Goal: Task Accomplishment & Management: Manage account settings

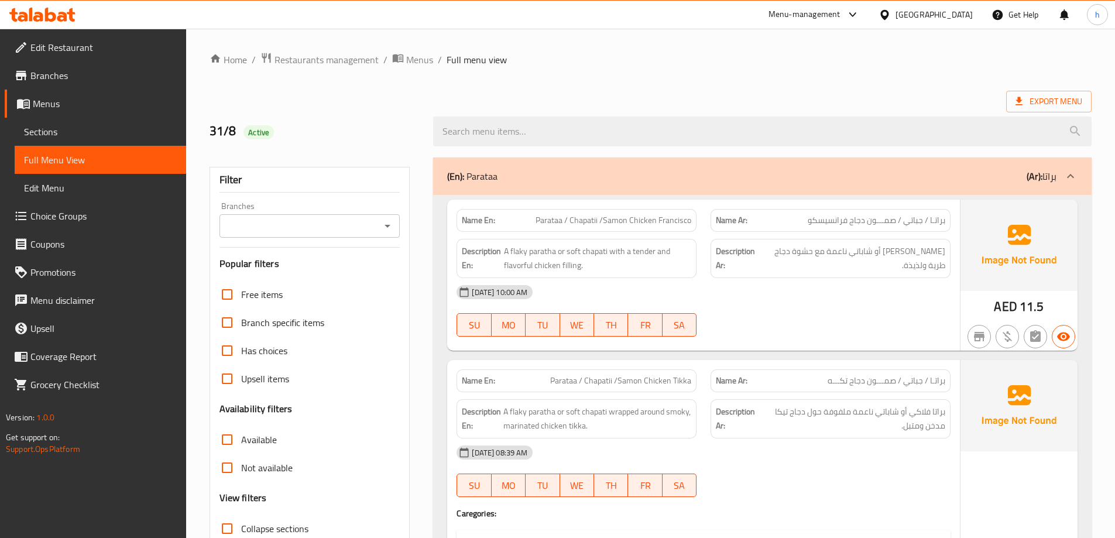
scroll to position [4332, 0]
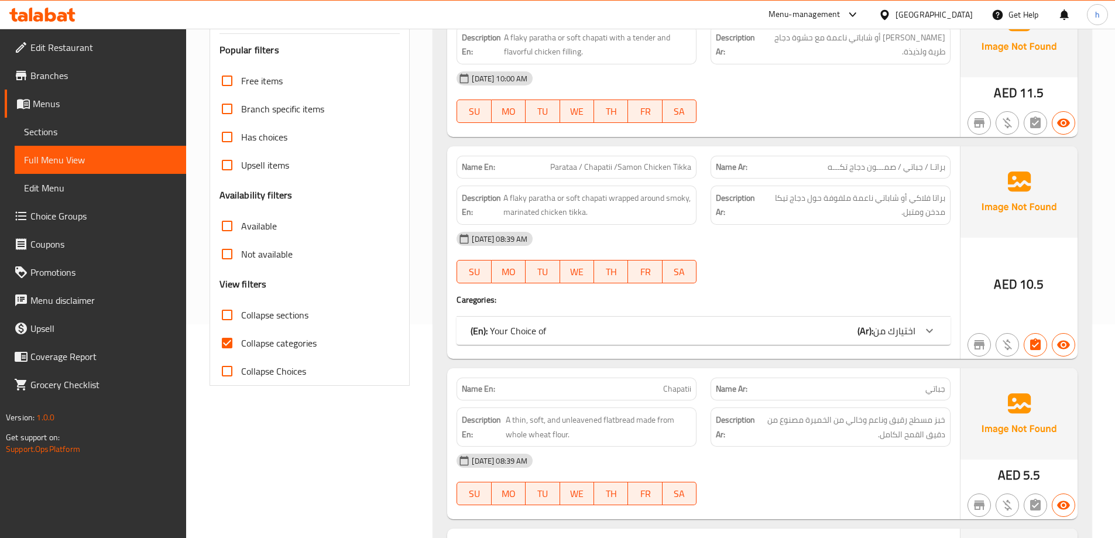
scroll to position [234, 0]
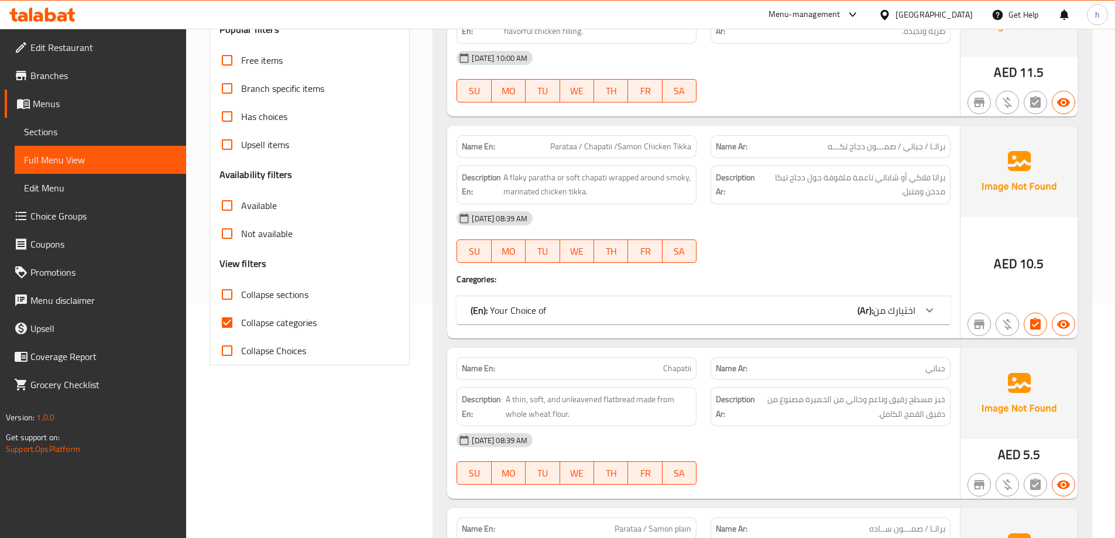
click at [224, 327] on input "Collapse categories" at bounding box center [227, 322] width 28 height 28
checkbox input "false"
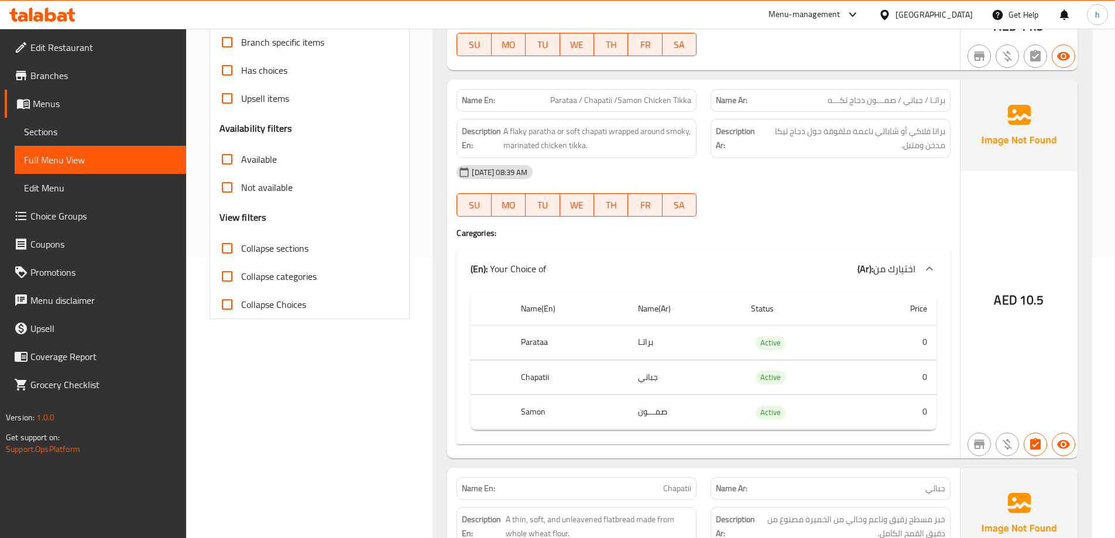
scroll to position [351, 0]
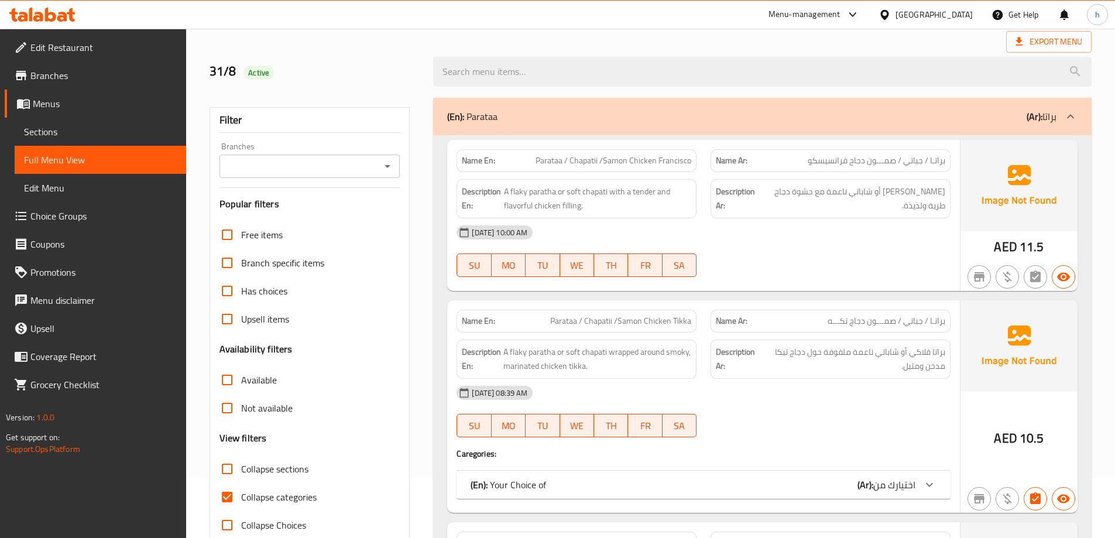
scroll to position [117, 0]
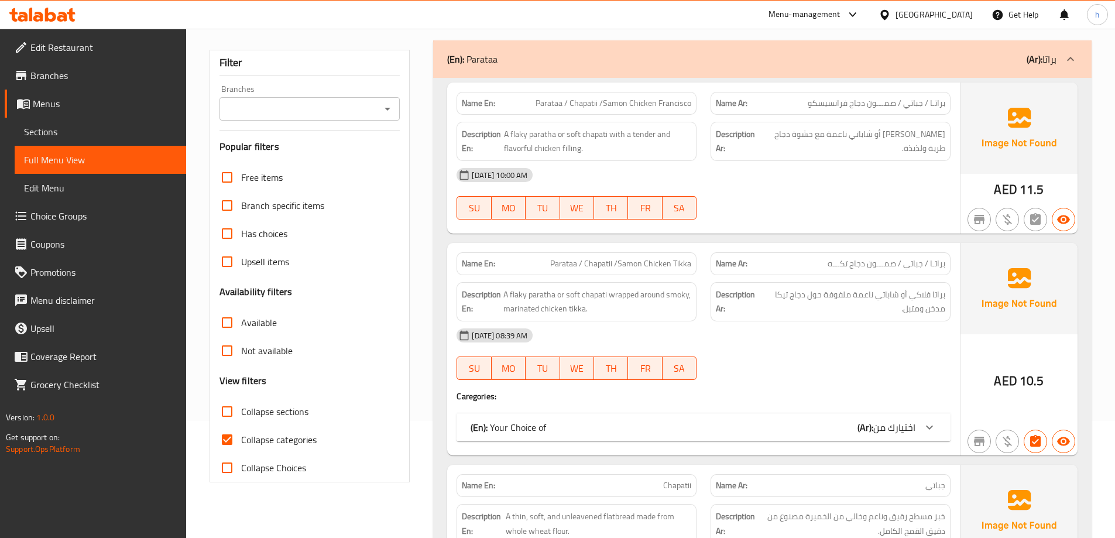
click at [224, 438] on input "Collapse categories" at bounding box center [227, 440] width 28 height 28
checkbox input "false"
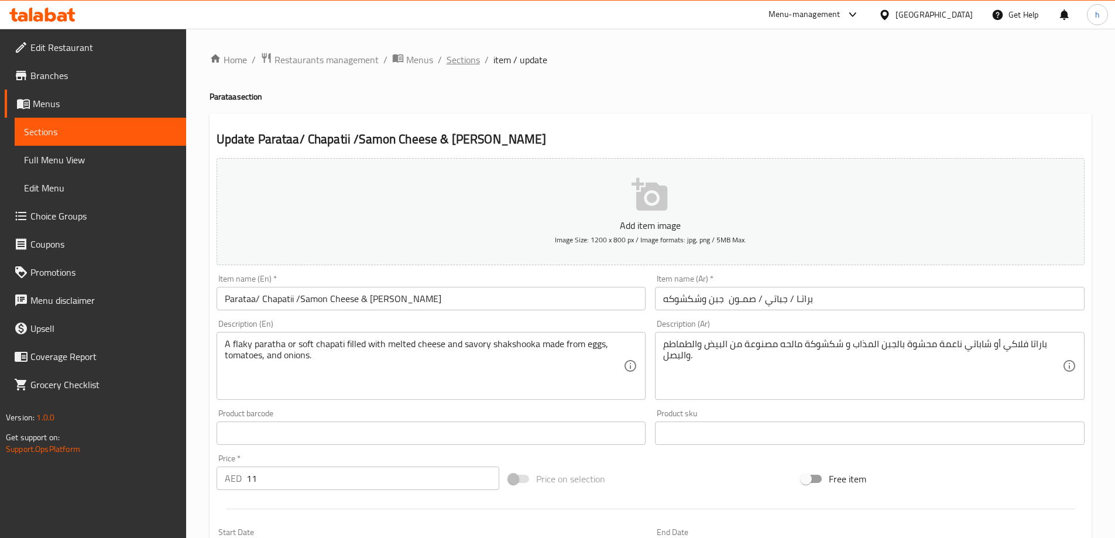
click at [463, 63] on span "Sections" at bounding box center [463, 60] width 33 height 14
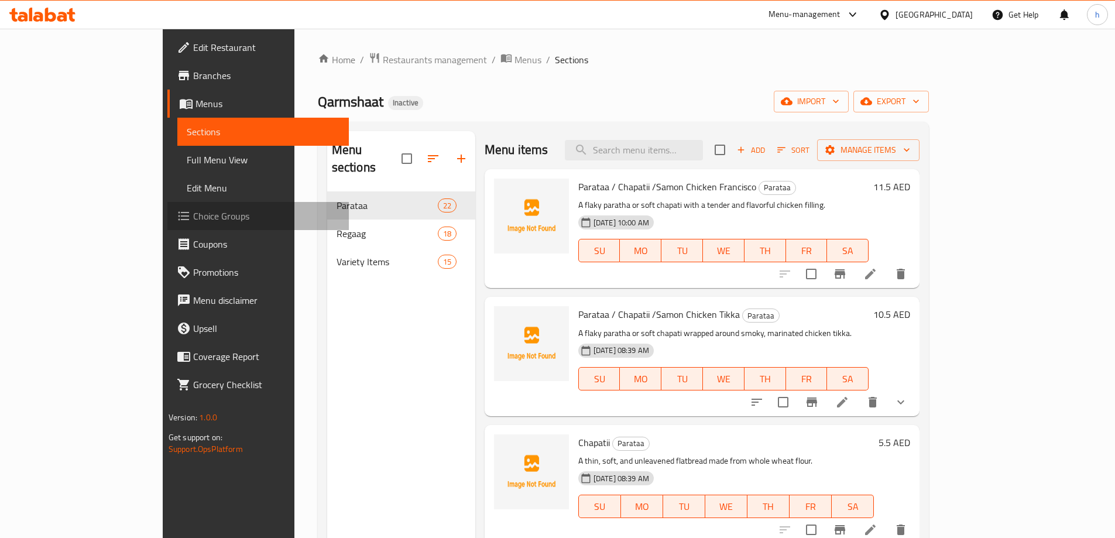
click at [193, 218] on span "Choice Groups" at bounding box center [266, 216] width 146 height 14
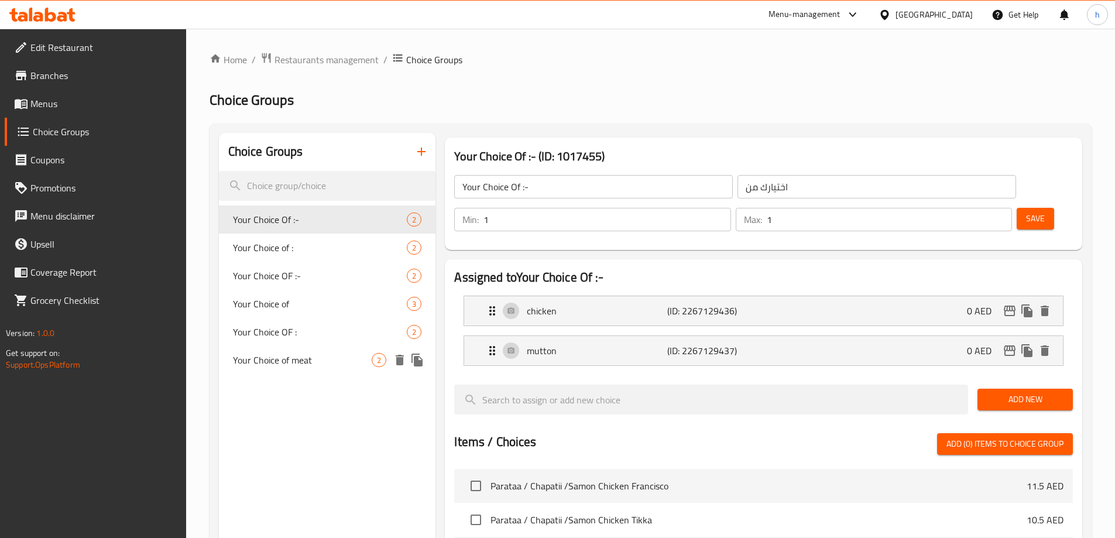
click at [293, 362] on span "Your Choice of meat" at bounding box center [302, 360] width 139 height 14
type input "Your Choice of meat"
type input "اختيارك من اللحم :"
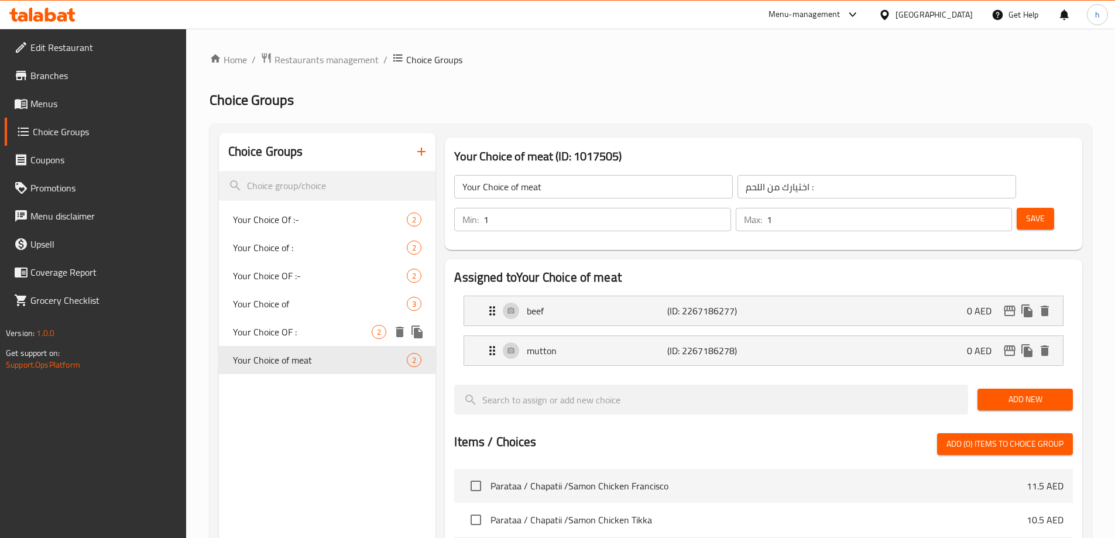
click at [295, 339] on span "Your Choice OF :" at bounding box center [302, 332] width 139 height 14
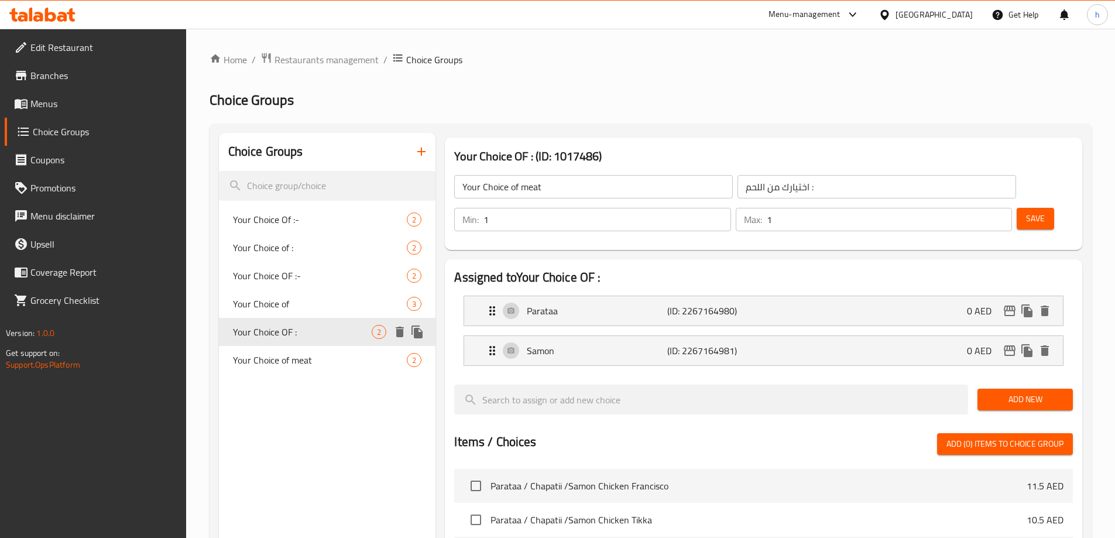
type input "Your Choice OF :"
type input "اختيارك من"
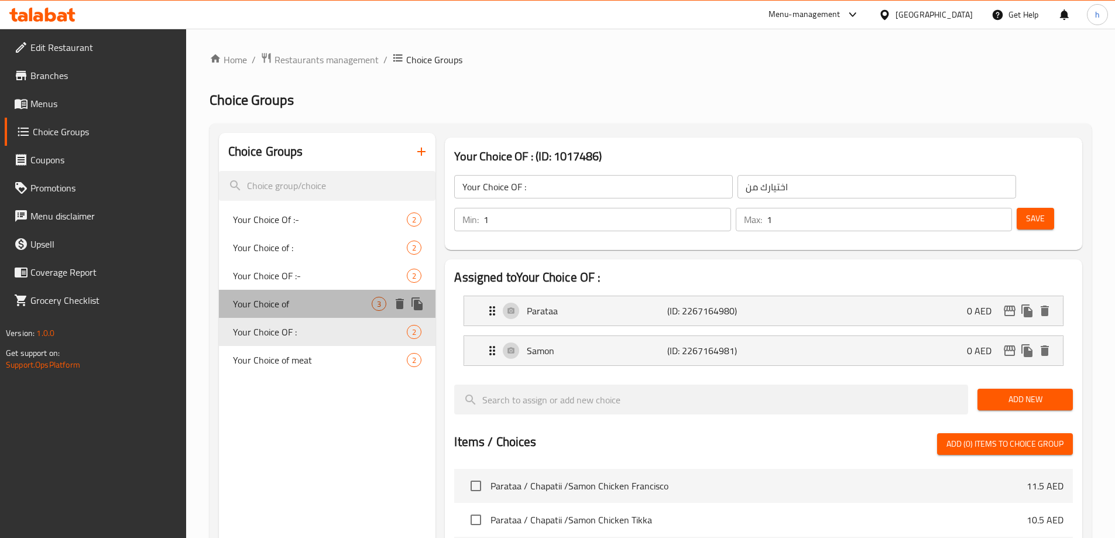
click at [303, 314] on div "Your Choice of 3" at bounding box center [327, 304] width 217 height 28
type input "Your Choice of"
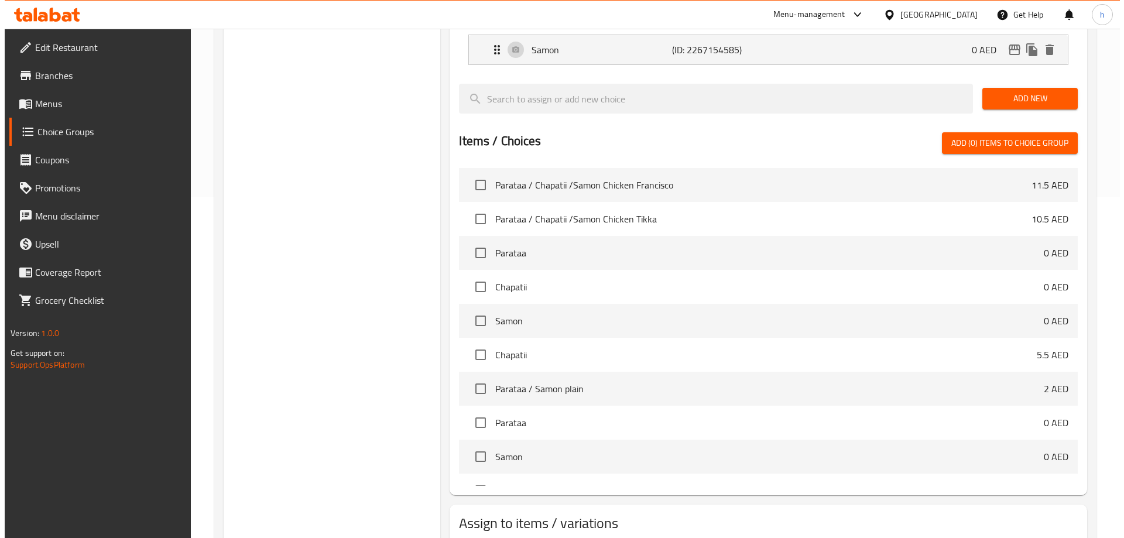
scroll to position [385, 0]
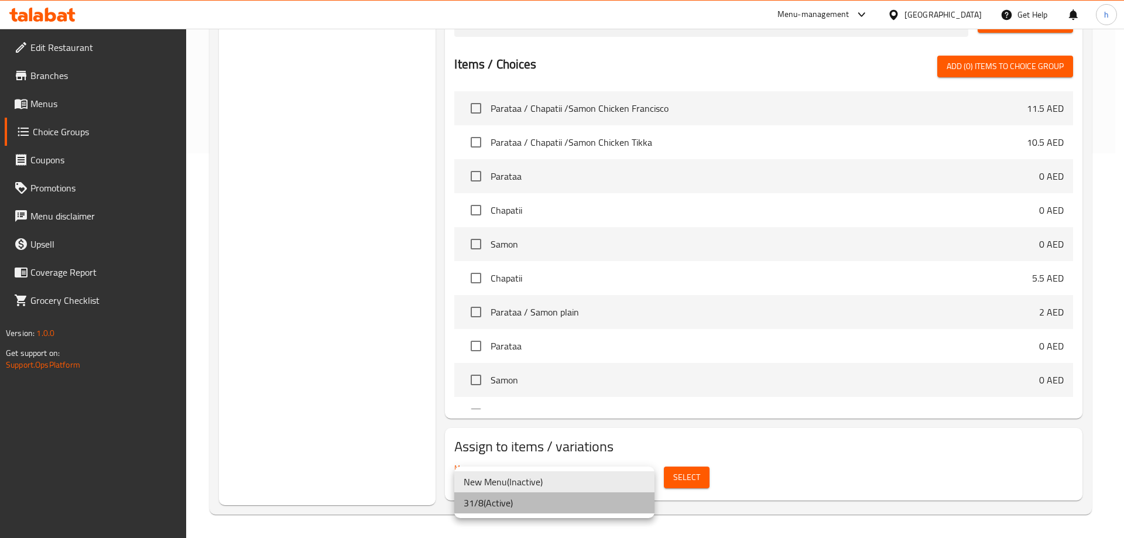
click at [561, 502] on li "31/8 ( Active )" at bounding box center [554, 502] width 200 height 21
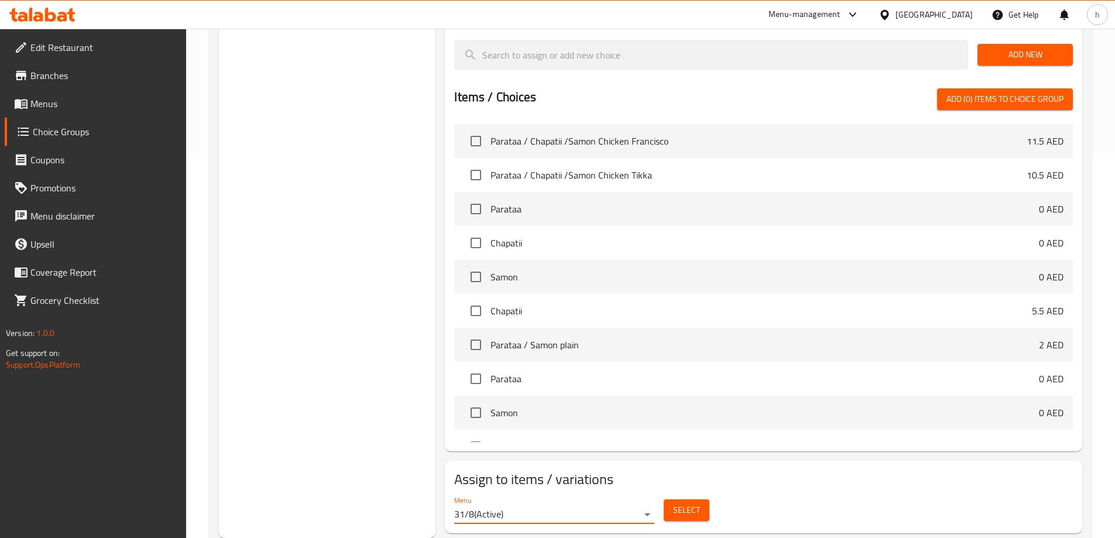
click at [687, 503] on span "Select" at bounding box center [686, 510] width 27 height 15
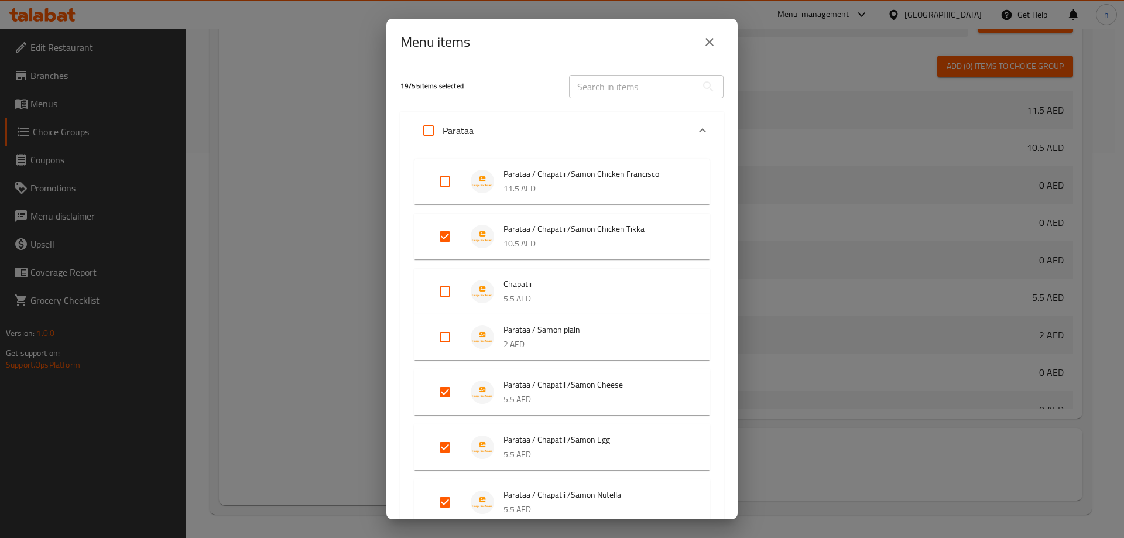
click at [450, 181] on input "Expand" at bounding box center [445, 181] width 28 height 28
checkbox input "true"
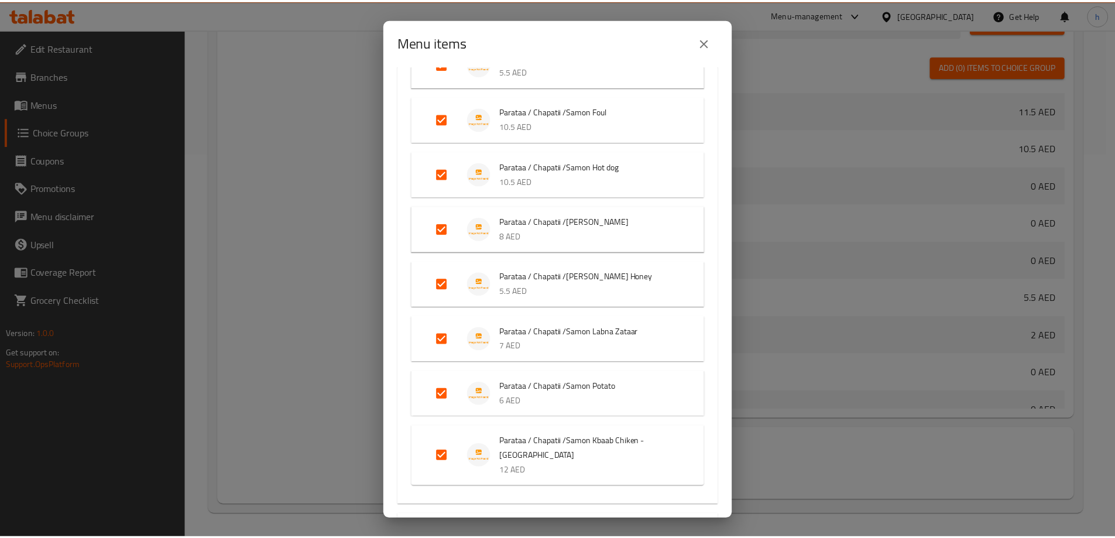
scroll to position [1021, 0]
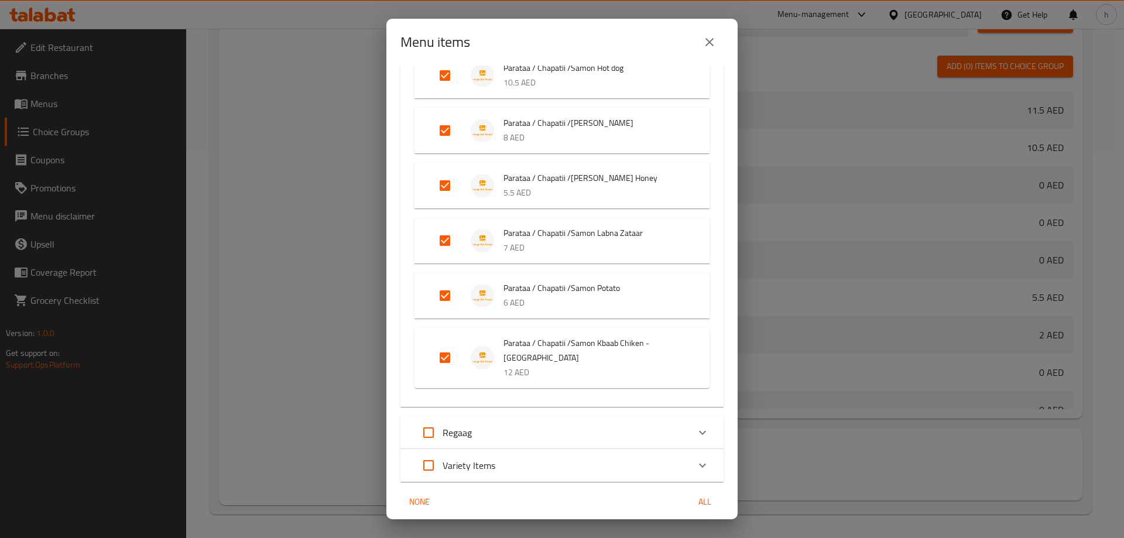
click at [693, 537] on span "Confirm" at bounding box center [697, 547] width 33 height 15
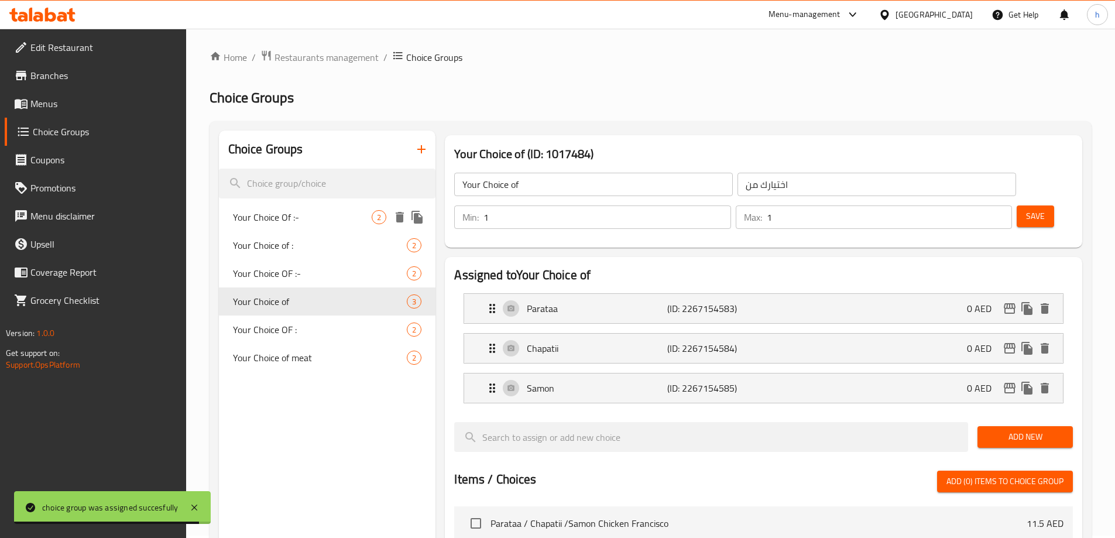
scroll to position [0, 0]
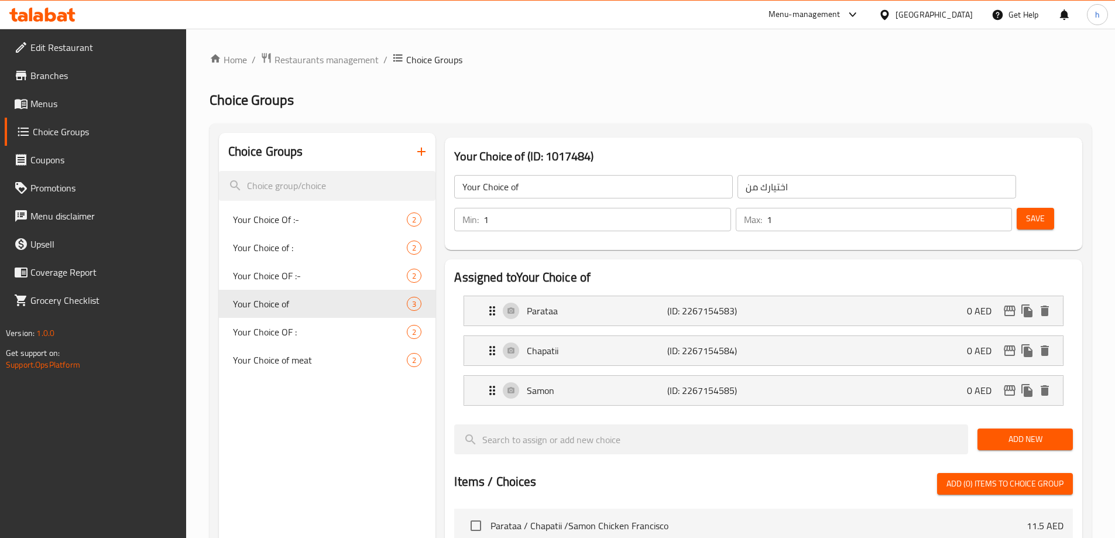
click at [146, 80] on span "Branches" at bounding box center [103, 75] width 146 height 14
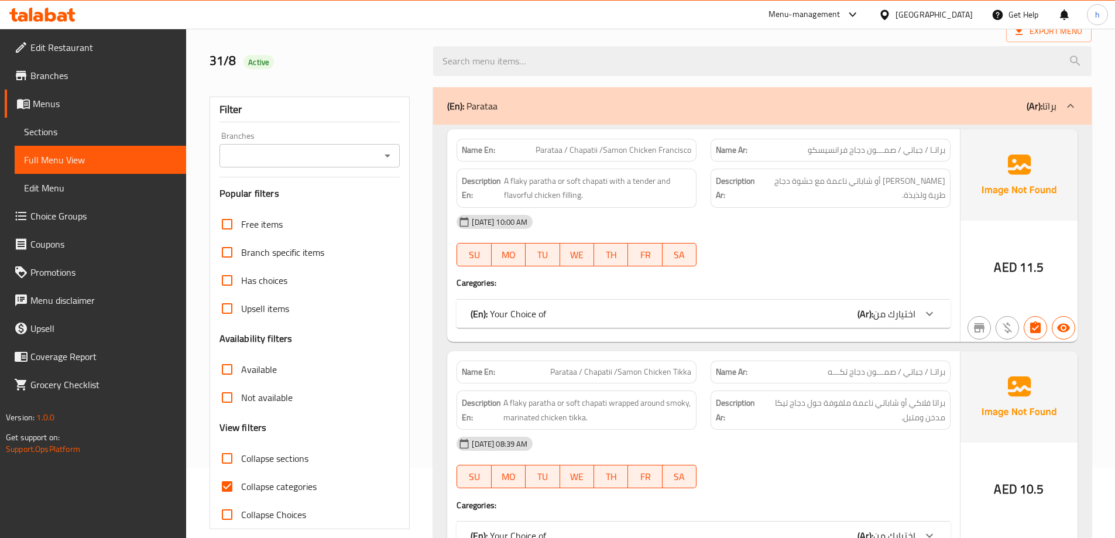
scroll to position [176, 0]
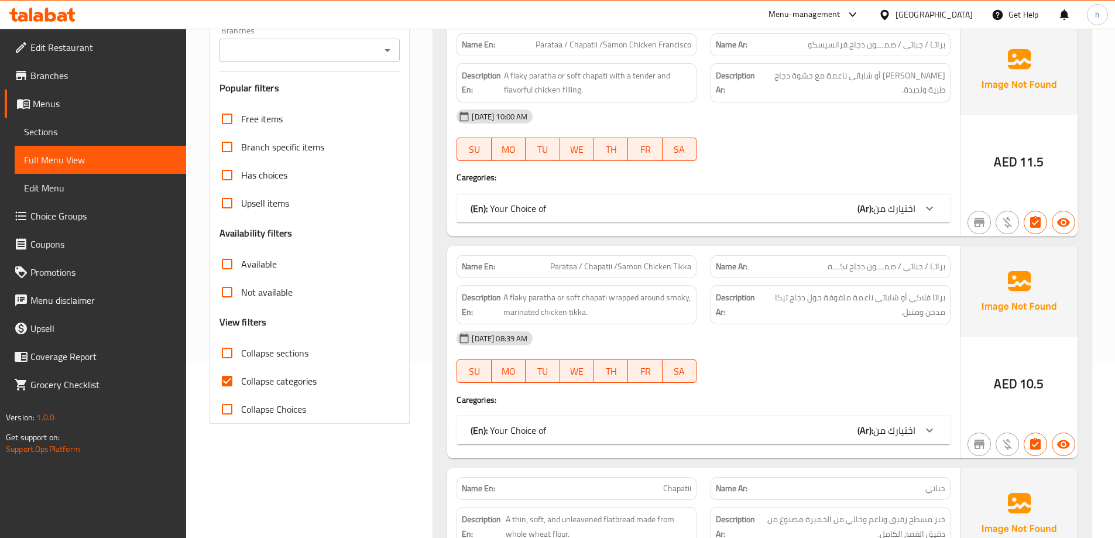
click at [237, 388] on input "Collapse categories" at bounding box center [227, 381] width 28 height 28
checkbox input "false"
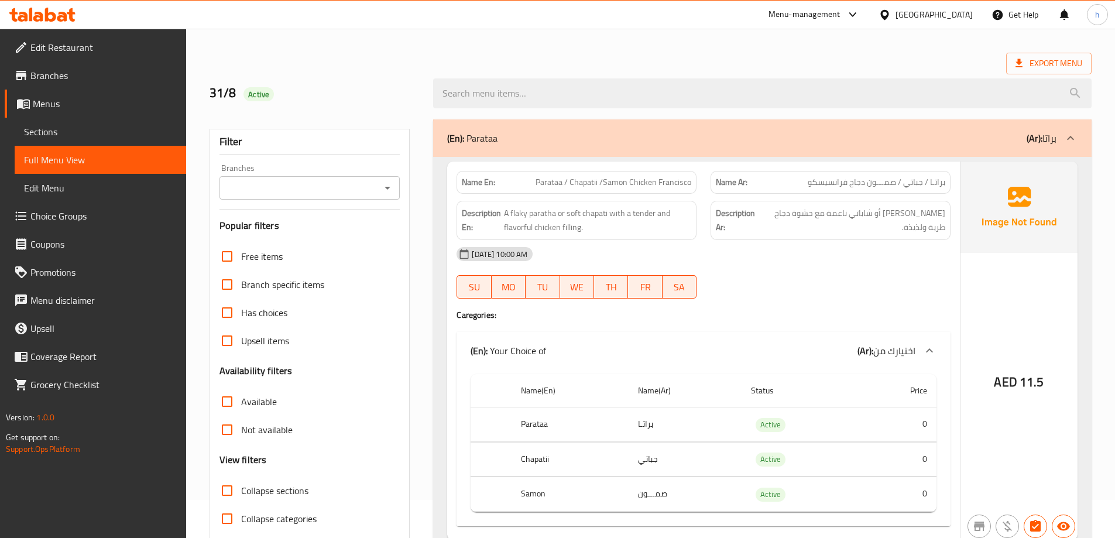
scroll to position [59, 0]
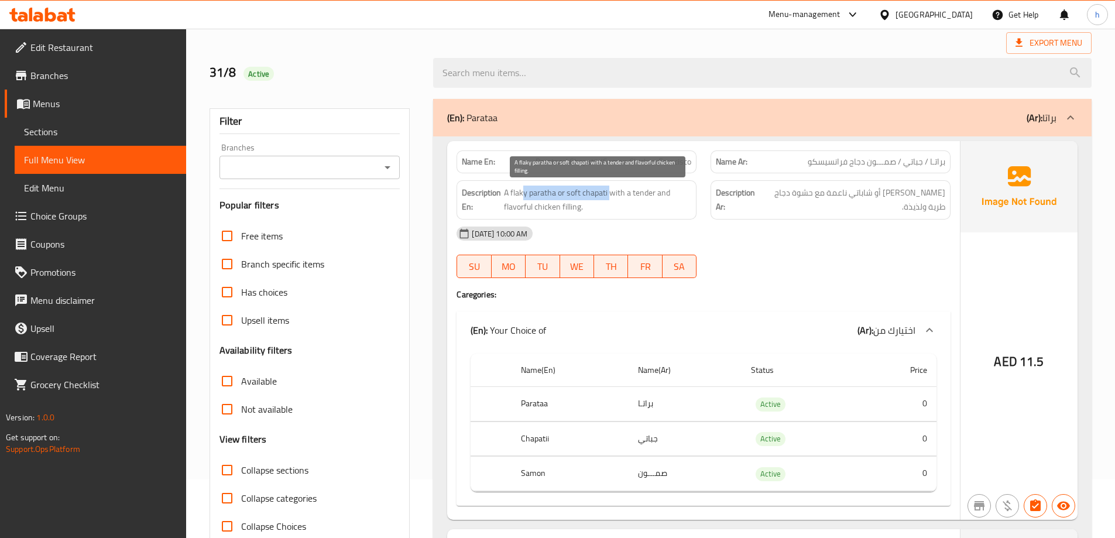
drag, startPoint x: 546, startPoint y: 197, endPoint x: 611, endPoint y: 194, distance: 65.6
click at [611, 194] on span "A flaky paratha or soft chapati with a tender and flavorful chicken filling." at bounding box center [597, 200] width 187 height 29
click at [610, 195] on span "A flaky paratha or soft chapati with a tender and flavorful chicken filling." at bounding box center [597, 200] width 187 height 29
drag, startPoint x: 630, startPoint y: 194, endPoint x: 663, endPoint y: 227, distance: 46.4
click at [663, 227] on div "Name En: Parataa / Chapatii /Samon Chicken Francisco Name Ar: براتـا / جباتي / …" at bounding box center [703, 330] width 513 height 379
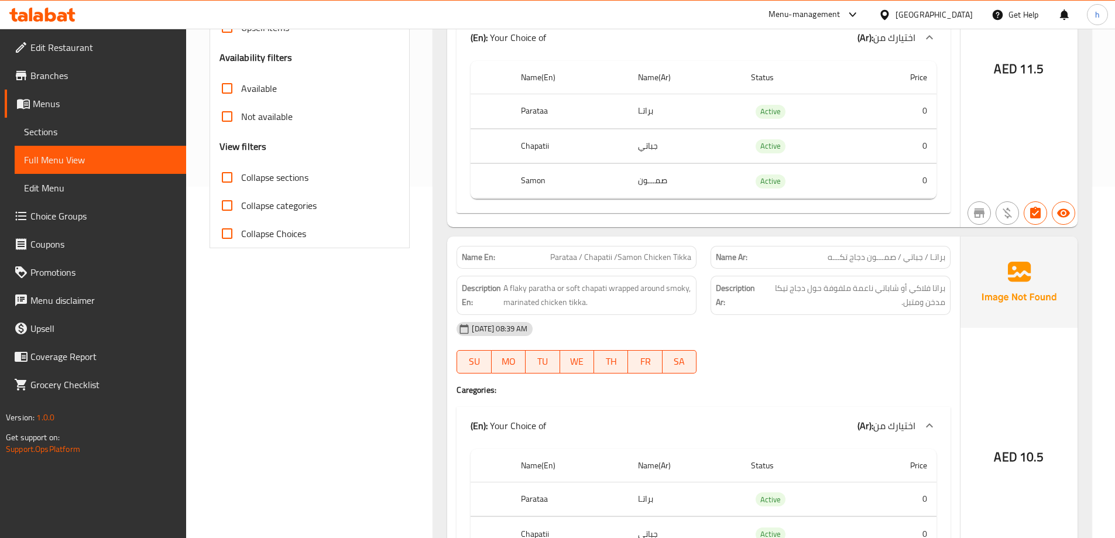
scroll to position [410, 0]
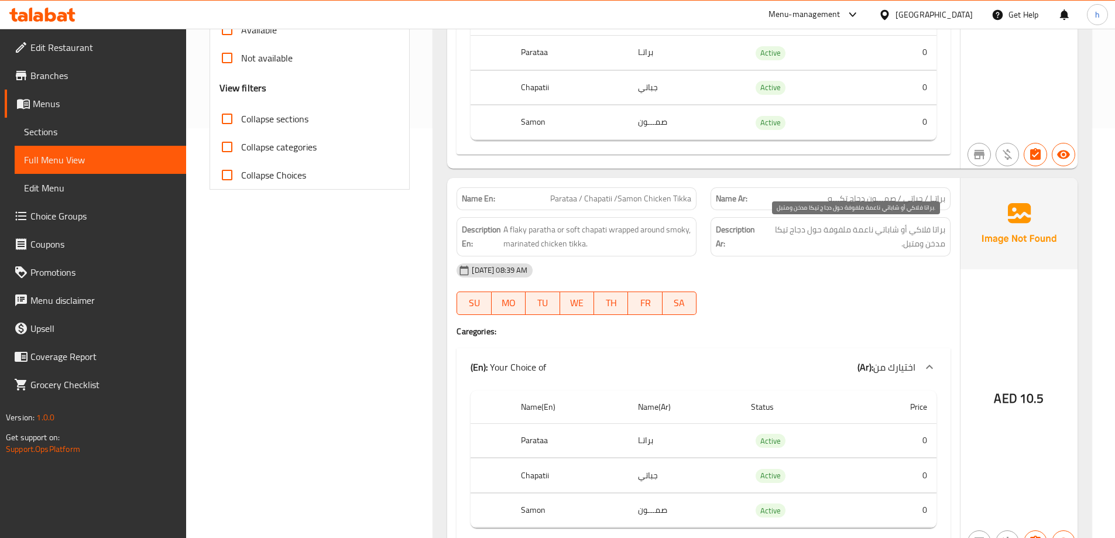
click at [816, 239] on span "براتا فلاكي أو شاباتي ناعمة ملفوفة حول دجاج تيكا مدخن ومتبل." at bounding box center [853, 236] width 184 height 29
drag, startPoint x: 642, startPoint y: 224, endPoint x: 706, endPoint y: 230, distance: 64.1
click at [706, 230] on div "Description En: A flaky paratha or soft chapati wrapped around smoky, marinated…" at bounding box center [704, 236] width 508 height 53
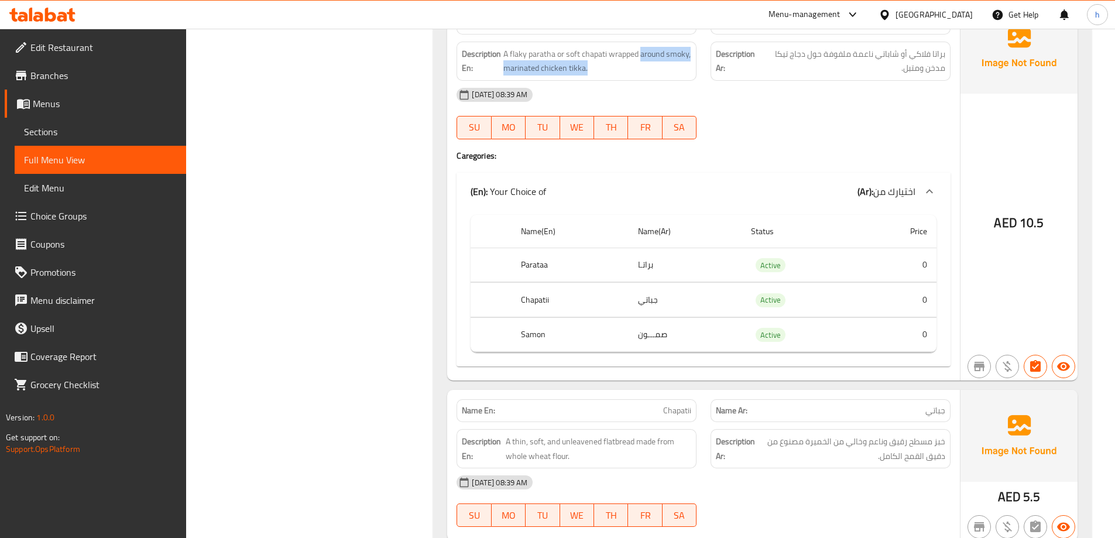
scroll to position [702, 0]
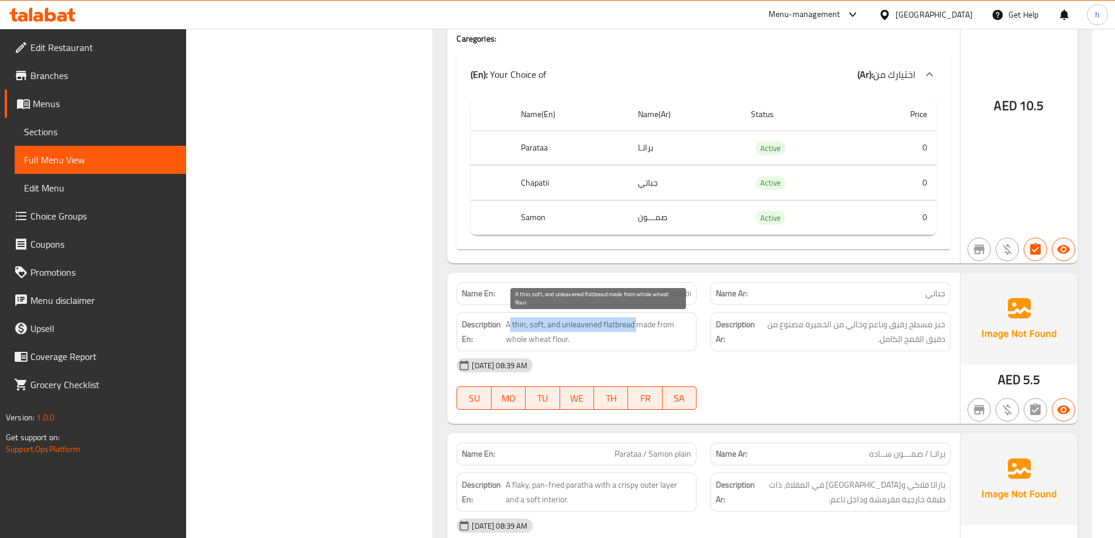
drag, startPoint x: 510, startPoint y: 328, endPoint x: 636, endPoint y: 326, distance: 125.9
click at [636, 326] on span "A thin, soft, and unleavened flatbread made from whole wheat flour." at bounding box center [599, 331] width 186 height 29
drag, startPoint x: 813, startPoint y: 328, endPoint x: 810, endPoint y: 364, distance: 35.2
click at [810, 362] on div "Name En: Chapatii Name Ar: جباتي Description En: A thin, soft, and unleavened f…" at bounding box center [703, 348] width 513 height 151
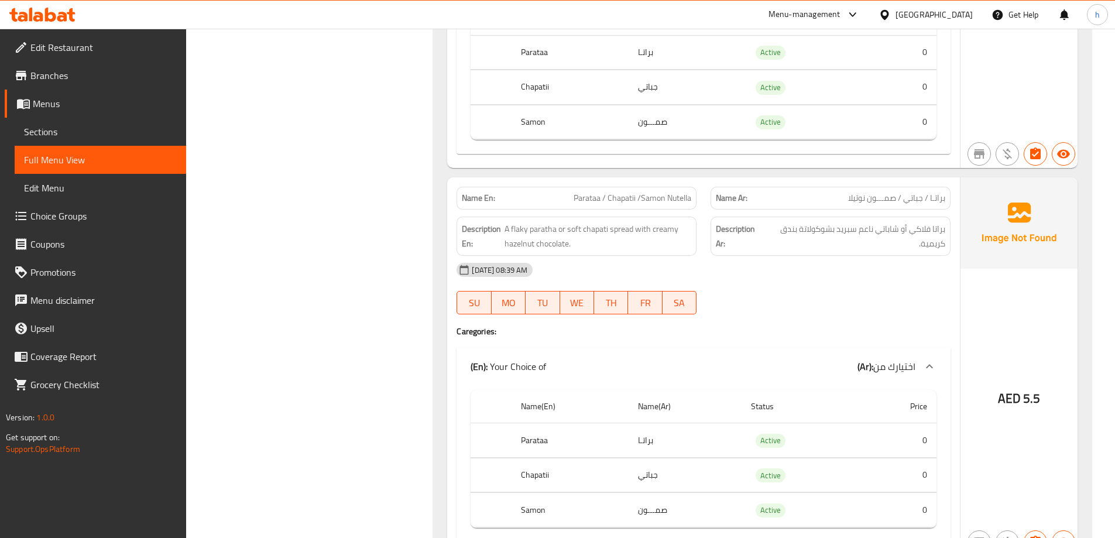
scroll to position [2107, 0]
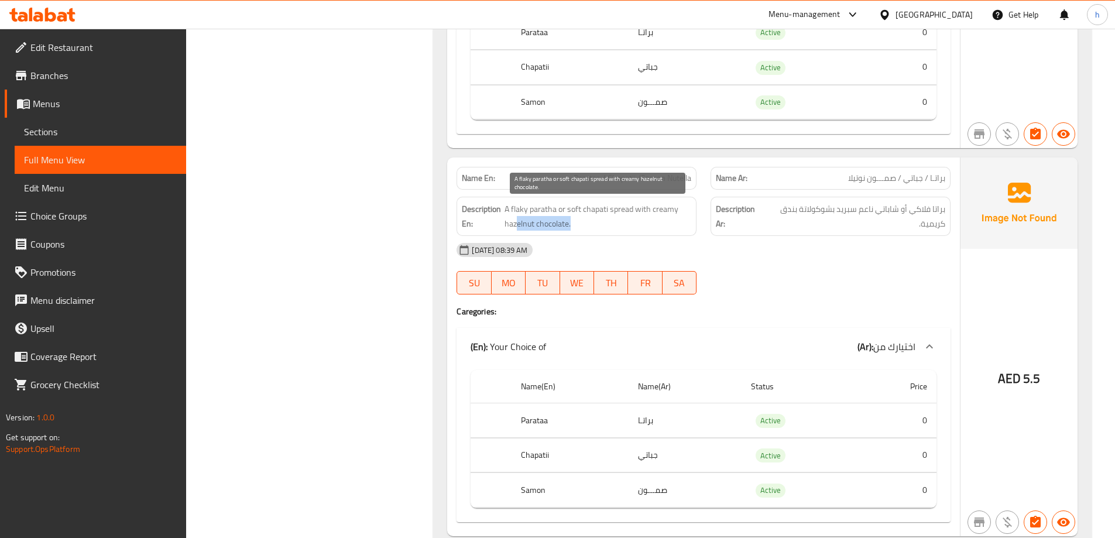
drag, startPoint x: 518, startPoint y: 217, endPoint x: 619, endPoint y: 219, distance: 101.3
click at [619, 219] on span "A flaky paratha or soft chapati spread with creamy hazelnut chocolate." at bounding box center [598, 216] width 187 height 29
drag, startPoint x: 612, startPoint y: 212, endPoint x: 645, endPoint y: 230, distance: 38.0
click at [645, 230] on span "A flaky paratha or soft chapati spread with creamy hazelnut chocolate." at bounding box center [598, 216] width 187 height 29
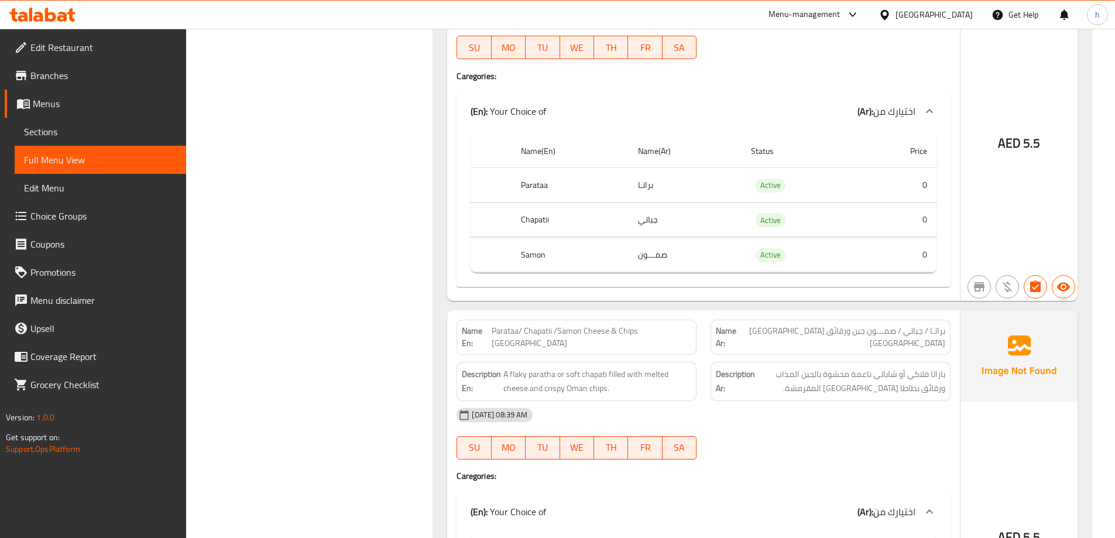
scroll to position [2400, 0]
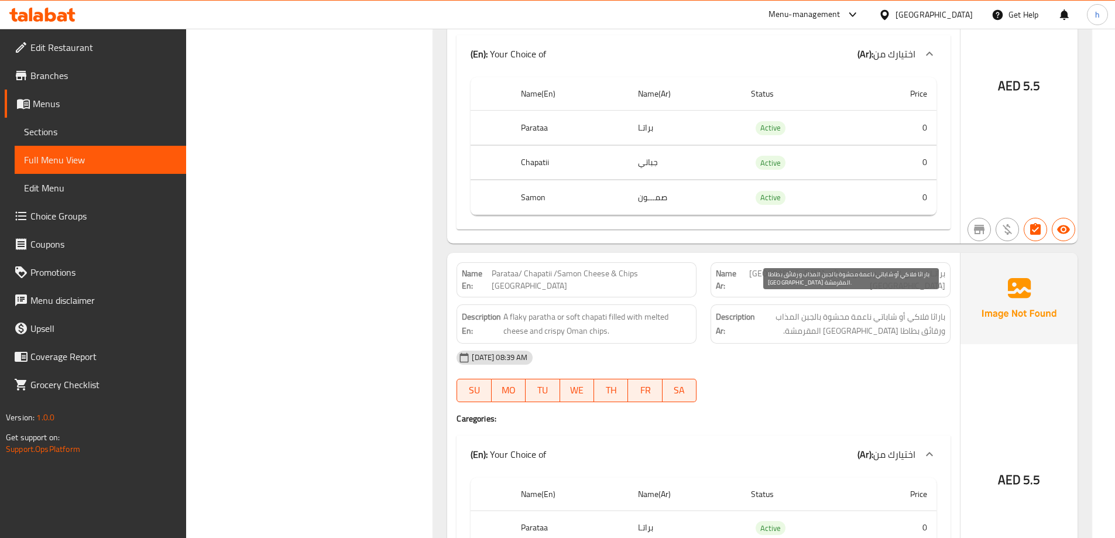
click at [866, 320] on span "باراثا فلاكي أو شاباتي ناعمة محشوة بالجبن المذاب ورقائق بطاطا عمان المقرمشة." at bounding box center [851, 324] width 188 height 29
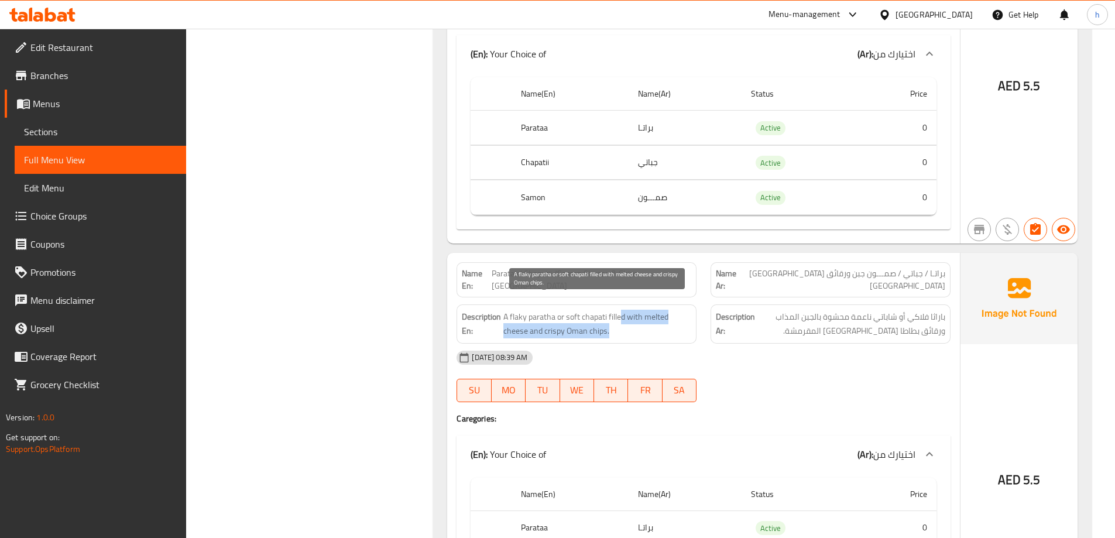
drag, startPoint x: 619, startPoint y: 300, endPoint x: 661, endPoint y: 314, distance: 43.7
click at [661, 314] on span "A flaky paratha or soft chapati filled with melted cheese and crispy Oman chips." at bounding box center [597, 324] width 188 height 29
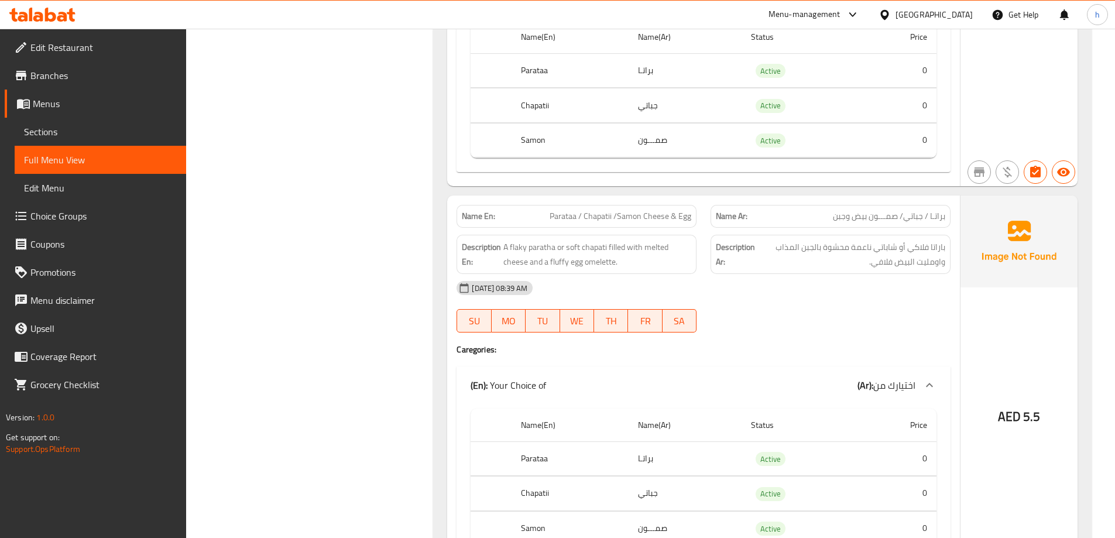
scroll to position [2868, 0]
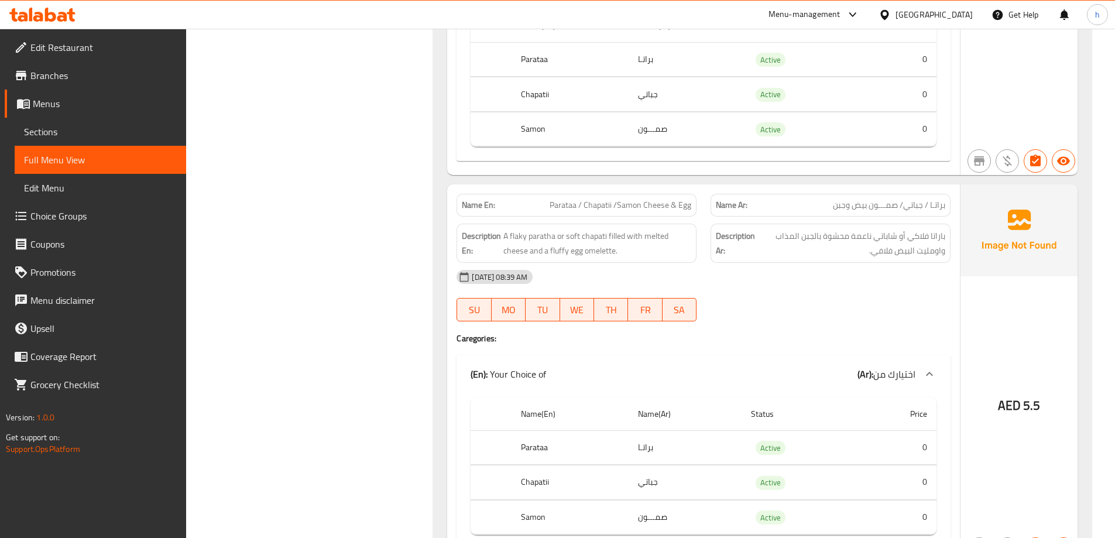
drag, startPoint x: 609, startPoint y: 224, endPoint x: 639, endPoint y: 252, distance: 41.0
click at [639, 252] on div "Name En: Parataa / Chapatii /Samon Cheese & Egg Name Ar: براتـا / جباتي/ صمـــو…" at bounding box center [703, 373] width 513 height 379
click at [690, 231] on span "A flaky paratha or soft chapati filled with melted cheese and a fluffy egg omel…" at bounding box center [597, 243] width 188 height 29
drag, startPoint x: 526, startPoint y: 245, endPoint x: 614, endPoint y: 251, distance: 88.6
click at [614, 251] on div "Name En: Parataa / Chapatii /Samon Cheese & Egg Name Ar: براتـا / جباتي/ صمـــو…" at bounding box center [703, 373] width 513 height 379
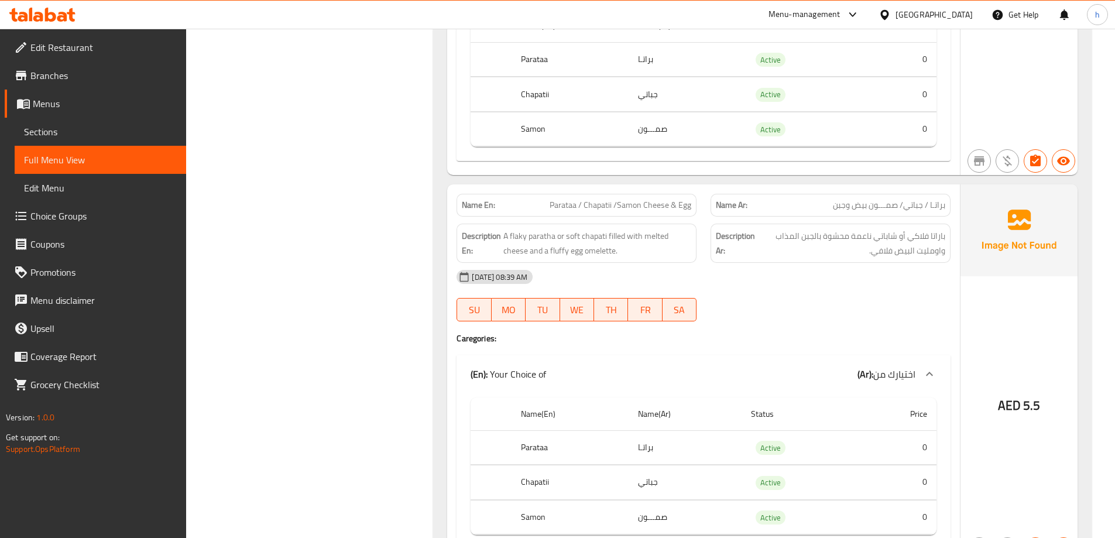
click at [781, 236] on span "باراتا فلاكي أو شاباتي ناعمة محشوة بالجبن المذاب واومليت البيض فلافي." at bounding box center [851, 243] width 188 height 29
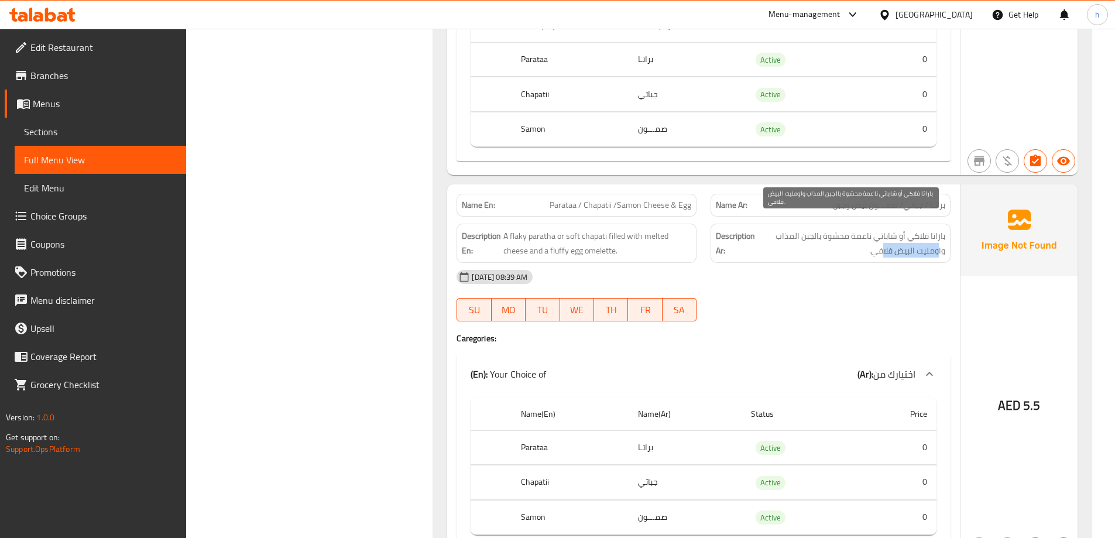
drag, startPoint x: 938, startPoint y: 242, endPoint x: 885, endPoint y: 246, distance: 54.0
click at [885, 246] on div "Description Ar: باراتا فلاكي أو شاباتي ناعمة محشوة بالجبن المذاب واومليت البيض …" at bounding box center [831, 243] width 240 height 39
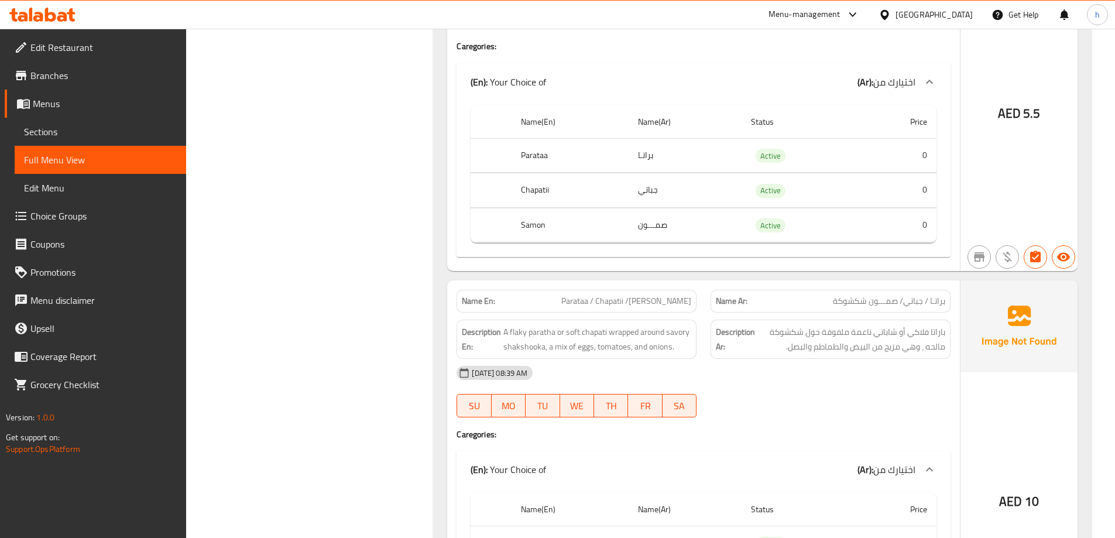
scroll to position [3161, 0]
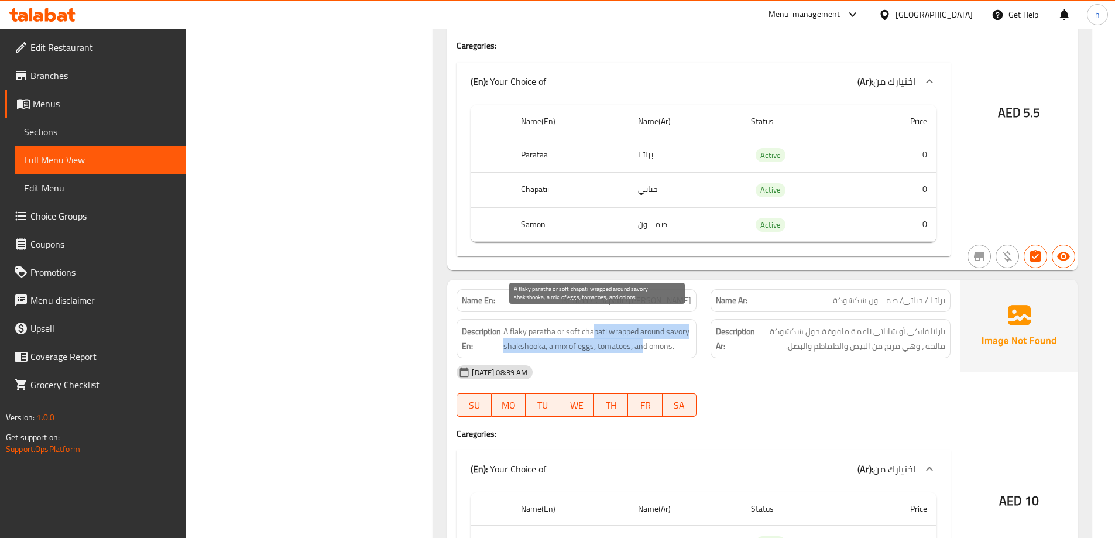
drag, startPoint x: 592, startPoint y: 320, endPoint x: 642, endPoint y: 339, distance: 53.9
click at [642, 339] on span "A flaky paratha or soft chapati wrapped around savory shakshooka, a mix of eggs…" at bounding box center [597, 338] width 188 height 29
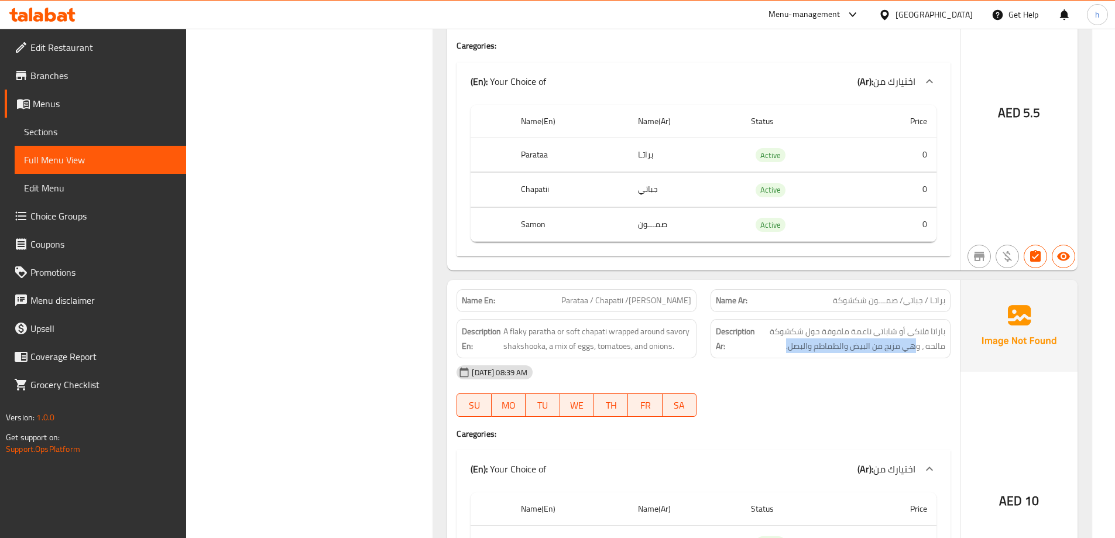
drag, startPoint x: 916, startPoint y: 337, endPoint x: 786, endPoint y: 344, distance: 130.1
click at [786, 344] on div "Description Ar: باراتا فلاكي أو شاباتي ناعمة ملفوفة حول شكشوكة مالحه ، وهي مزيج…" at bounding box center [831, 338] width 240 height 39
click at [625, 358] on div "[DATE] 08:39 AM" at bounding box center [704, 372] width 508 height 28
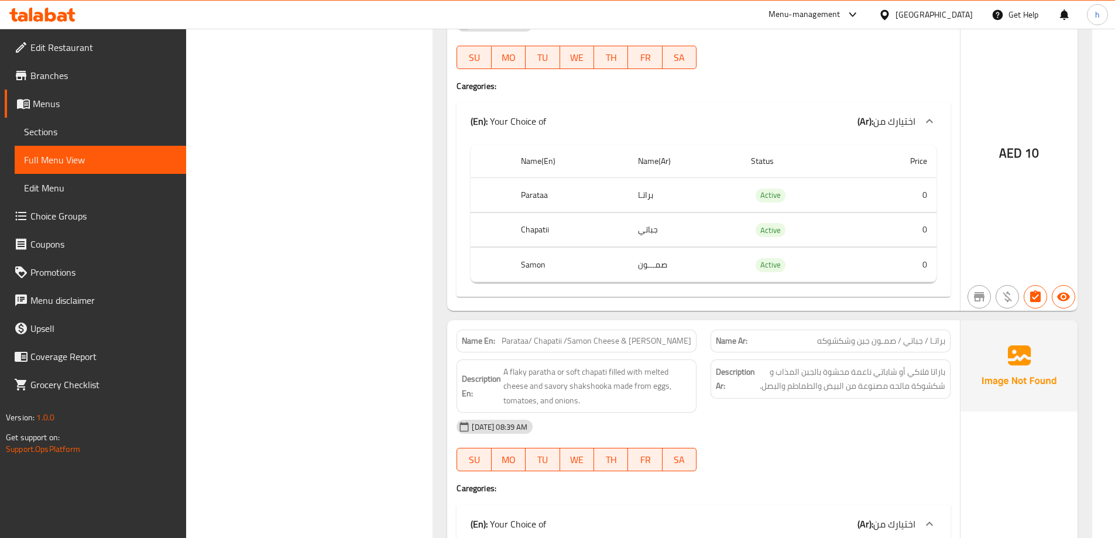
scroll to position [3571, 0]
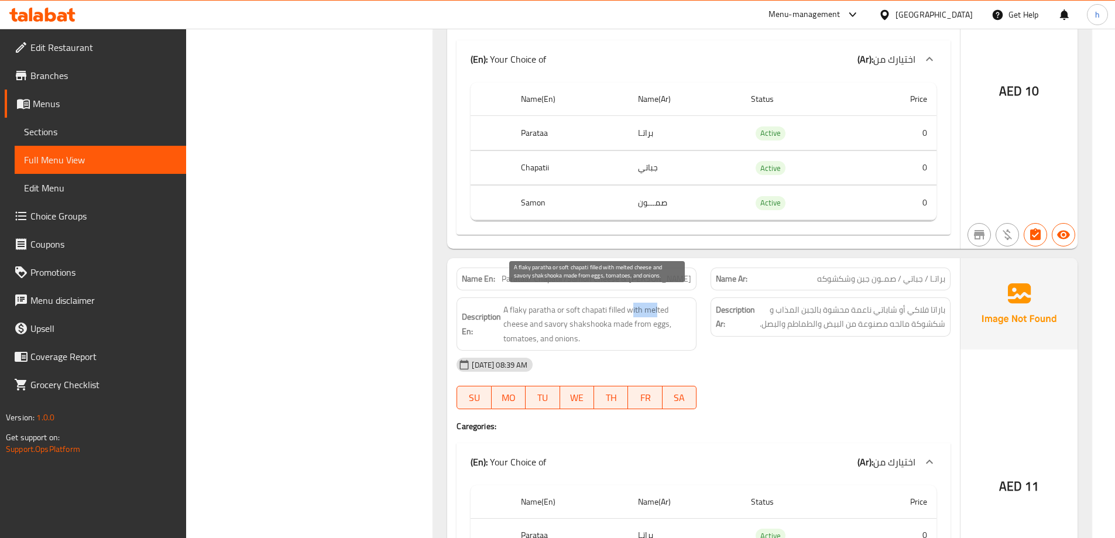
drag, startPoint x: 632, startPoint y: 297, endPoint x: 657, endPoint y: 302, distance: 25.1
click at [657, 303] on span "A flaky paratha or soft chapati filled with melted cheese and savory shakshooka…" at bounding box center [597, 324] width 188 height 43
click at [654, 303] on span "A flaky paratha or soft chapati filled with melted cheese and savory shakshooka…" at bounding box center [597, 324] width 188 height 43
drag, startPoint x: 647, startPoint y: 299, endPoint x: 671, endPoint y: 321, distance: 32.3
click at [671, 321] on span "A flaky paratha or soft chapati filled with melted cheese and savory shakshooka…" at bounding box center [597, 324] width 188 height 43
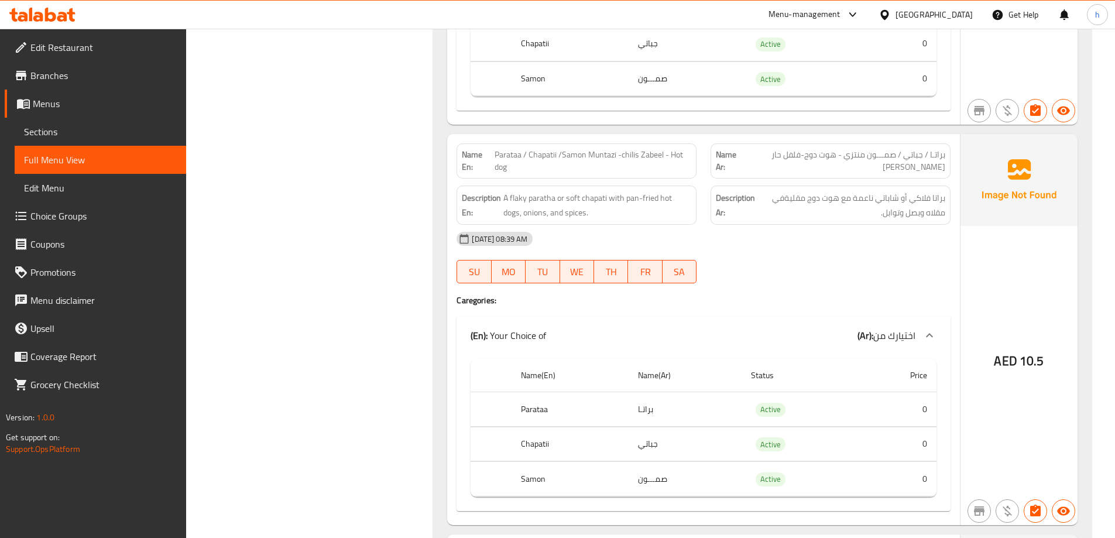
scroll to position [4098, 0]
drag, startPoint x: 612, startPoint y: 184, endPoint x: 681, endPoint y: 207, distance: 73.3
click at [681, 207] on div "Description En: A flaky paratha or soft chapati with pan-fried hot dogs, onions…" at bounding box center [577, 204] width 240 height 39
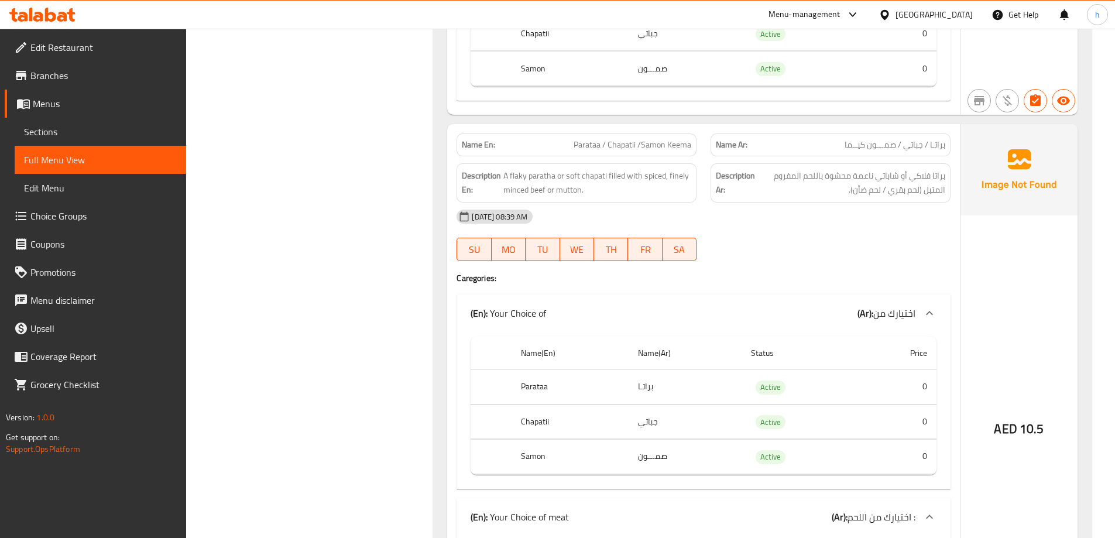
scroll to position [4566, 0]
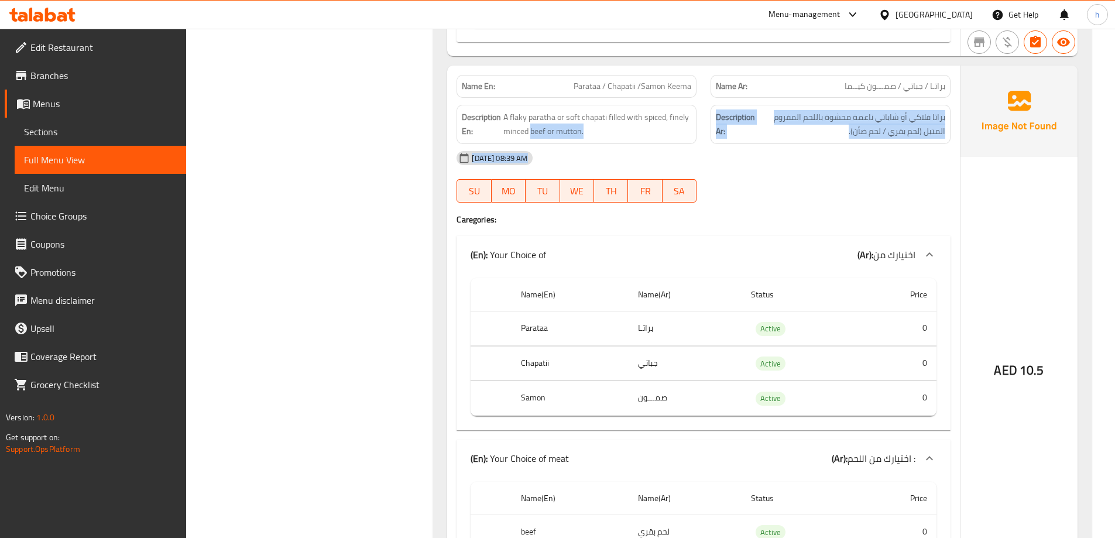
drag, startPoint x: 530, startPoint y: 114, endPoint x: 682, endPoint y: 163, distance: 159.8
click at [682, 163] on div "Name En: Parataa / Chapatii /Samon Keema Name Ar: براتـا / جباتي / صمـــون كيــ…" at bounding box center [703, 339] width 513 height 547
click at [693, 144] on div "[DATE] 08:39 AM" at bounding box center [704, 158] width 508 height 28
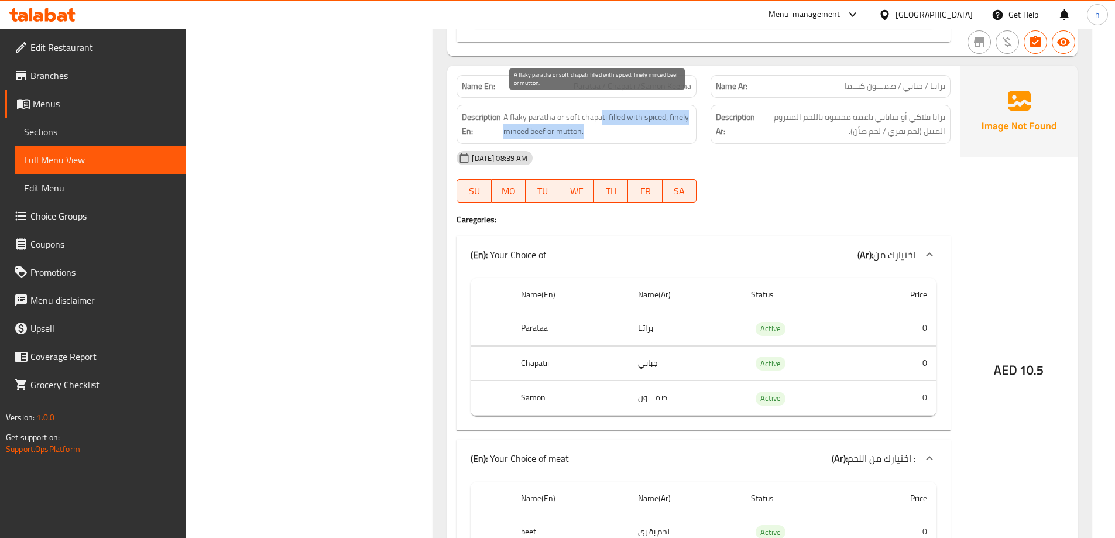
drag, startPoint x: 601, startPoint y: 105, endPoint x: 671, endPoint y: 113, distance: 71.3
click at [671, 113] on span "A flaky paratha or soft chapati filled with spiced, finely minced beef or mutto…" at bounding box center [597, 124] width 188 height 29
click at [677, 110] on span "A flaky paratha or soft chapati filled with spiced, finely minced beef or mutto…" at bounding box center [597, 124] width 188 height 29
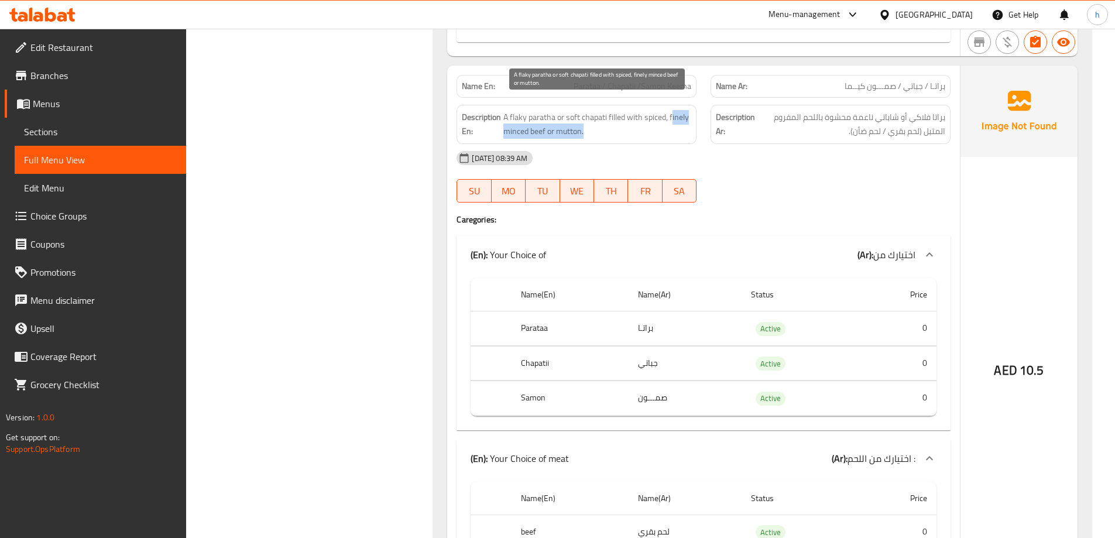
drag, startPoint x: 671, startPoint y: 107, endPoint x: 682, endPoint y: 119, distance: 16.2
click at [682, 119] on span "A flaky paratha or soft chapati filled with spiced, finely minced beef or mutto…" at bounding box center [597, 124] width 188 height 29
click at [675, 110] on span "A flaky paratha or soft chapati filled with spiced, finely minced beef or mutto…" at bounding box center [597, 124] width 188 height 29
drag, startPoint x: 669, startPoint y: 105, endPoint x: 528, endPoint y: 113, distance: 140.7
click at [528, 113] on span "A flaky paratha or soft chapati filled with spiced, finely minced beef or mutto…" at bounding box center [597, 124] width 188 height 29
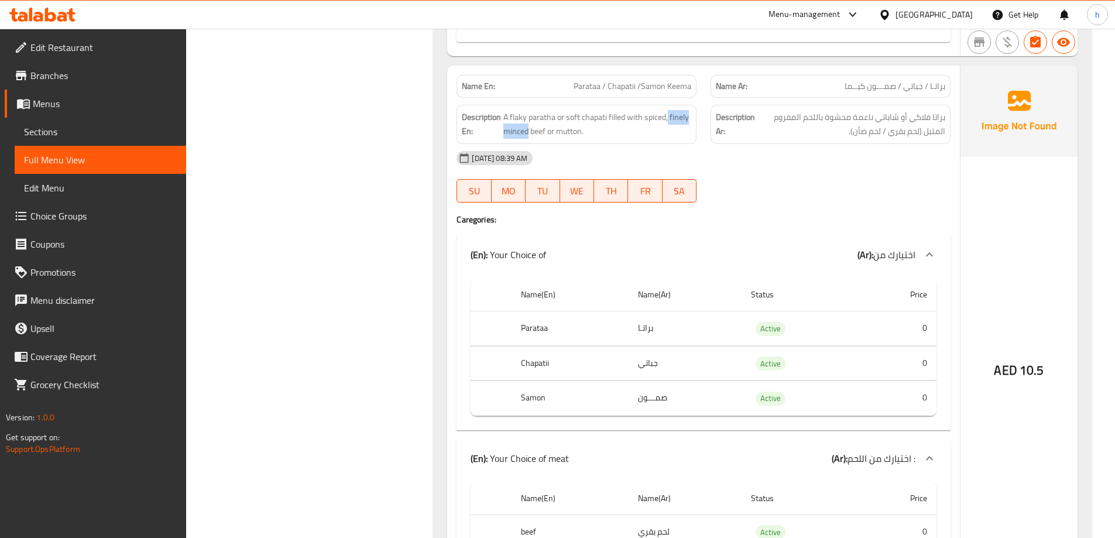
copy span "finely minced"
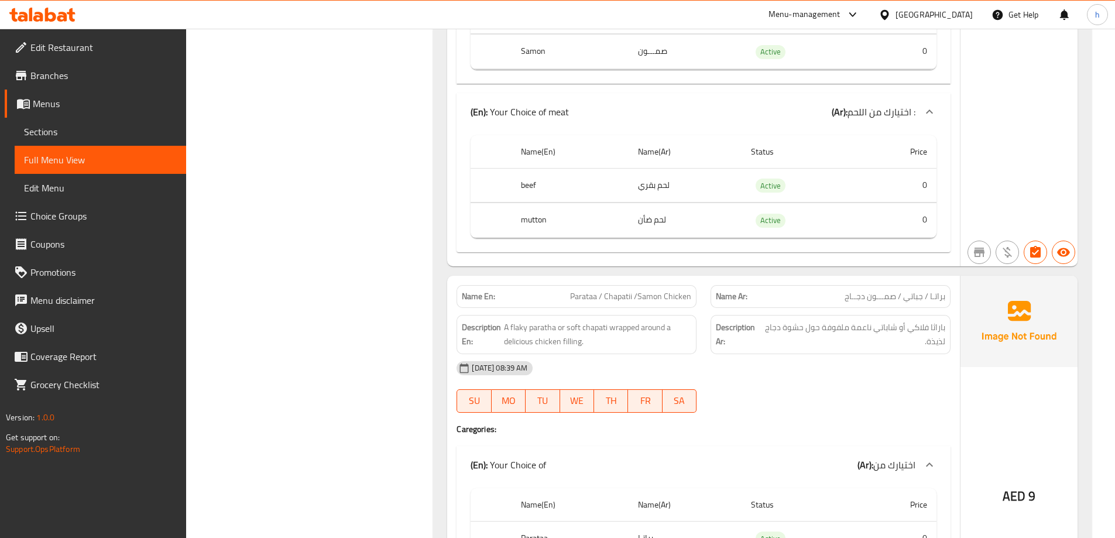
scroll to position [4976, 0]
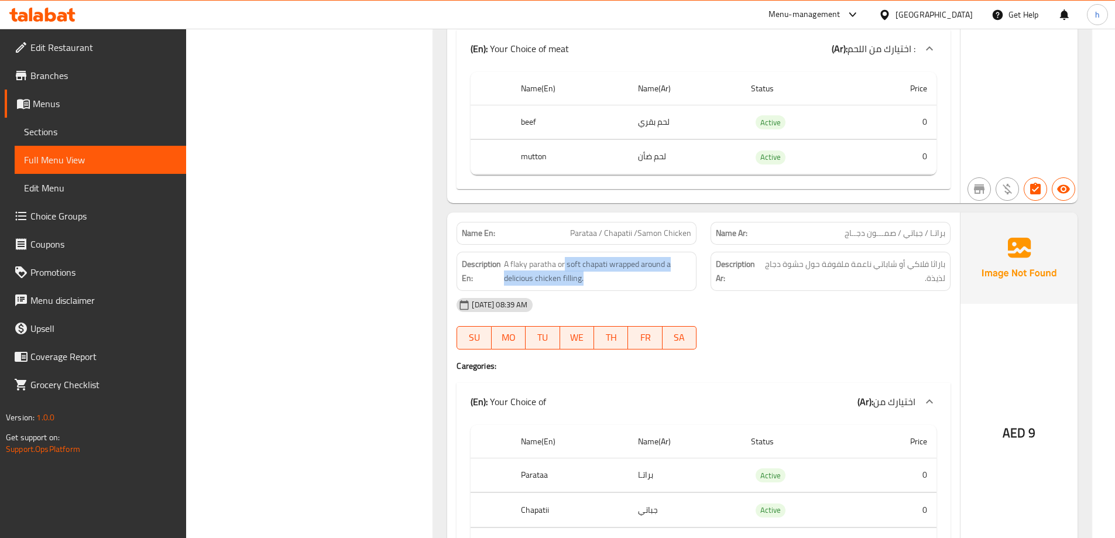
drag, startPoint x: 564, startPoint y: 249, endPoint x: 667, endPoint y: 274, distance: 106.5
click at [667, 274] on div "Description En: A flaky paratha or soft chapati wrapped around a delicious chic…" at bounding box center [577, 271] width 240 height 39
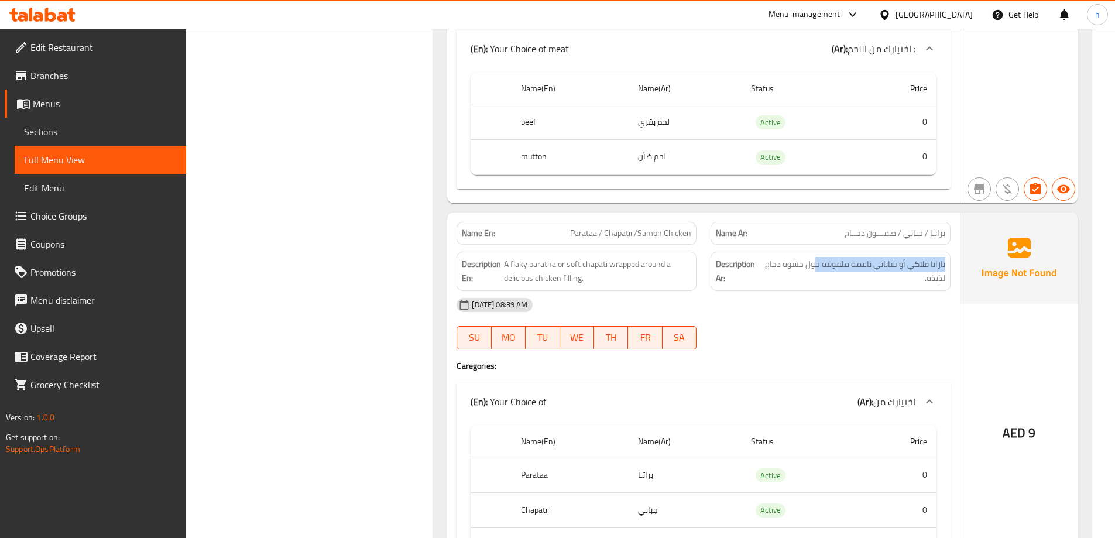
drag, startPoint x: 816, startPoint y: 254, endPoint x: 747, endPoint y: 276, distance: 72.4
click at [747, 276] on div "Description Ar: باراثا فلاكي أو شاباتي ناعمة ملفوفة حول حشوة دجاج لذيذة." at bounding box center [831, 271] width 240 height 39
drag, startPoint x: 622, startPoint y: 255, endPoint x: 643, endPoint y: 280, distance: 32.8
click at [643, 280] on div "Name En: Parataa / Chapatii /Samon Chicken Name Ar: براتـا / جباتي / صمـــون دج…" at bounding box center [703, 401] width 513 height 379
click at [591, 272] on span "A flaky paratha or soft chapati wrapped around a delicious chicken filling." at bounding box center [598, 271] width 188 height 29
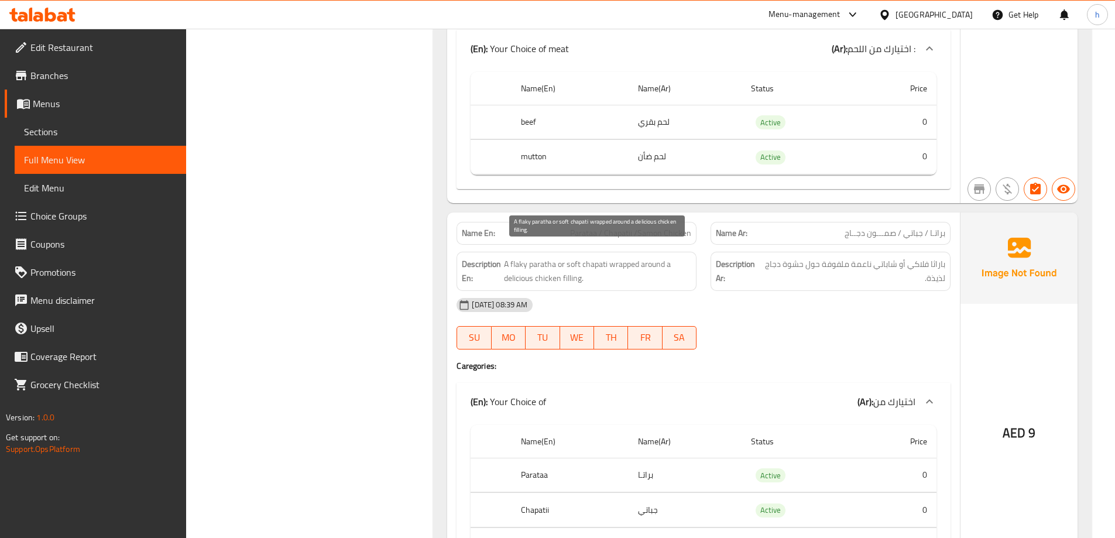
click at [591, 272] on span "A flaky paratha or soft chapati wrapped around a delicious chicken filling." at bounding box center [598, 271] width 188 height 29
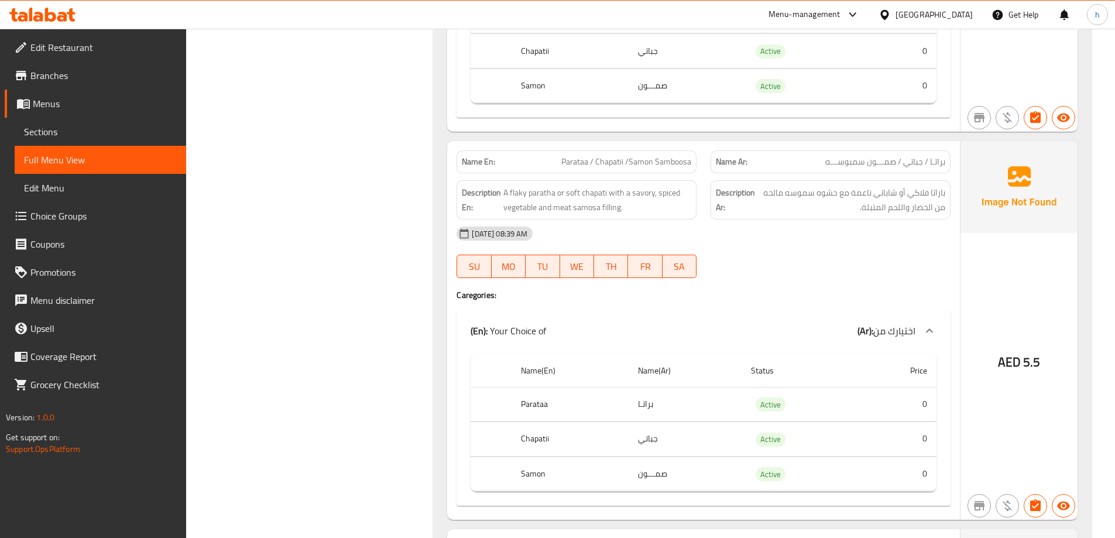
scroll to position [5444, 0]
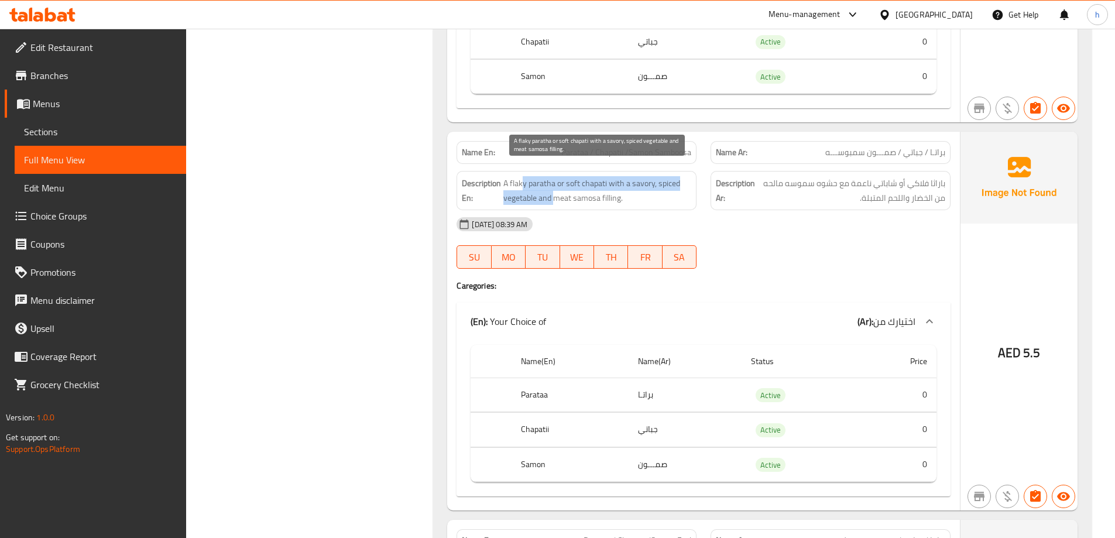
drag, startPoint x: 521, startPoint y: 170, endPoint x: 637, endPoint y: 201, distance: 120.6
click at [609, 196] on div "Description En: A flaky paratha or soft chapati with a savory, spiced vegetable…" at bounding box center [577, 190] width 240 height 39
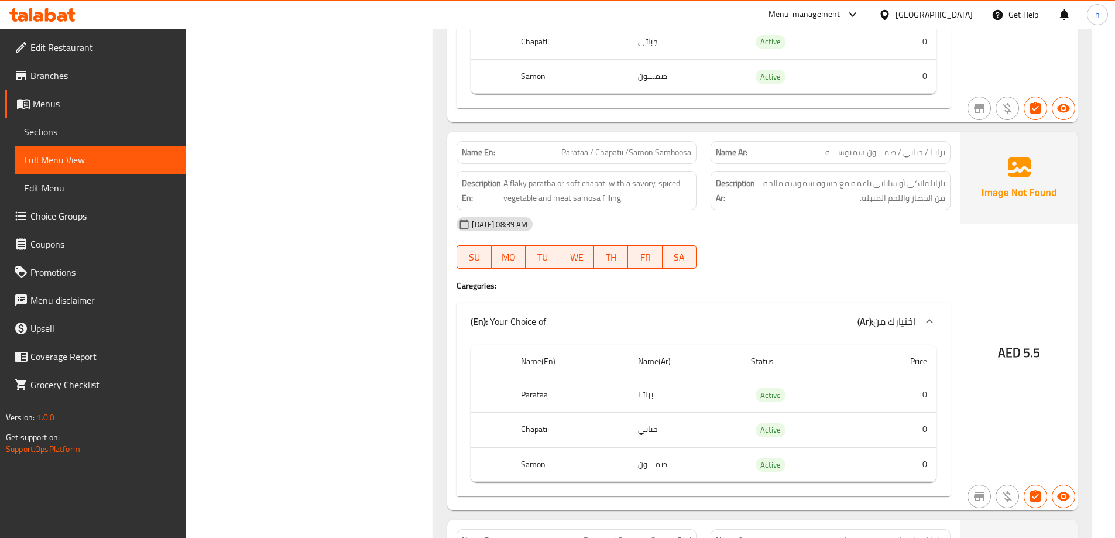
click at [637, 210] on div "[DATE] 08:39 AM" at bounding box center [704, 224] width 508 height 28
click at [616, 176] on span "A flaky paratha or soft chapati with a savory, spiced vegetable and meat samosa…" at bounding box center [597, 190] width 188 height 29
drag, startPoint x: 608, startPoint y: 172, endPoint x: 695, endPoint y: 202, distance: 92.9
click at [695, 202] on div "Name En: Parataa / Chapatii /Samon Samboosa Name Ar: براتـا / جباتي / صمـــون س…" at bounding box center [703, 321] width 513 height 379
click at [640, 182] on span "A flaky paratha or soft chapati with a savory, spiced vegetable and meat samosa…" at bounding box center [597, 190] width 188 height 29
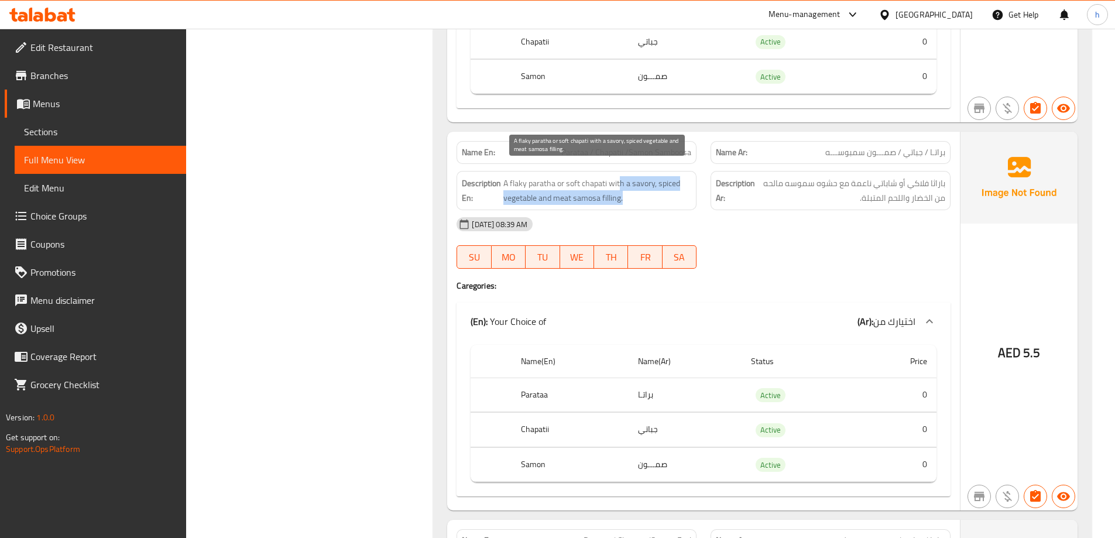
drag, startPoint x: 620, startPoint y: 168, endPoint x: 665, endPoint y: 189, distance: 49.8
click at [665, 189] on span "A flaky paratha or soft chapati with a savory, spiced vegetable and meat samosa…" at bounding box center [597, 190] width 188 height 29
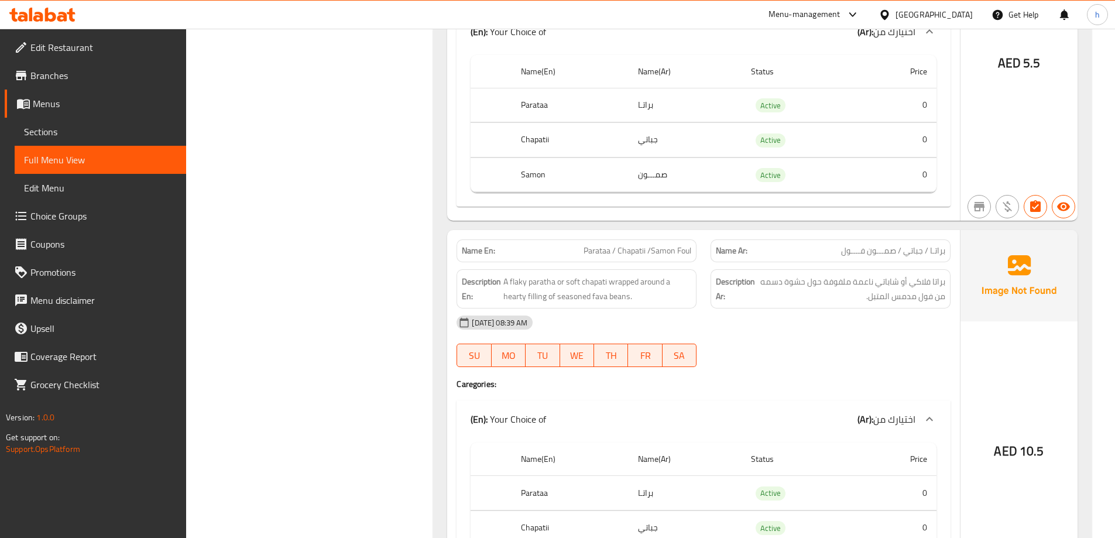
scroll to position [5737, 0]
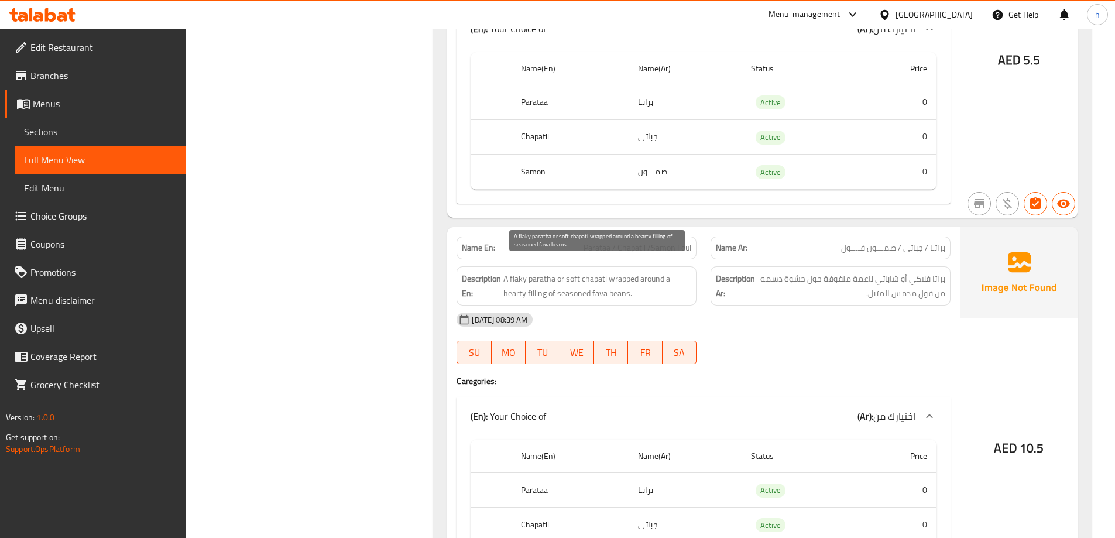
click at [602, 274] on span "A flaky paratha or soft chapati wrapped around a hearty filling of seasoned fav…" at bounding box center [597, 286] width 188 height 29
drag, startPoint x: 612, startPoint y: 268, endPoint x: 659, endPoint y: 277, distance: 48.3
click at [659, 277] on span "A flaky paratha or soft chapati wrapped around a hearty filling of seasoned fav…" at bounding box center [597, 286] width 188 height 29
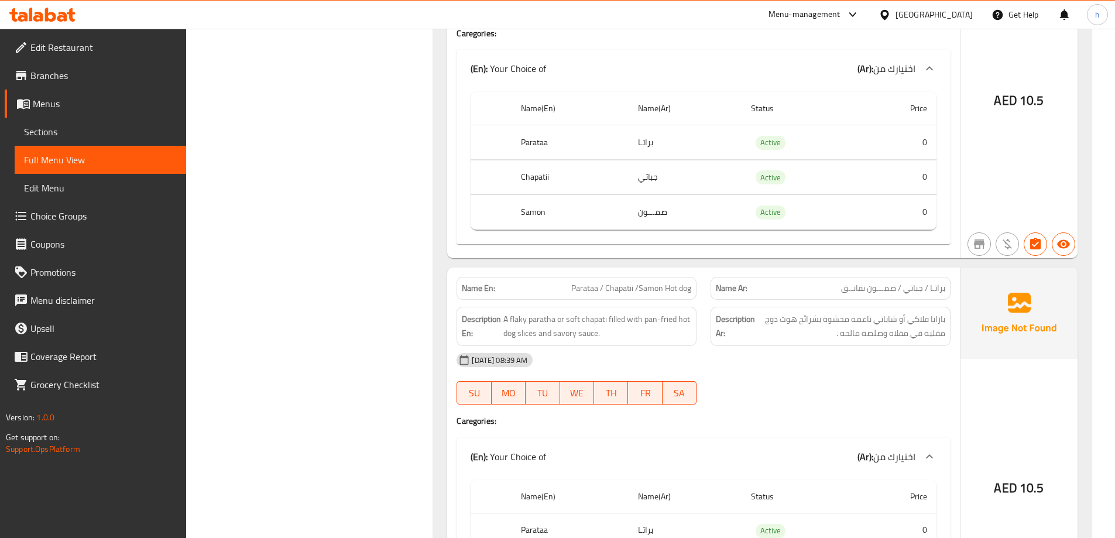
scroll to position [6088, 0]
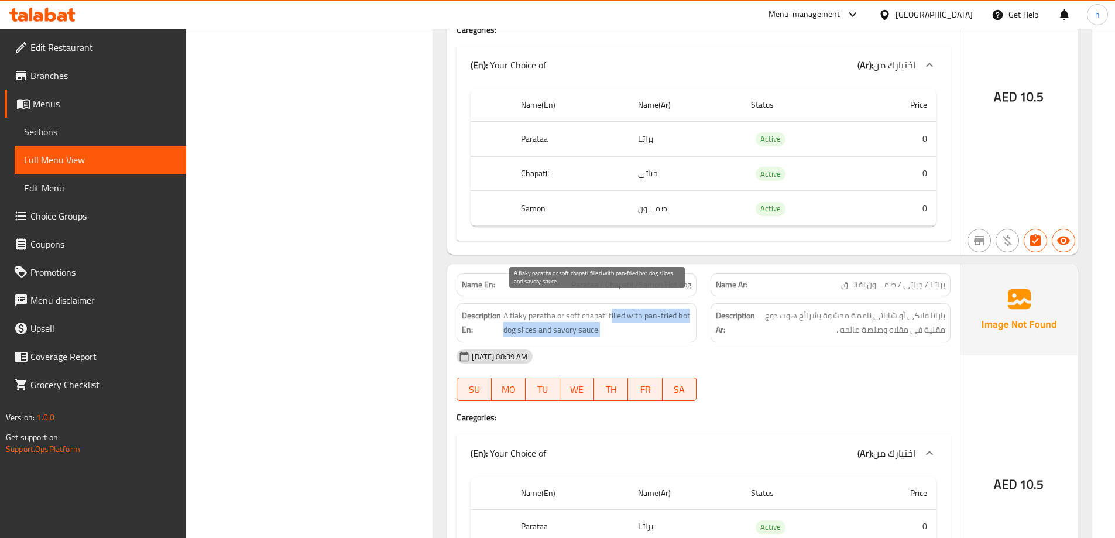
drag, startPoint x: 612, startPoint y: 305, endPoint x: 673, endPoint y: 314, distance: 62.2
click at [673, 314] on span "A flaky paratha or soft chapati filled with pan-fried hot dog slices and savory…" at bounding box center [597, 322] width 188 height 29
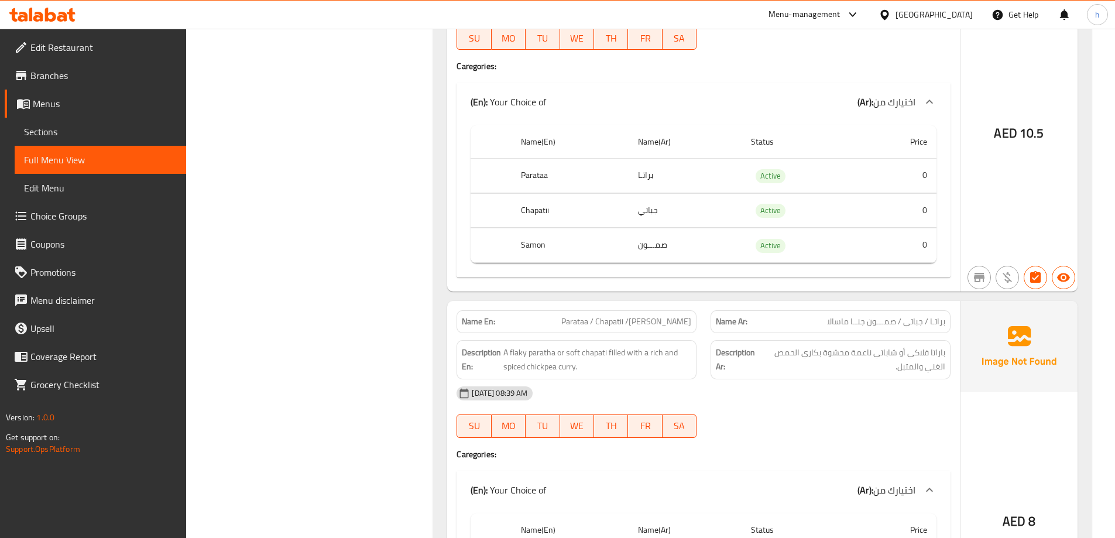
scroll to position [6498, 0]
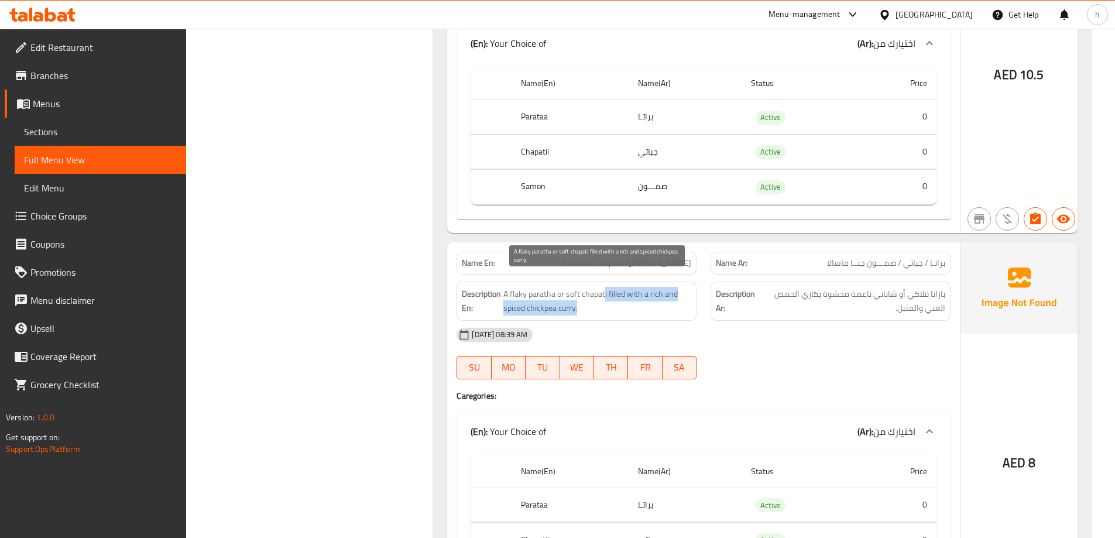
drag, startPoint x: 604, startPoint y: 283, endPoint x: 686, endPoint y: 294, distance: 82.8
click at [686, 294] on span "A flaky paratha or soft chapati filled with a rich and spiced chickpea curry." at bounding box center [597, 301] width 188 height 29
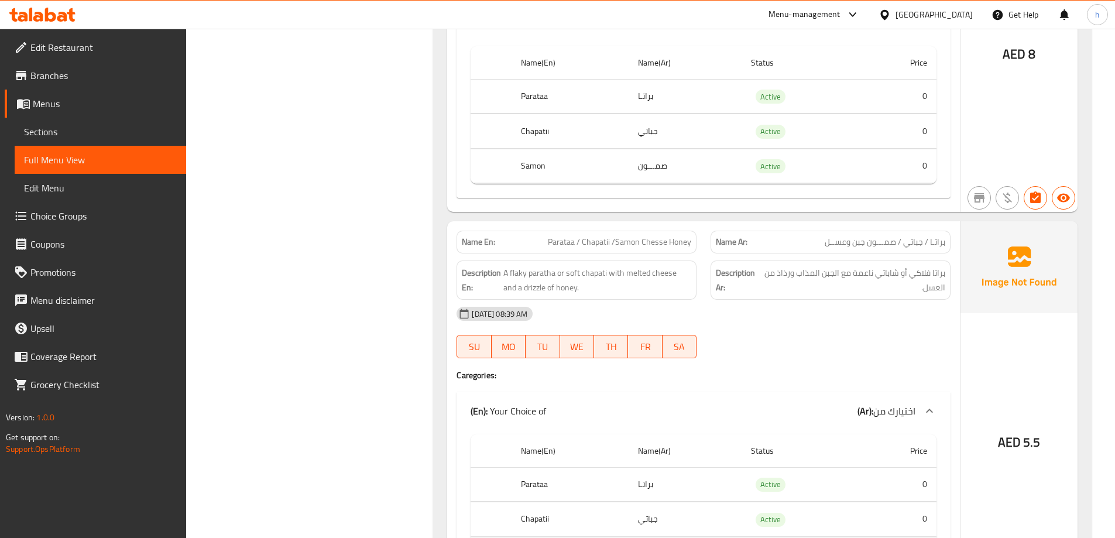
scroll to position [6907, 0]
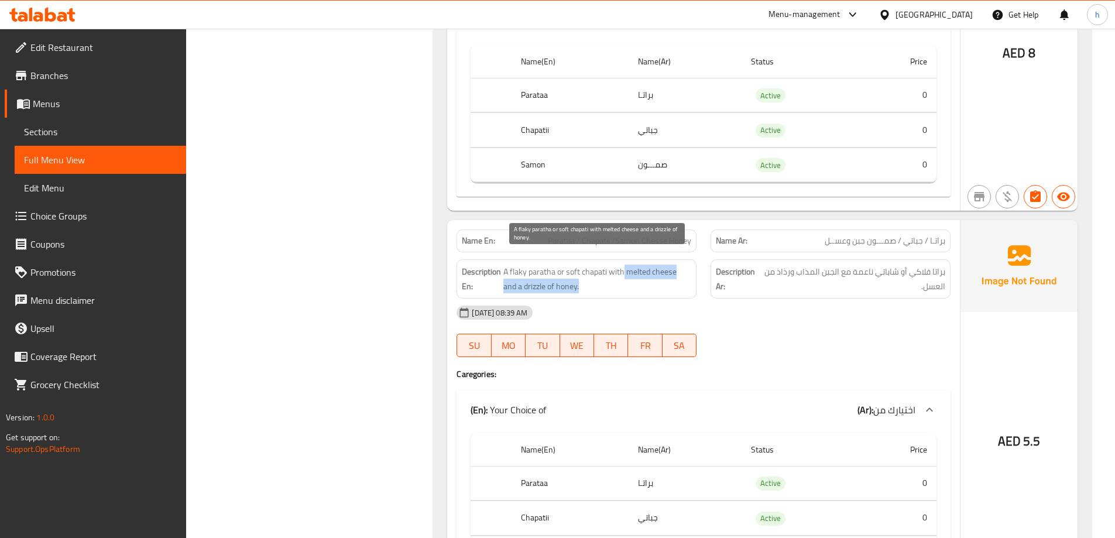
drag, startPoint x: 623, startPoint y: 263, endPoint x: 670, endPoint y: 278, distance: 49.2
click at [670, 278] on span "A flaky paratha or soft chapati with melted cheese and a drizzle of honey." at bounding box center [597, 279] width 188 height 29
click at [517, 274] on span "A flaky paratha or soft chapati with melted cheese and a drizzle of honey." at bounding box center [597, 279] width 188 height 29
click at [514, 274] on span "A flaky paratha or soft chapati with melted cheese and a drizzle of honey." at bounding box center [597, 279] width 188 height 29
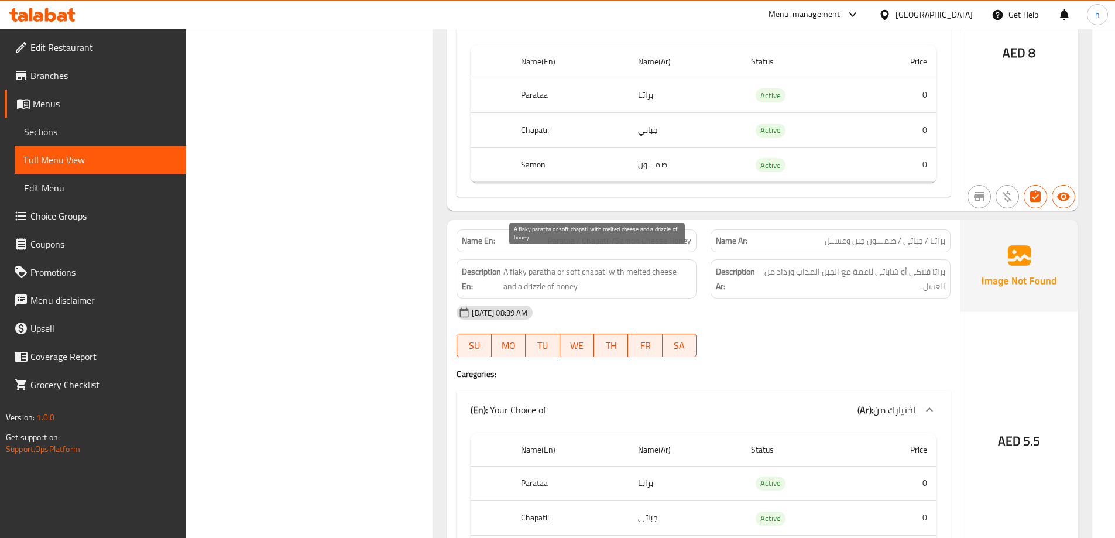
click at [514, 274] on span "A flaky paratha or soft chapati with melted cheese and a drizzle of honey." at bounding box center [597, 279] width 188 height 29
copy span "drizzle"
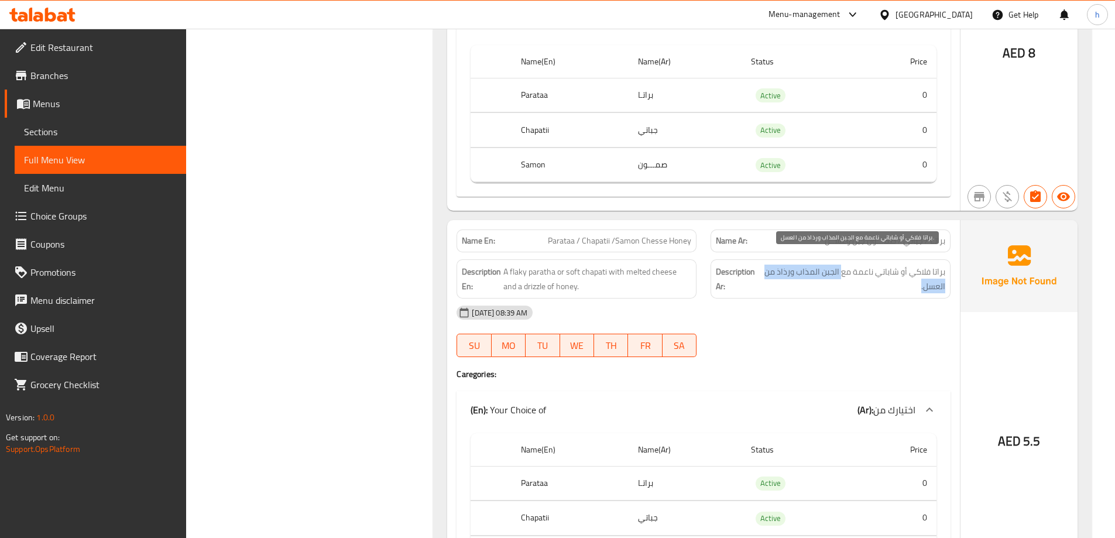
drag, startPoint x: 844, startPoint y: 259, endPoint x: 773, endPoint y: 276, distance: 72.8
click at [773, 276] on span "براتا فلاكي أو شاباتي ناعمة مع الجبن المذاب ورذاذ من العسل." at bounding box center [854, 279] width 183 height 29
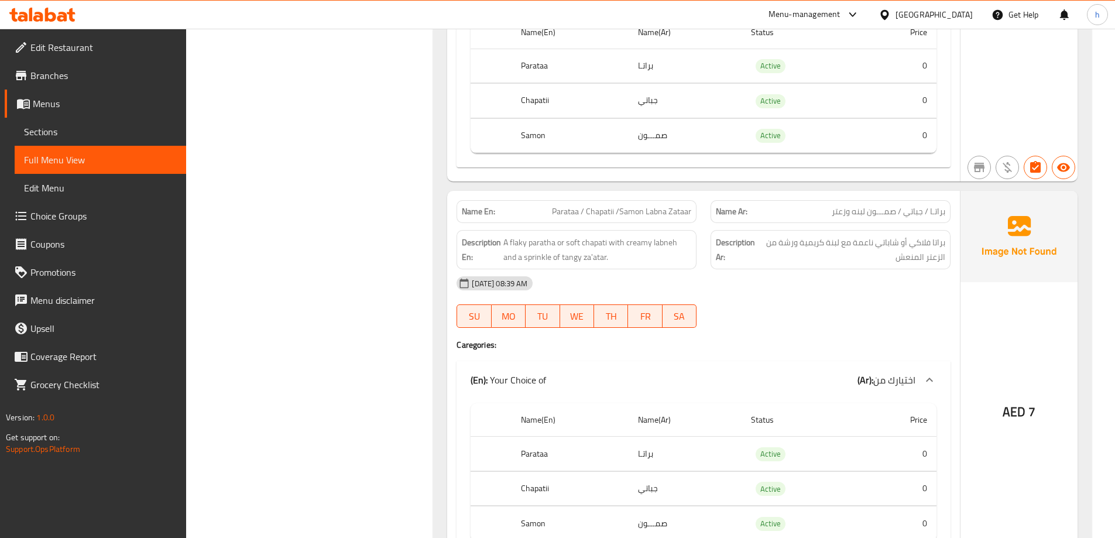
scroll to position [7434, 0]
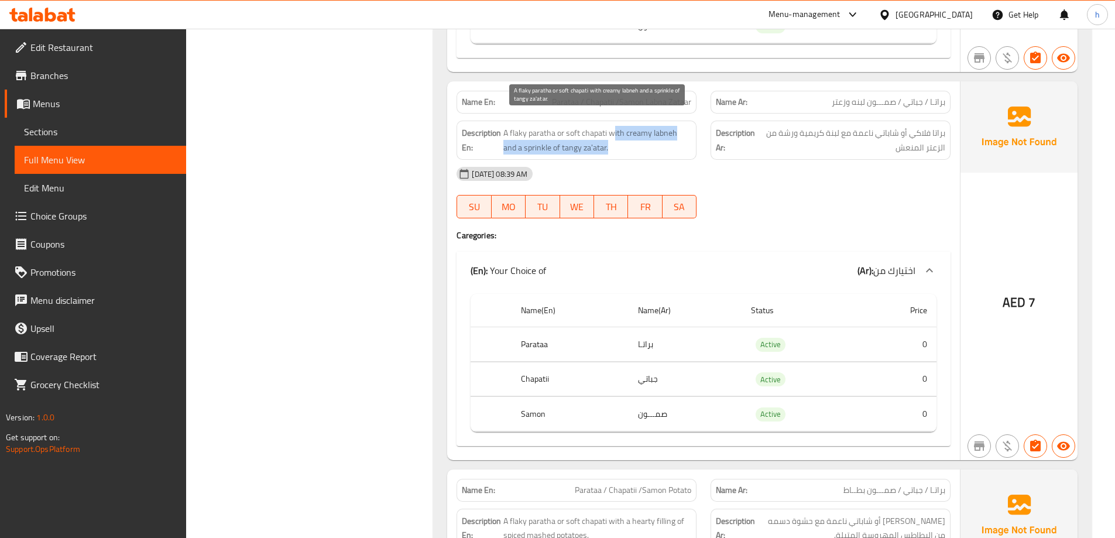
drag, startPoint x: 621, startPoint y: 115, endPoint x: 679, endPoint y: 136, distance: 61.5
click at [679, 136] on span "A flaky paratha or soft chapati with creamy labneh and a sprinkle of tangy za'a…" at bounding box center [597, 140] width 188 height 29
click at [526, 138] on span "A flaky paratha or soft chapati with creamy labneh and a sprinkle of tangy za'a…" at bounding box center [597, 140] width 188 height 29
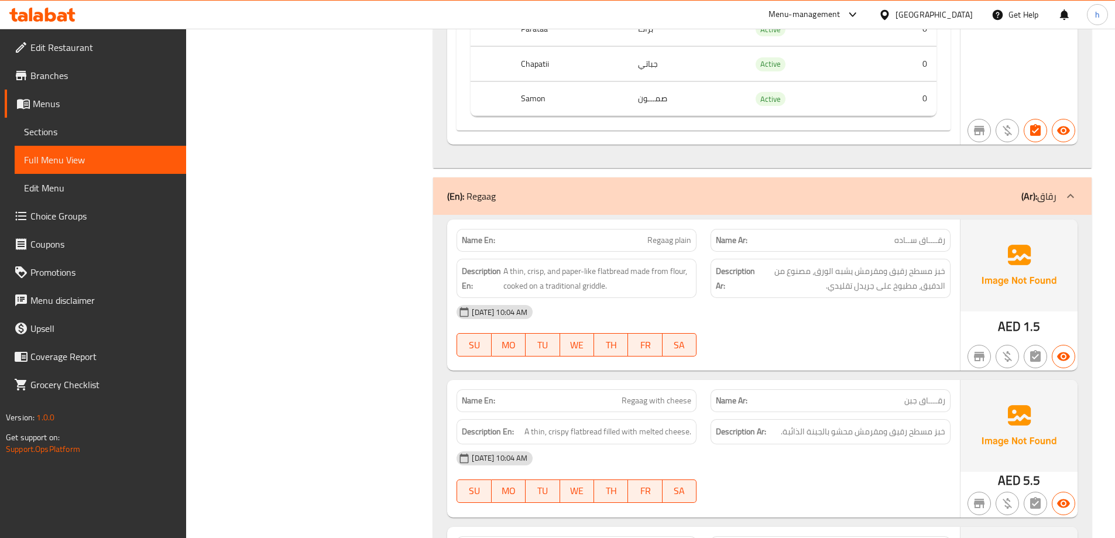
scroll to position [8605, 0]
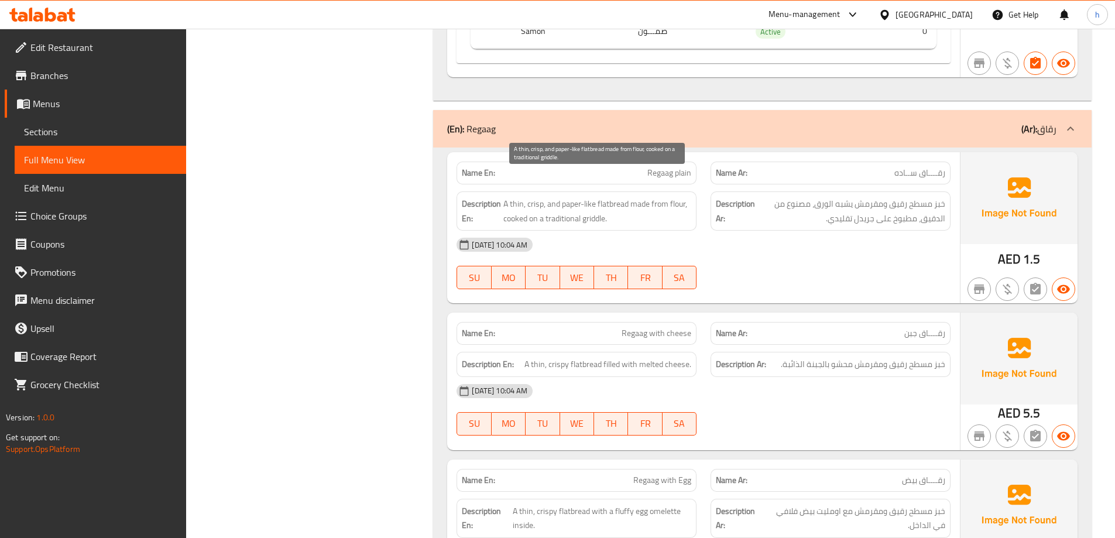
click at [605, 197] on span "A thin, crisp, and paper-like flatbread made from flour, cooked on a traditiona…" at bounding box center [597, 211] width 188 height 29
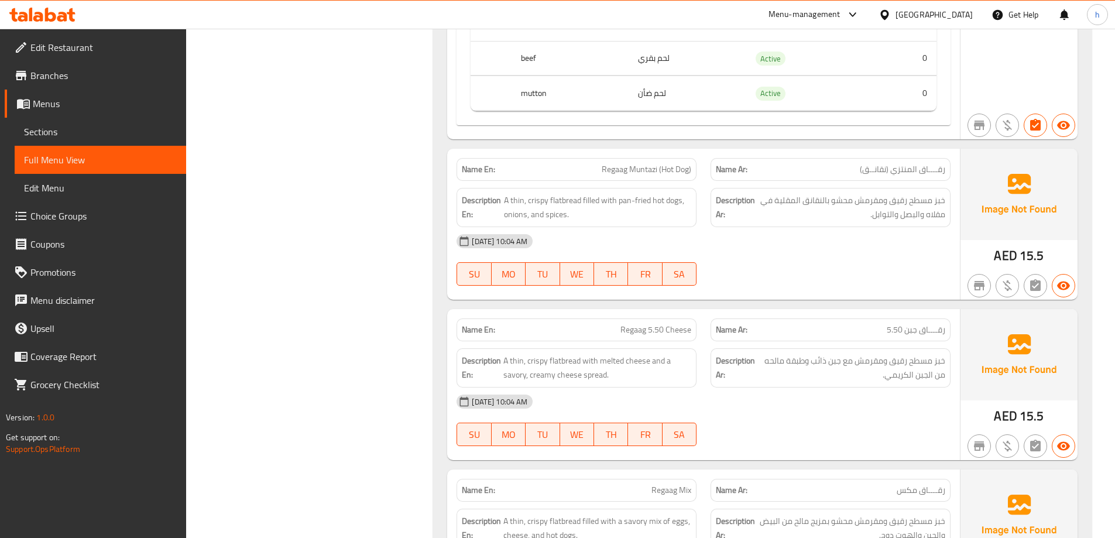
scroll to position [10771, 0]
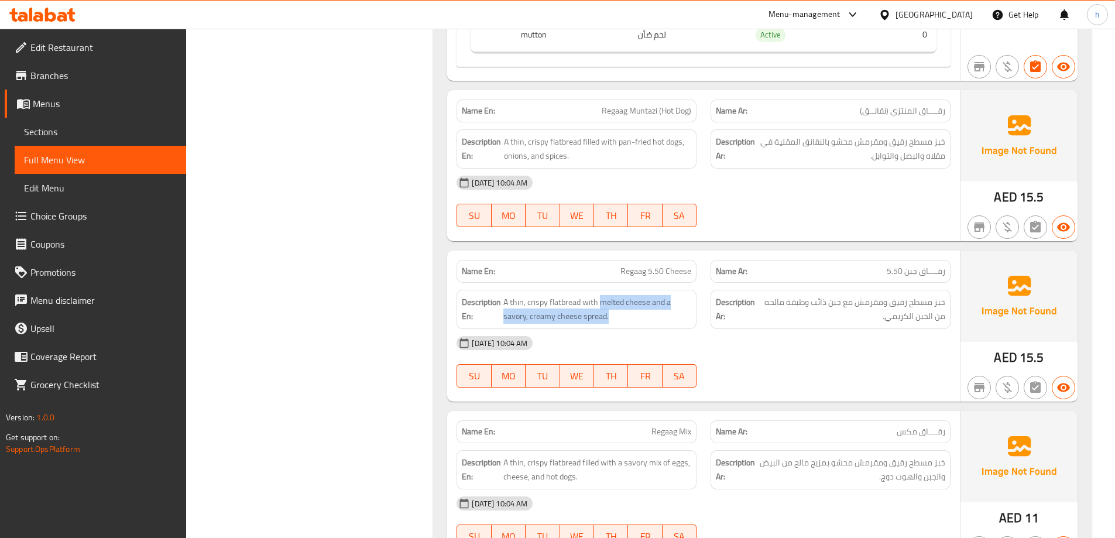
drag, startPoint x: 599, startPoint y: 280, endPoint x: 688, endPoint y: 303, distance: 91.4
click at [688, 303] on div "Description En: A thin, crispy flatbread with melted cheese and a savory, cream…" at bounding box center [577, 309] width 240 height 39
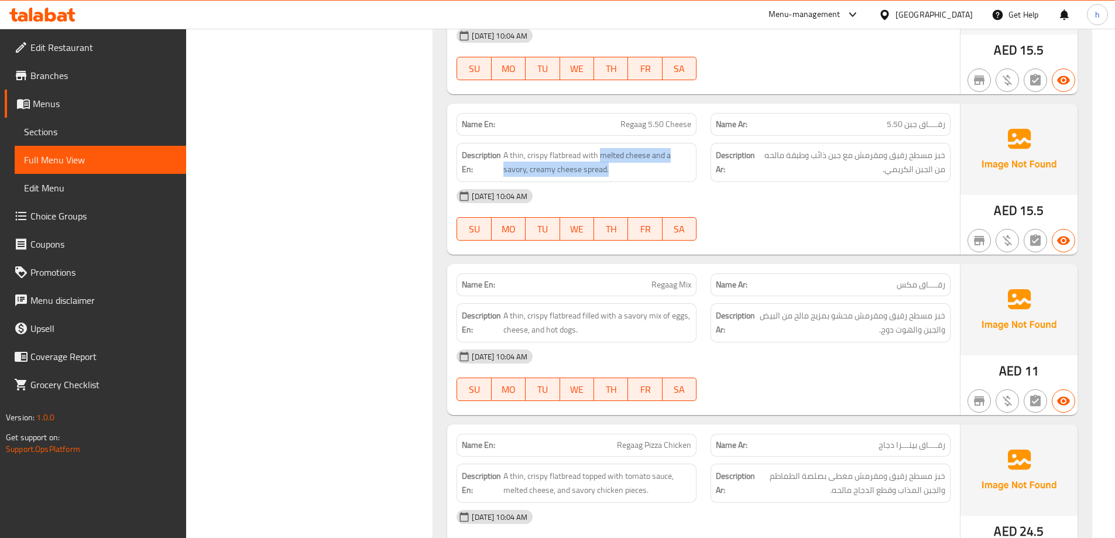
scroll to position [10947, 0]
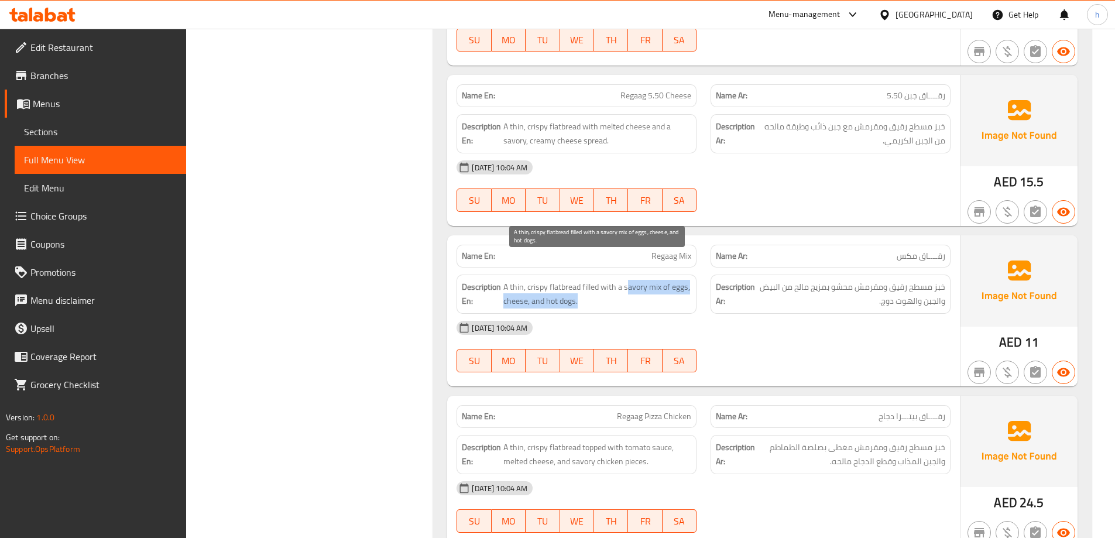
drag, startPoint x: 627, startPoint y: 265, endPoint x: 660, endPoint y: 283, distance: 38.0
click at [660, 283] on span "A thin, crispy flatbread filled with a savory mix of eggs, cheese, and hot dogs." at bounding box center [597, 294] width 188 height 29
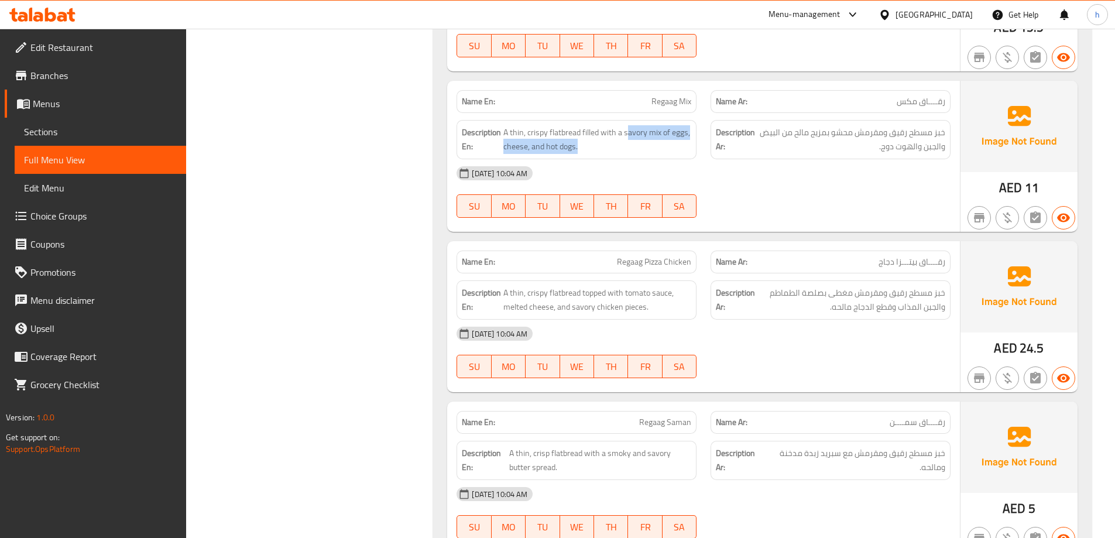
scroll to position [11122, 0]
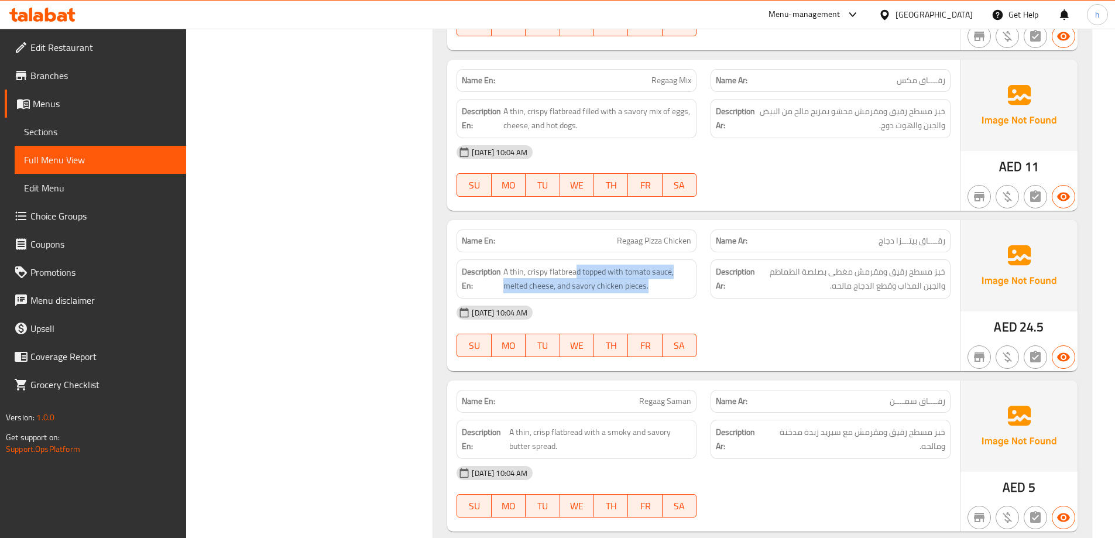
drag, startPoint x: 577, startPoint y: 245, endPoint x: 662, endPoint y: 269, distance: 88.8
click at [662, 269] on div "Description En: A thin, crispy flatbread topped with tomato sauce, melted chees…" at bounding box center [577, 278] width 240 height 39
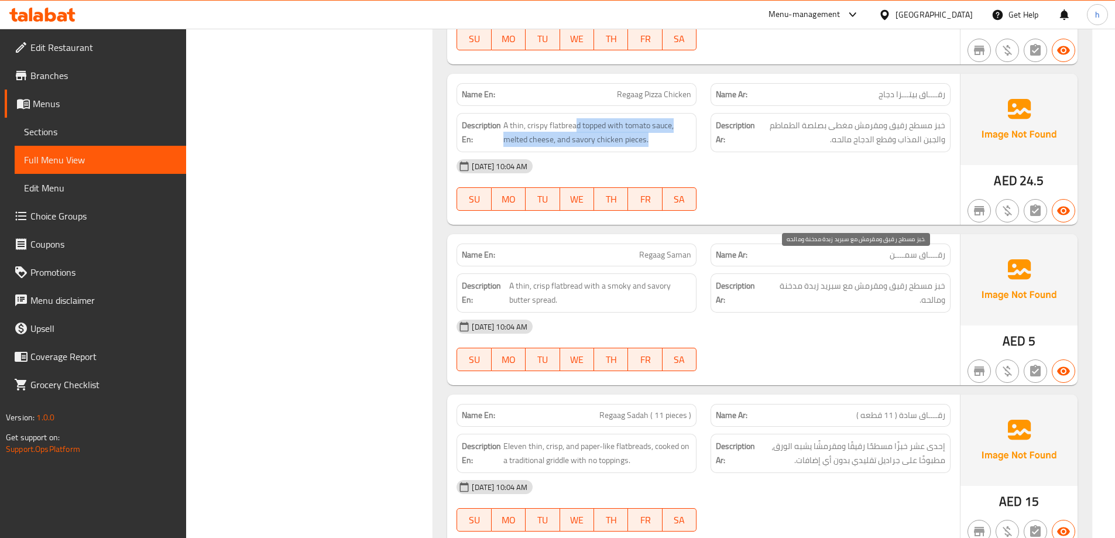
scroll to position [11298, 0]
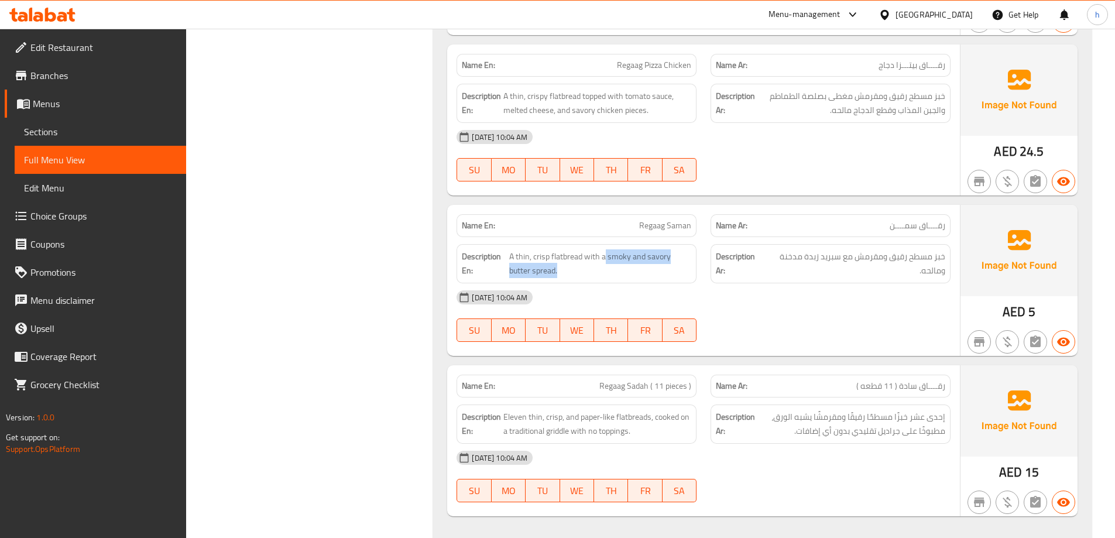
drag, startPoint x: 606, startPoint y: 229, endPoint x: 683, endPoint y: 256, distance: 82.0
click at [683, 256] on div "Description En: A thin, crisp flatbread with a smoky and savory butter spread." at bounding box center [577, 263] width 240 height 39
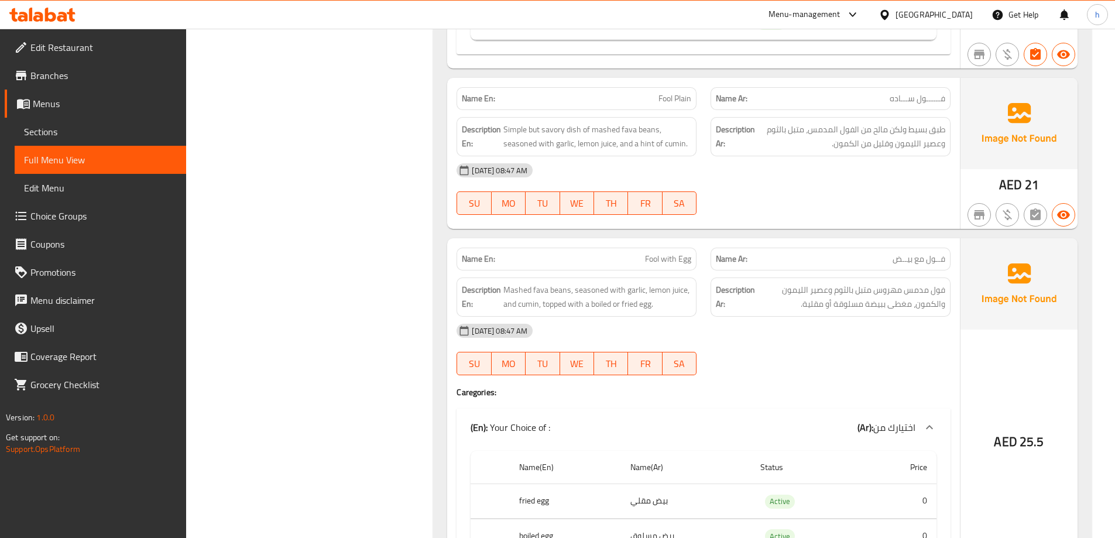
scroll to position [13171, 0]
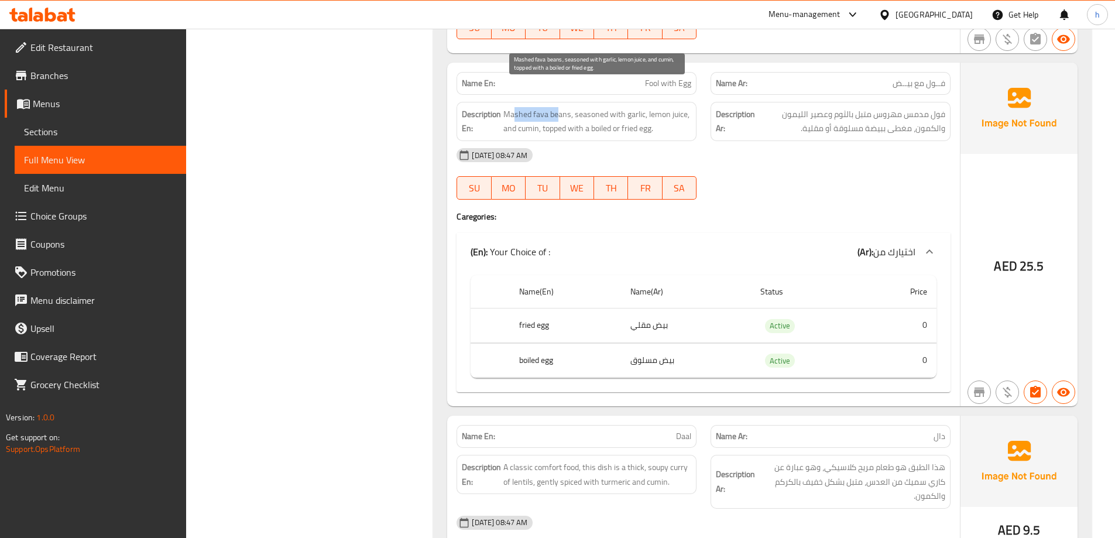
drag, startPoint x: 513, startPoint y: 93, endPoint x: 557, endPoint y: 90, distance: 44.0
click at [557, 107] on span "Mashed fava beans, seasoned with garlic, lemon juice, and cumin, topped with a …" at bounding box center [597, 121] width 188 height 29
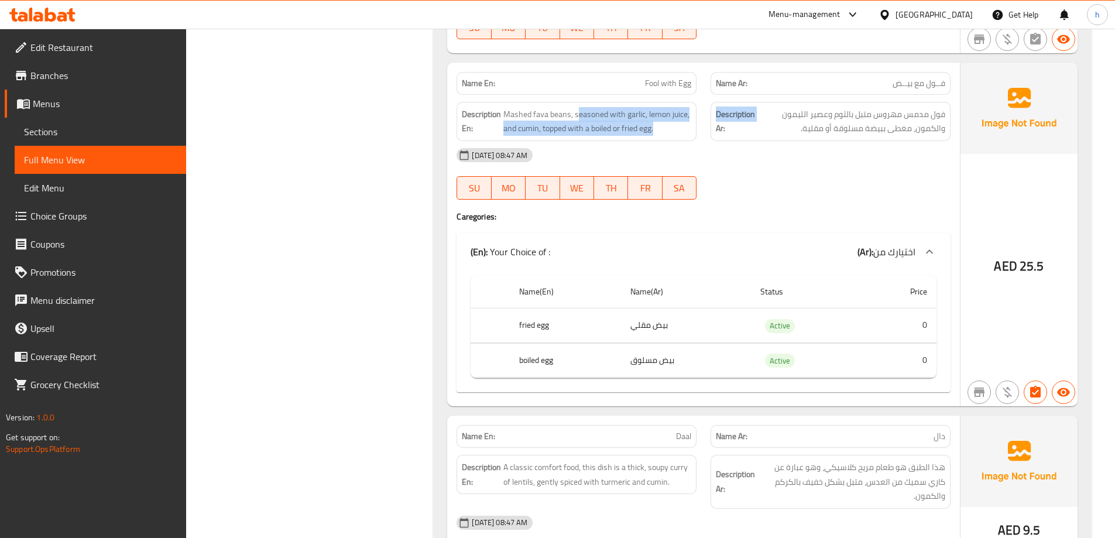
drag, startPoint x: 580, startPoint y: 90, endPoint x: 706, endPoint y: 105, distance: 127.4
click at [706, 105] on div "Description En: Mashed fava beans, seasoned with garlic, lemon juice, and cumin…" at bounding box center [704, 121] width 508 height 53
click at [658, 107] on span "Mashed fava beans, seasoned with garlic, lemon juice, and cumin, topped with a …" at bounding box center [597, 121] width 188 height 29
drag, startPoint x: 588, startPoint y: 90, endPoint x: 694, endPoint y: 116, distance: 109.7
click at [694, 116] on div "Name En: Fool with Egg Name Ar: فــول مع بيــض Description En: Mashed fava bean…" at bounding box center [703, 235] width 513 height 344
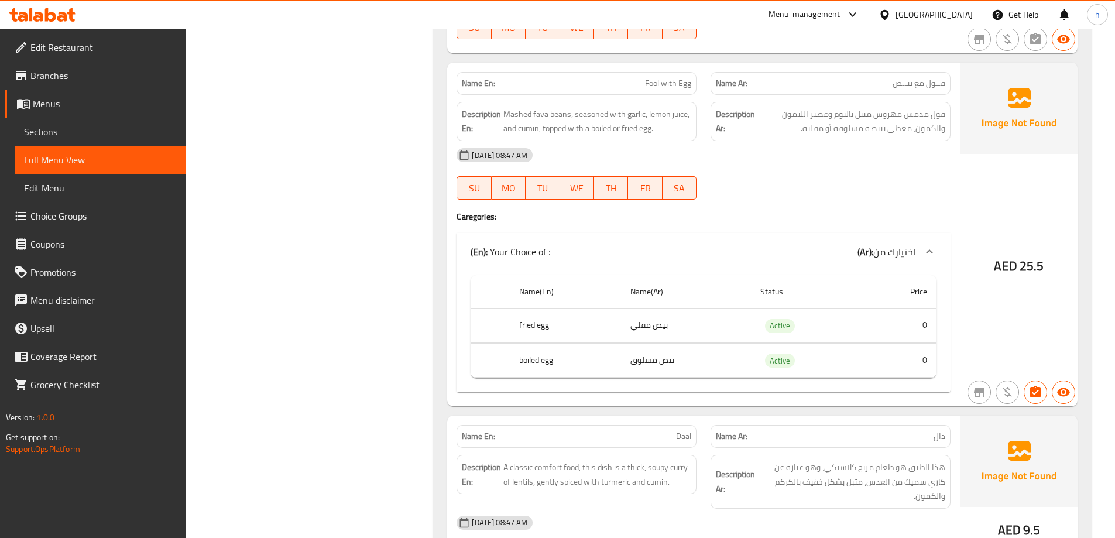
click at [630, 107] on span "Mashed fava beans, seasoned with garlic, lemon juice, and cumin, topped with a …" at bounding box center [597, 121] width 188 height 29
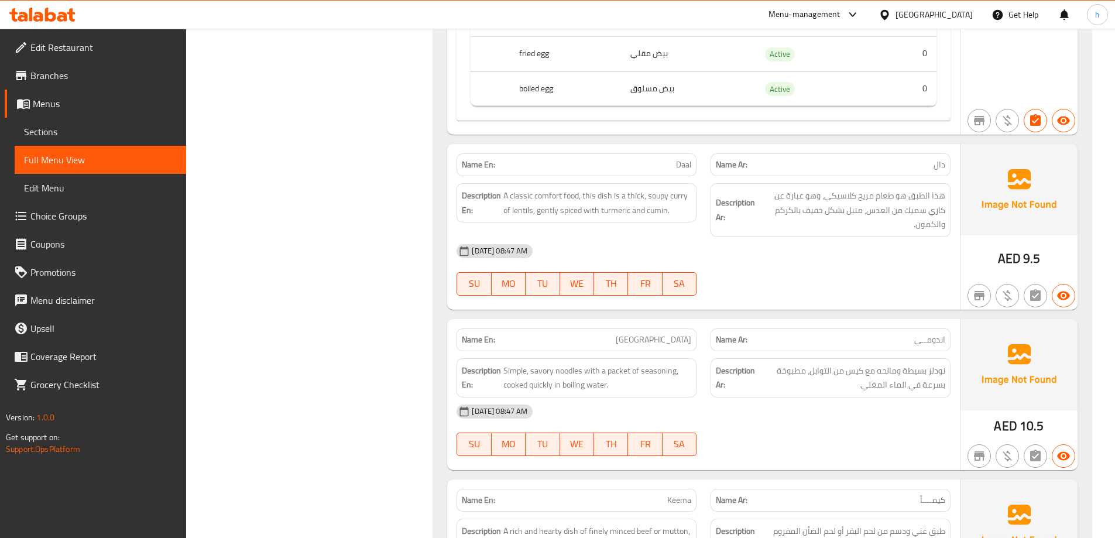
scroll to position [13464, 0]
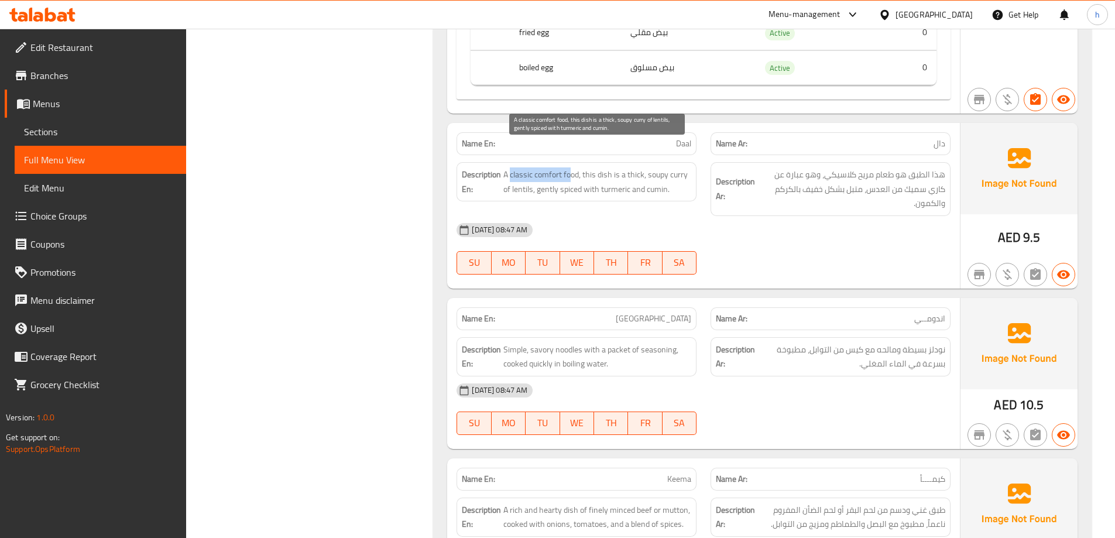
drag, startPoint x: 511, startPoint y: 150, endPoint x: 571, endPoint y: 155, distance: 60.4
click at [571, 167] on span "A classic comfort food, this dish is a thick, soupy curry of lentils, gently sp…" at bounding box center [597, 181] width 188 height 29
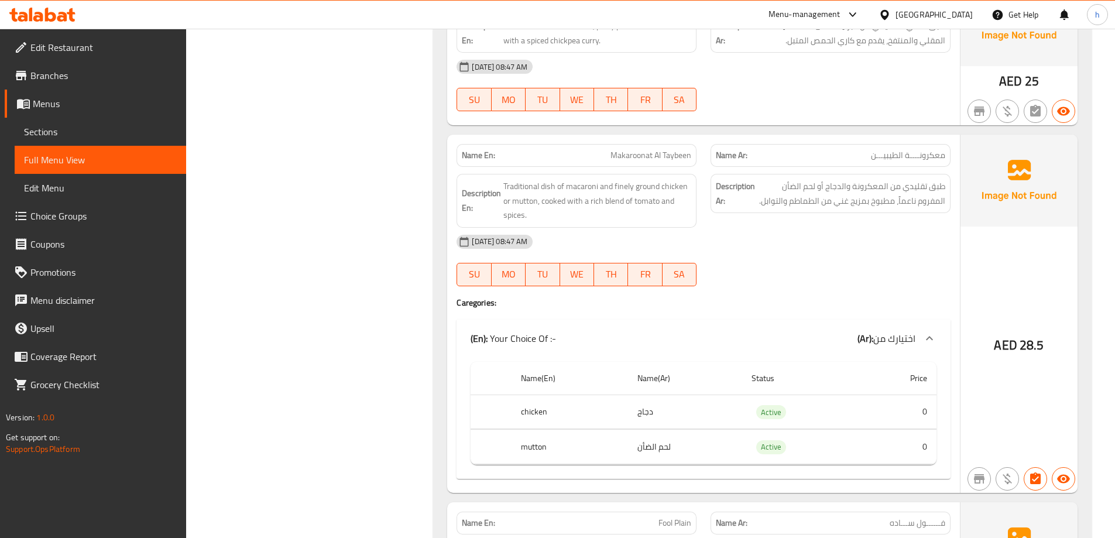
scroll to position [12410, 0]
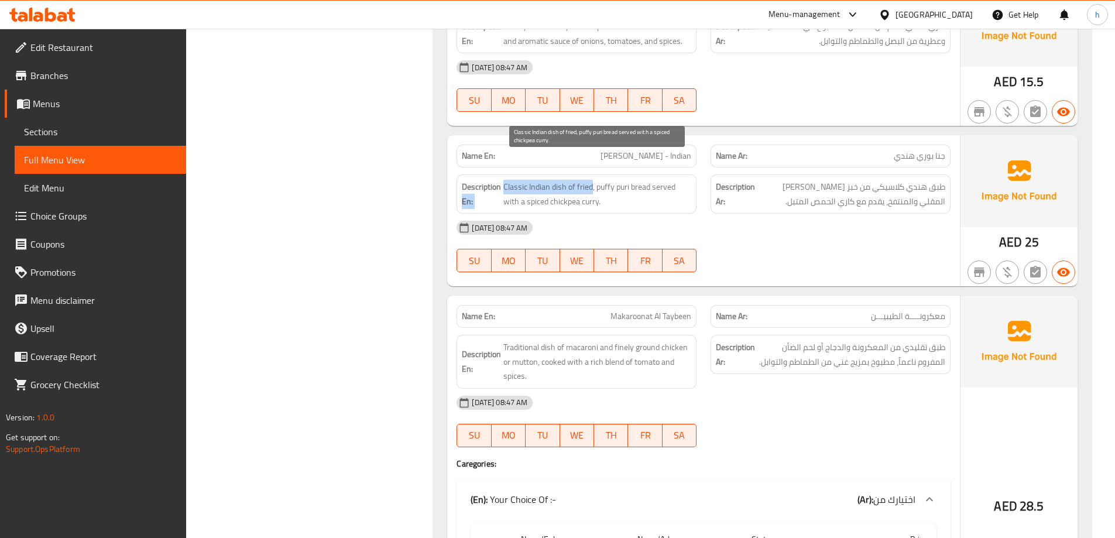
drag, startPoint x: 501, startPoint y: 164, endPoint x: 592, endPoint y: 162, distance: 90.8
click at [592, 180] on h6 "Description En: Classic Indian dish of fried, puffy puri bread served with a sp…" at bounding box center [576, 194] width 229 height 29
drag, startPoint x: 603, startPoint y: 163, endPoint x: 630, endPoint y: 168, distance: 27.9
click at [630, 180] on span "Classic Indian dish of fried, puffy puri bread served with a spiced chickpea cu…" at bounding box center [597, 194] width 188 height 29
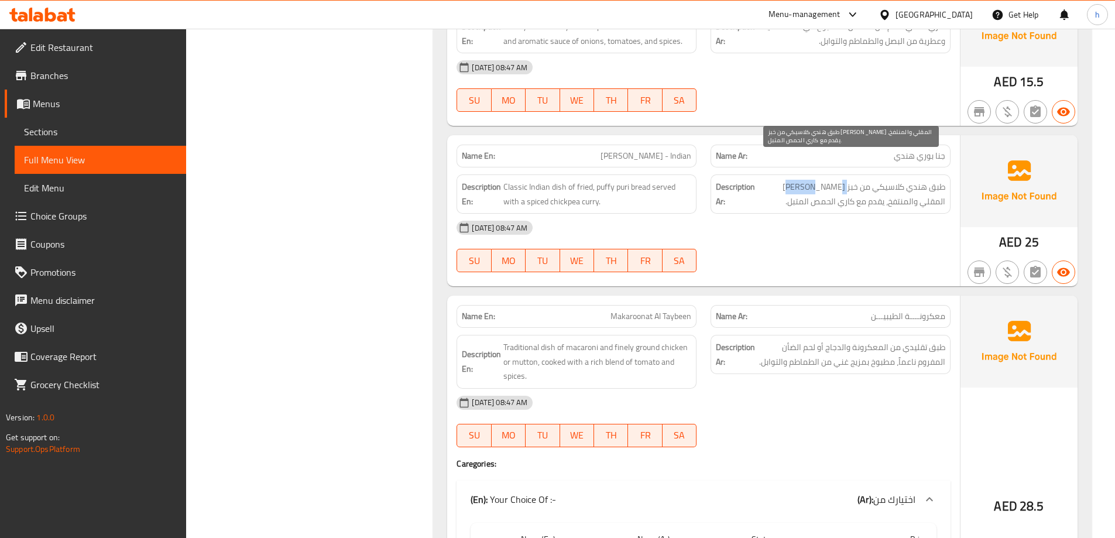
drag, startPoint x: 848, startPoint y: 163, endPoint x: 821, endPoint y: 166, distance: 27.1
click at [821, 180] on span "طبق هندي كلاسيكي من خبز البوري المقلي والمنتفخ، يقدم مع كاري الحمص المتبل." at bounding box center [851, 194] width 188 height 29
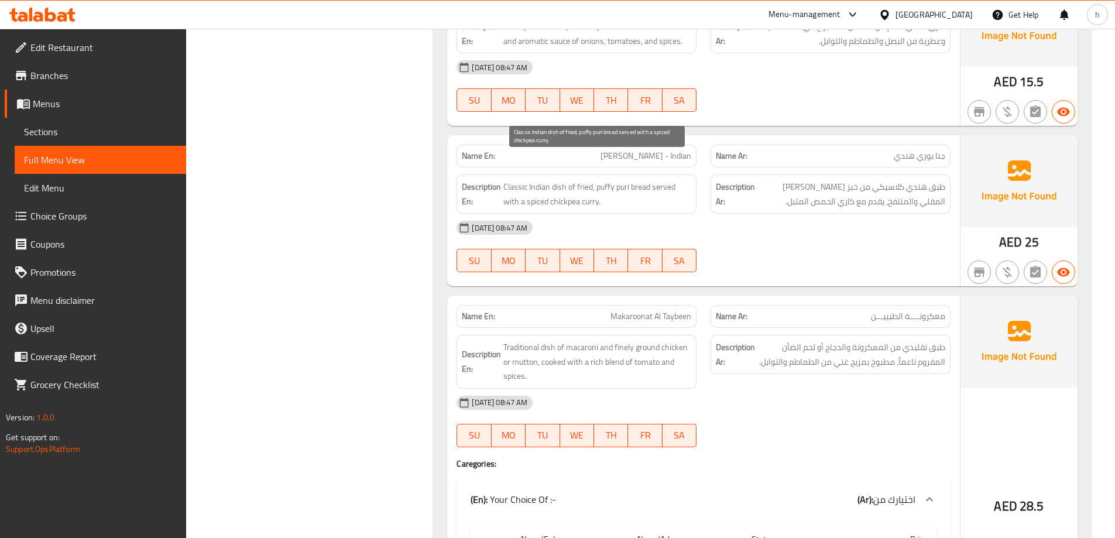
click at [616, 180] on span "Classic Indian dish of fried, puffy puri bread served with a spiced chickpea cu…" at bounding box center [597, 194] width 188 height 29
click at [630, 180] on span "Classic Indian dish of fried, puffy puri bread served with a spiced chickpea cu…" at bounding box center [597, 194] width 188 height 29
click at [661, 180] on span "Classic Indian dish of fried, puffy puri bread served with a spiced chickpea cu…" at bounding box center [597, 194] width 188 height 29
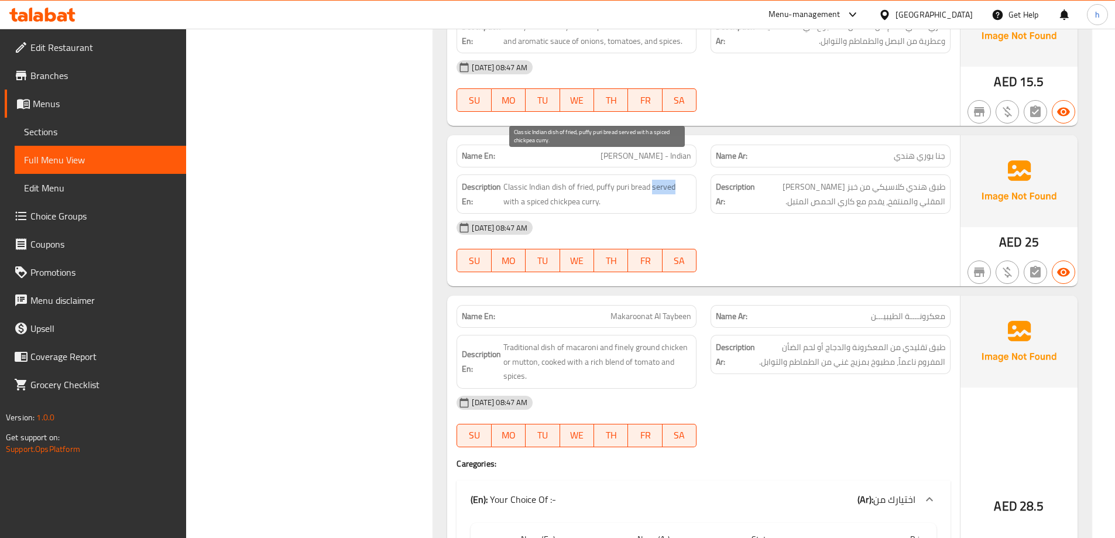
click at [661, 180] on span "Classic Indian dish of fried, puffy puri bread served with a spiced chickpea cu…" at bounding box center [597, 194] width 188 height 29
click at [528, 182] on span "Classic Indian dish of fried, puffy puri bread served with a spiced chickpea cu…" at bounding box center [597, 194] width 188 height 29
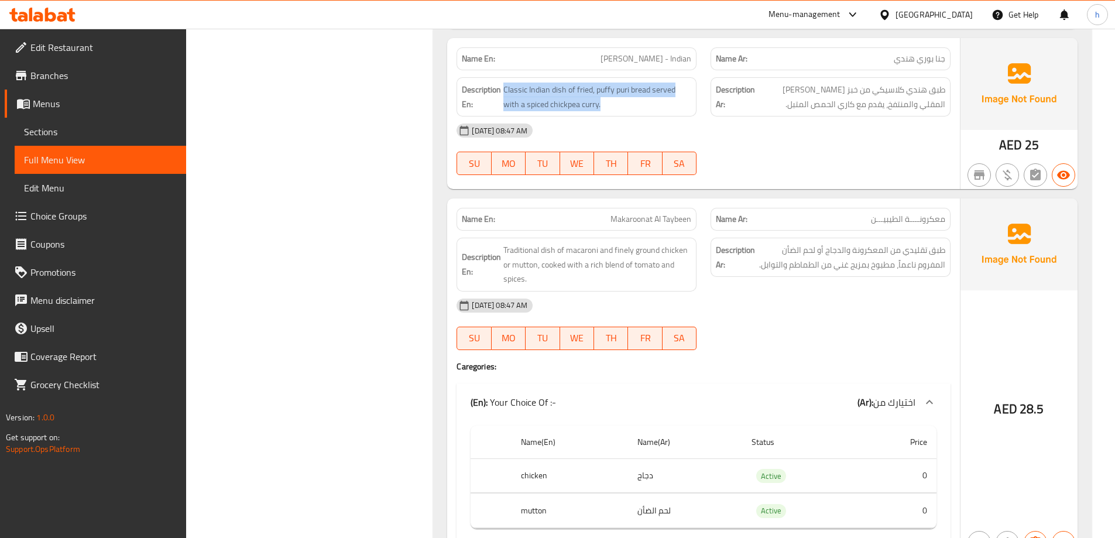
scroll to position [12527, 0]
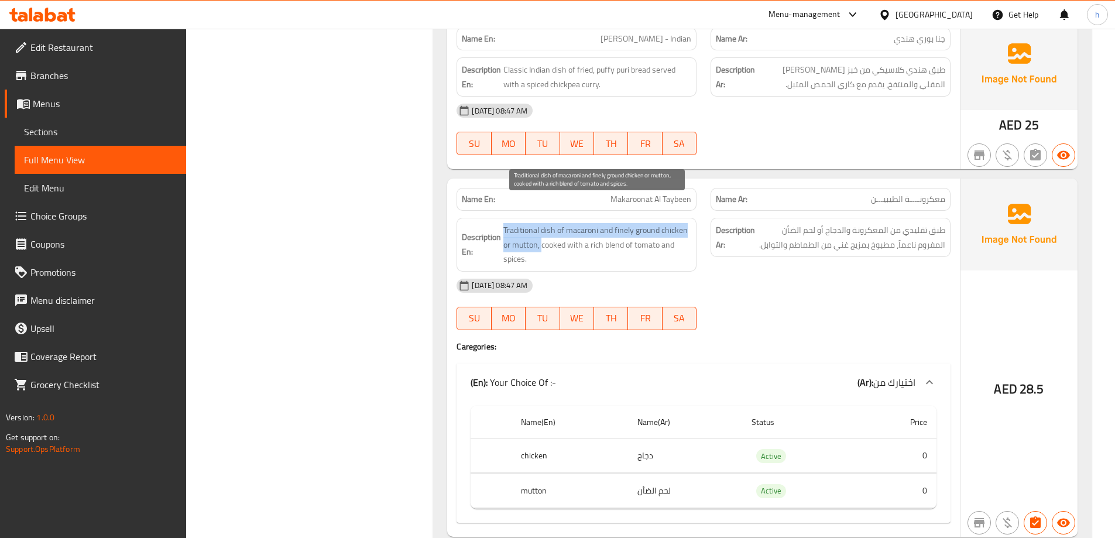
drag, startPoint x: 505, startPoint y: 205, endPoint x: 543, endPoint y: 225, distance: 43.7
click at [543, 225] on span "Traditional dish of macaroni and finely ground chicken or mutton, cooked with a…" at bounding box center [597, 244] width 188 height 43
click at [636, 227] on span "Traditional dish of macaroni and finely ground chicken or mutton, cooked with a…" at bounding box center [597, 244] width 188 height 43
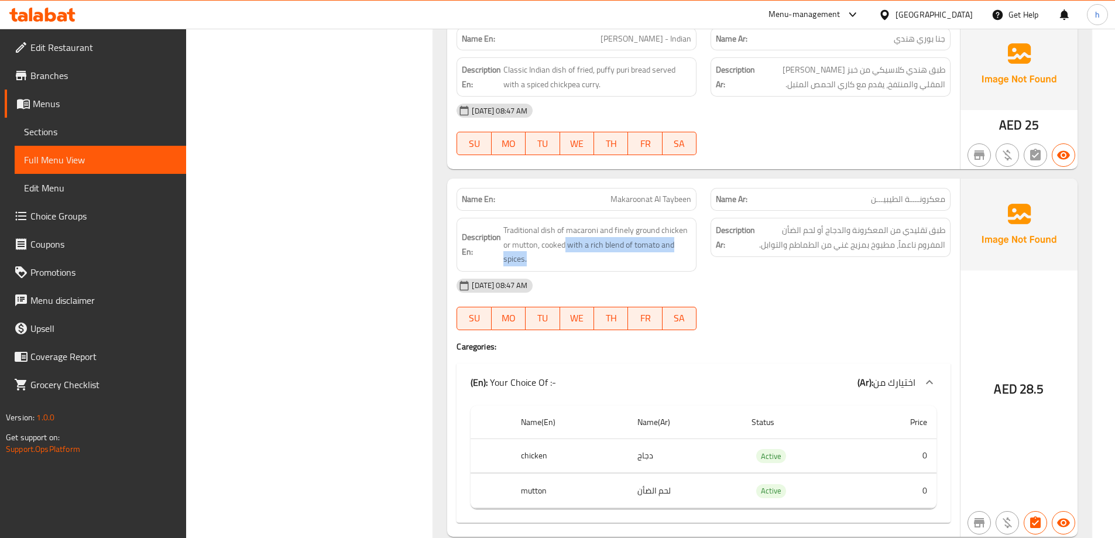
drag, startPoint x: 566, startPoint y: 222, endPoint x: 648, endPoint y: 242, distance: 84.3
click at [648, 242] on div "Description En: Traditional dish of macaroni and finely ground chicken or mutto…" at bounding box center [577, 245] width 240 height 54
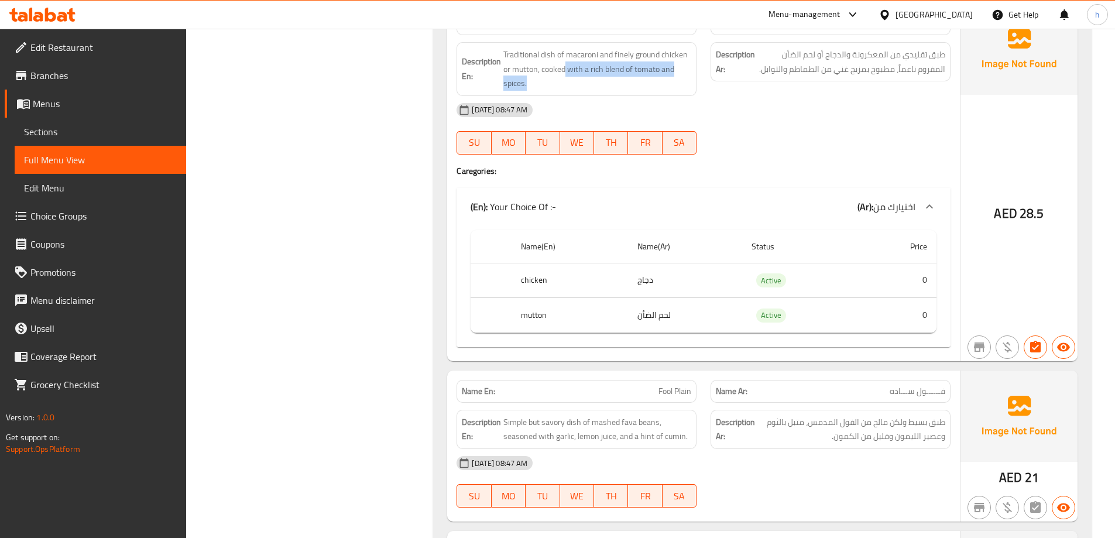
scroll to position [12820, 0]
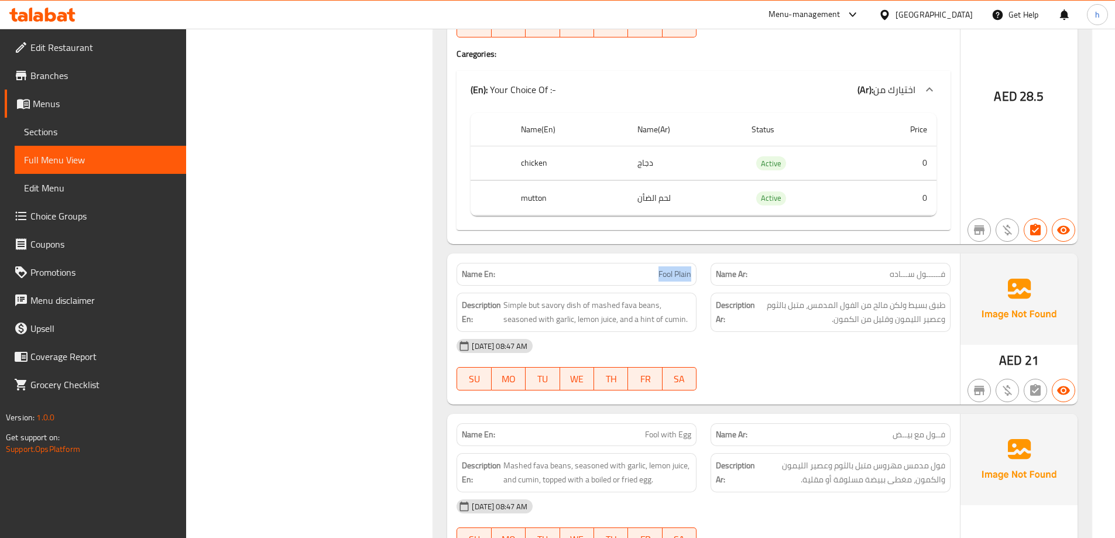
drag, startPoint x: 660, startPoint y: 251, endPoint x: 703, endPoint y: 252, distance: 43.4
click at [703, 256] on div "Name En: Fool Plain" at bounding box center [577, 274] width 254 height 37
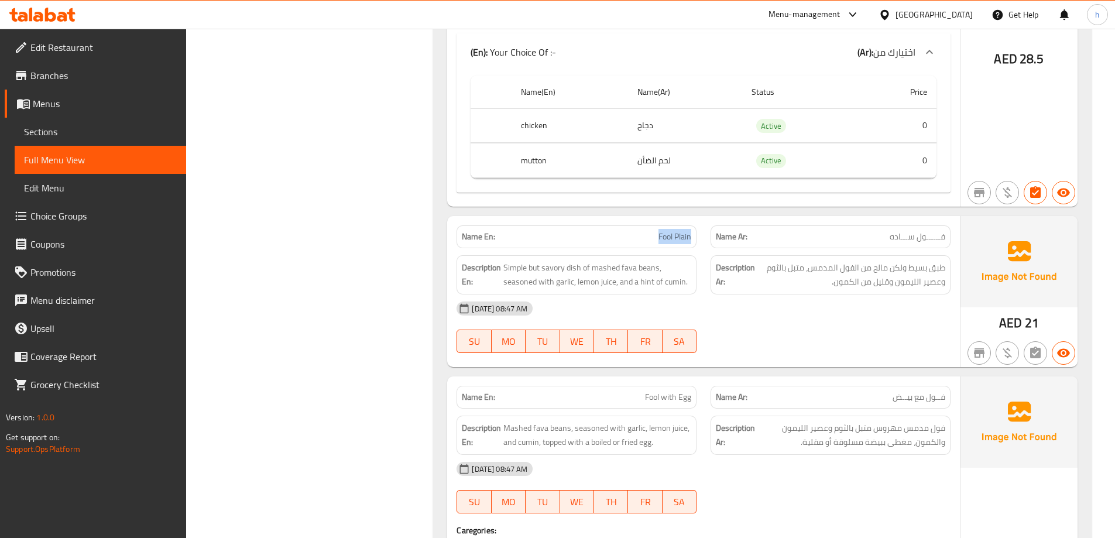
scroll to position [12878, 0]
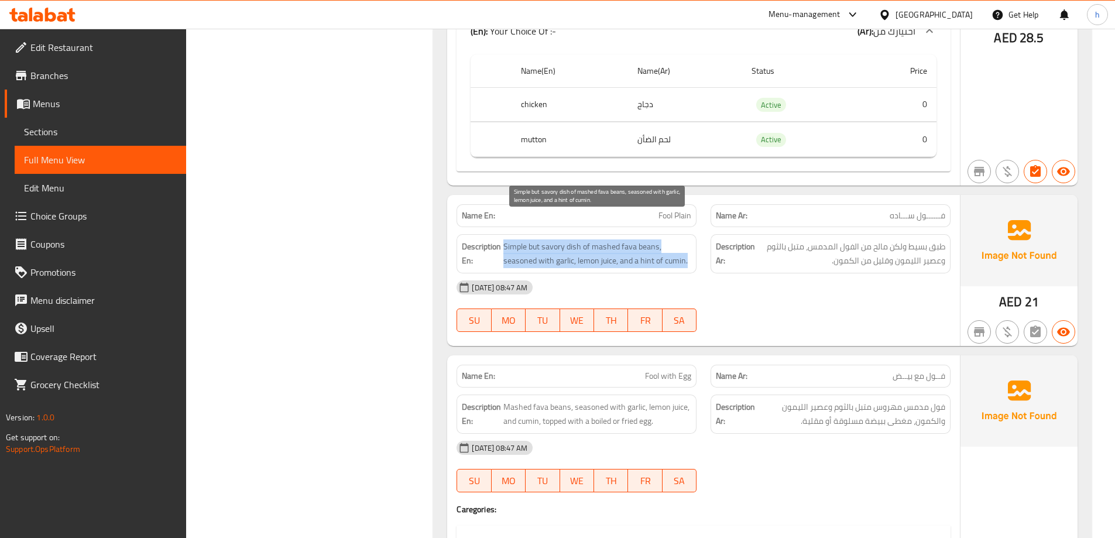
drag, startPoint x: 505, startPoint y: 228, endPoint x: 688, endPoint y: 232, distance: 182.7
click at [688, 239] on span "Simple but savory dish of mashed fava beans, seasoned with garlic, lemon juice,…" at bounding box center [597, 253] width 188 height 29
click at [590, 239] on span "Simple but savory dish of mashed fava beans, seasoned with garlic, lemon juice,…" at bounding box center [597, 253] width 188 height 29
click at [613, 239] on span "Simple but savory dish of mashed fava beans, seasoned with garlic, lemon juice,…" at bounding box center [597, 253] width 188 height 29
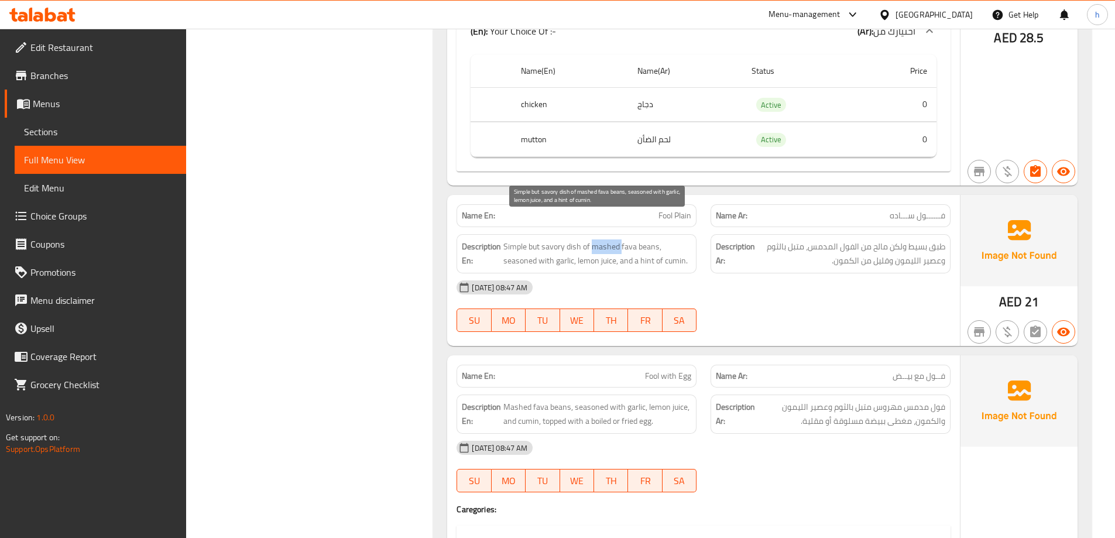
click at [613, 239] on span "Simple but savory dish of mashed fava beans, seasoned with garlic, lemon juice,…" at bounding box center [597, 253] width 188 height 29
click at [574, 239] on span "Simple but savory dish of mashed fava beans, seasoned with garlic, lemon juice,…" at bounding box center [597, 253] width 188 height 29
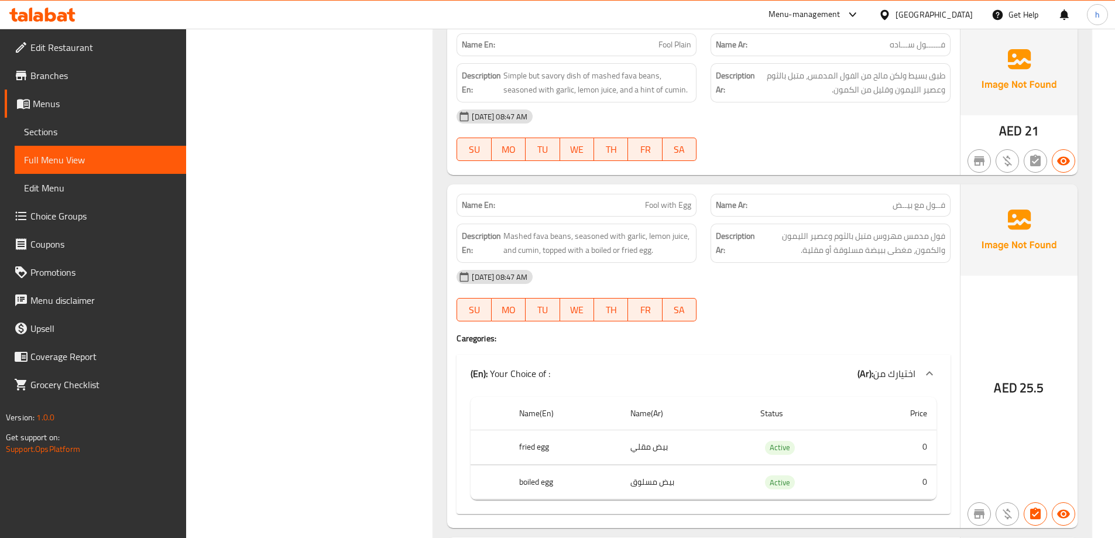
scroll to position [13054, 0]
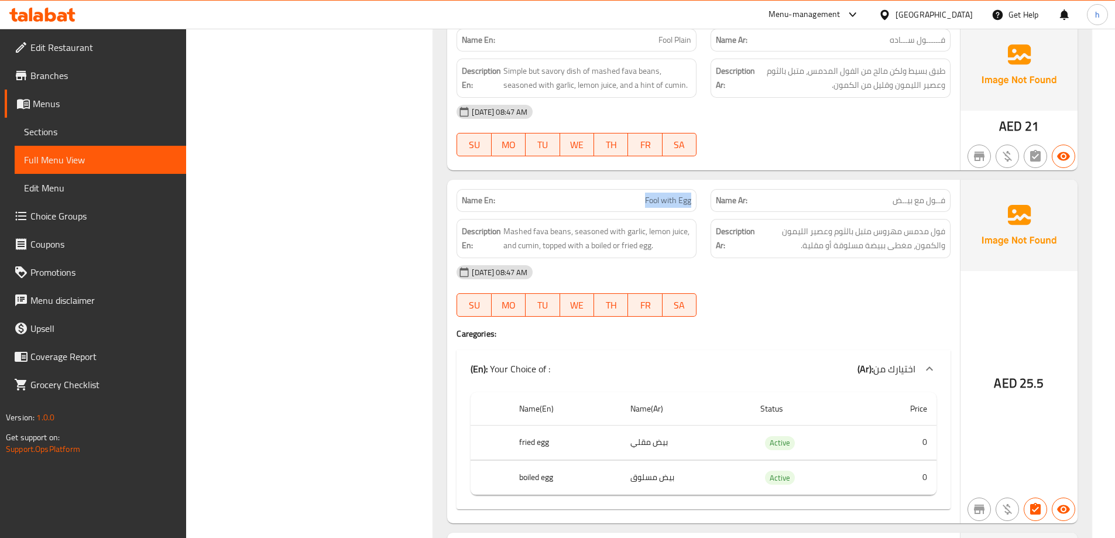
drag, startPoint x: 637, startPoint y: 176, endPoint x: 694, endPoint y: 175, distance: 56.8
click at [694, 189] on div "Name En: Fool with Egg" at bounding box center [577, 200] width 240 height 23
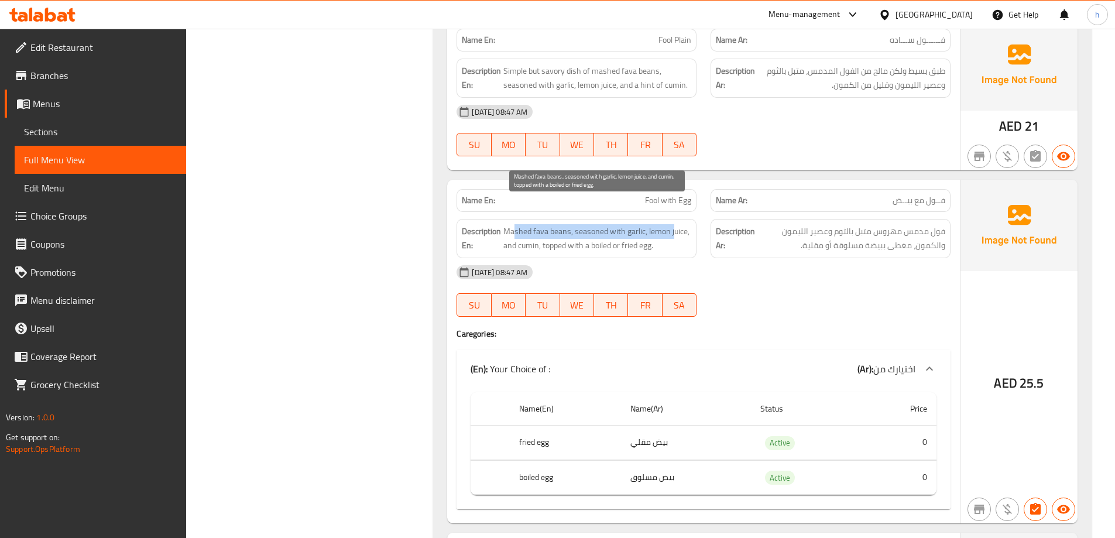
drag, startPoint x: 513, startPoint y: 207, endPoint x: 673, endPoint y: 207, distance: 159.8
click at [673, 224] on span "Mashed fava beans, seasoned with garlic, lemon juice, and cumin, topped with a …" at bounding box center [597, 238] width 188 height 29
click at [671, 224] on span "Mashed fava beans, seasoned with garlic, lemon juice, and cumin, topped with a …" at bounding box center [597, 238] width 188 height 29
drag, startPoint x: 502, startPoint y: 206, endPoint x: 567, endPoint y: 206, distance: 64.4
click at [567, 224] on h6 "Description En: Mashed fava beans, seasoned with garlic, lemon juice, and cumin…" at bounding box center [576, 238] width 229 height 29
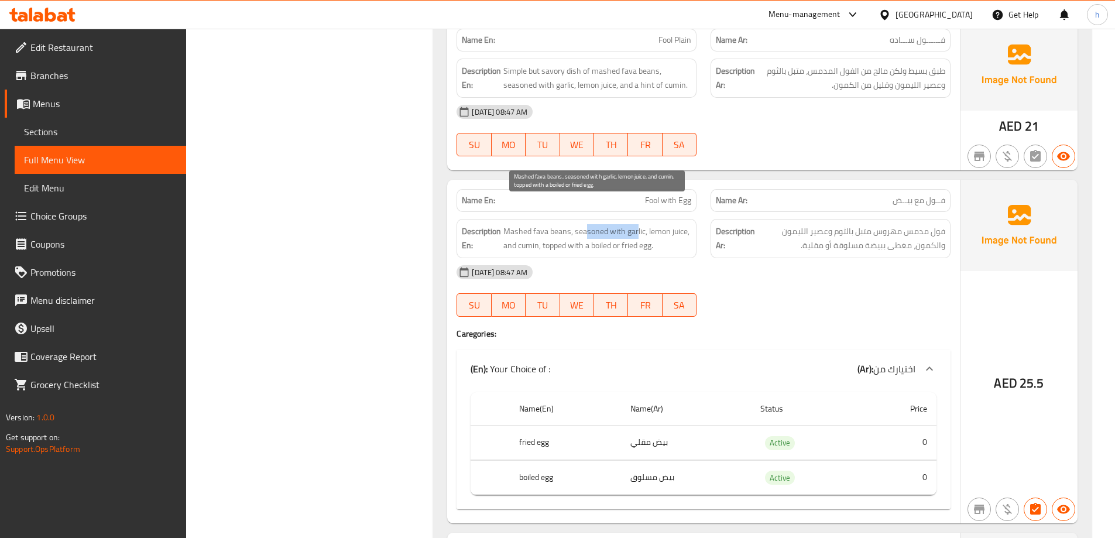
drag, startPoint x: 584, startPoint y: 209, endPoint x: 637, endPoint y: 205, distance: 53.4
click at [637, 224] on span "Mashed fava beans, seasoned with garlic, lemon juice, and cumin, topped with a …" at bounding box center [597, 238] width 188 height 29
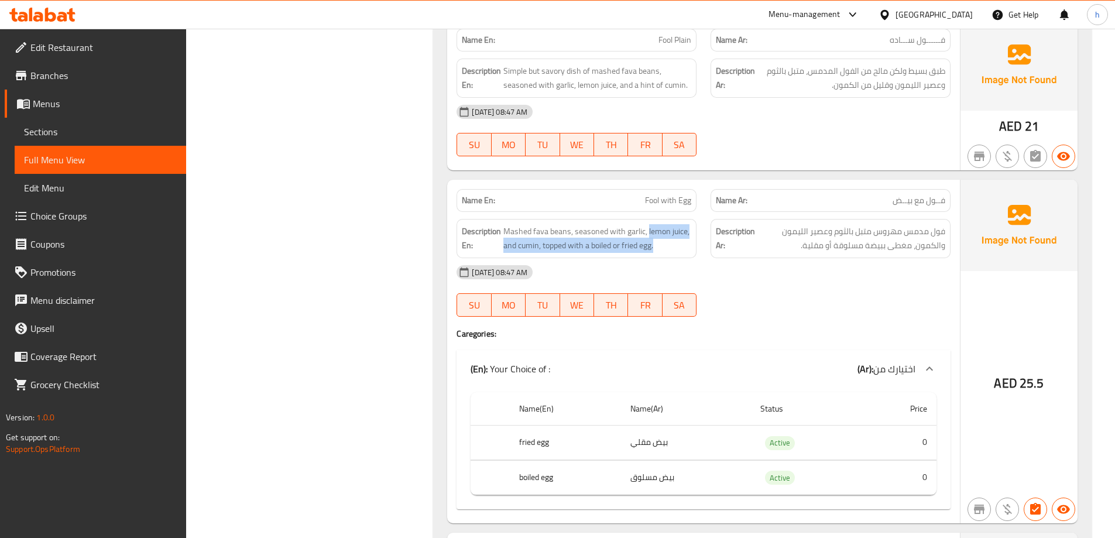
drag, startPoint x: 649, startPoint y: 209, endPoint x: 694, endPoint y: 217, distance: 46.3
click at [694, 219] on div "Description En: Mashed fava beans, seasoned with garlic, lemon juice, and cumin…" at bounding box center [577, 238] width 240 height 39
click at [548, 224] on span "Mashed fava beans, seasoned with garlic, lemon juice, and cumin, topped with a …" at bounding box center [597, 238] width 188 height 29
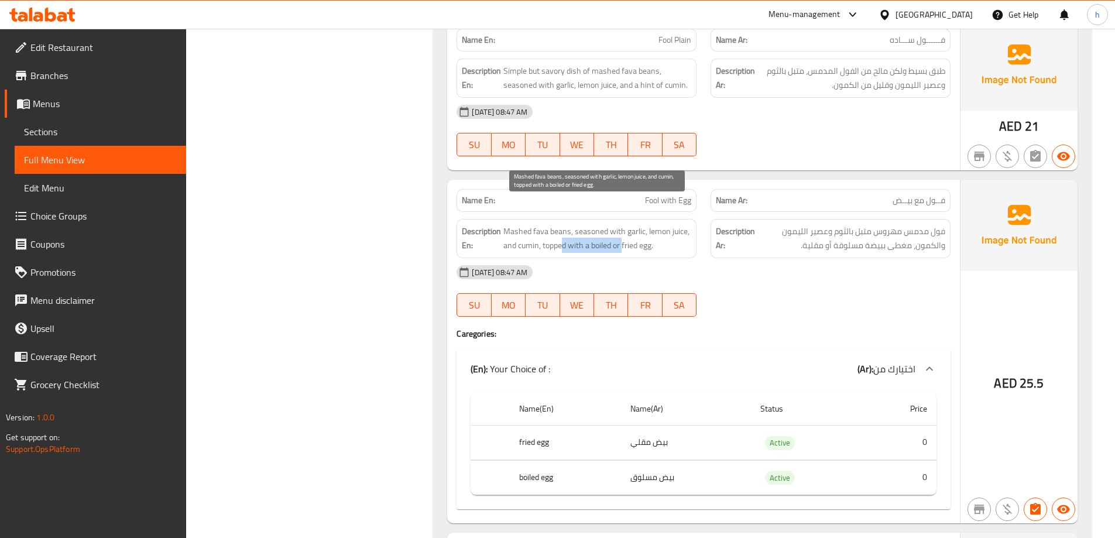
drag, startPoint x: 564, startPoint y: 224, endPoint x: 623, endPoint y: 224, distance: 58.5
click at [623, 224] on span "Mashed fava beans, seasoned with garlic, lemon juice, and cumin, topped with a …" at bounding box center [597, 238] width 188 height 29
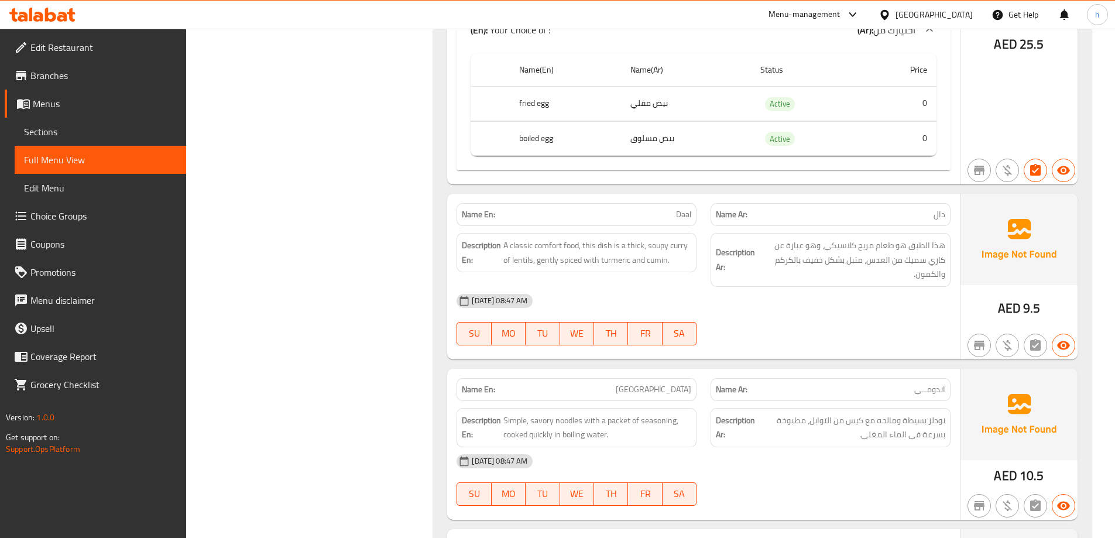
scroll to position [13405, 0]
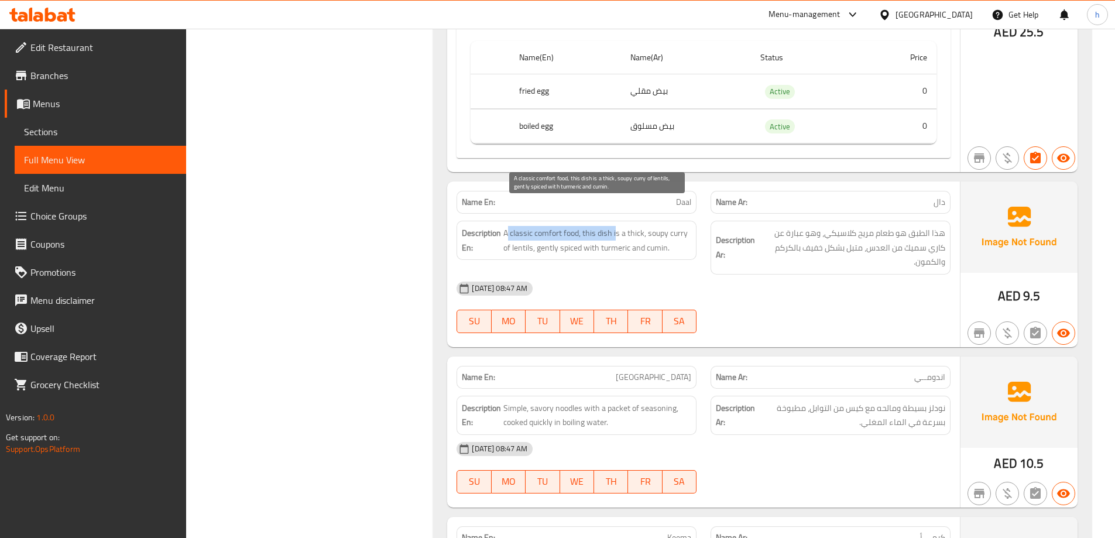
drag, startPoint x: 509, startPoint y: 210, endPoint x: 615, endPoint y: 211, distance: 106.0
click at [615, 226] on span "A classic comfort food, this dish is a thick, soupy curry of lentils, gently sp…" at bounding box center [597, 240] width 188 height 29
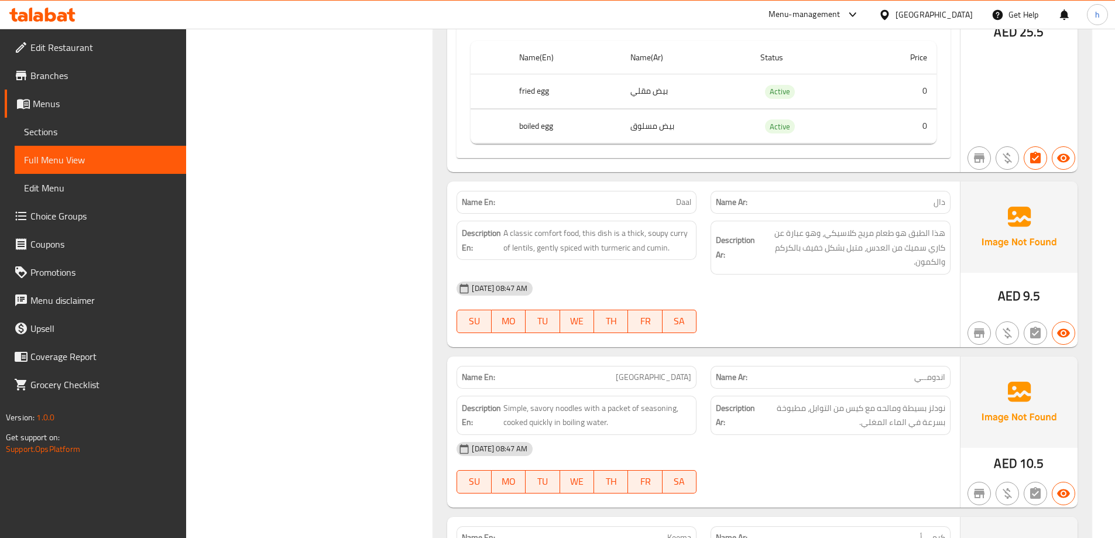
click at [541, 226] on span "A classic comfort food, this dish is a thick, soupy curry of lentils, gently sp…" at bounding box center [597, 240] width 188 height 29
drag, startPoint x: 510, startPoint y: 207, endPoint x: 575, endPoint y: 205, distance: 65.6
click at [575, 226] on span "A classic comfort food, this dish is a thick, soupy curry of lentils, gently sp…" at bounding box center [597, 240] width 188 height 29
drag, startPoint x: 597, startPoint y: 207, endPoint x: 639, endPoint y: 204, distance: 42.2
click at [639, 226] on span "A classic comfort food, this dish is a thick, soupy curry of lentils, gently sp…" at bounding box center [597, 240] width 188 height 29
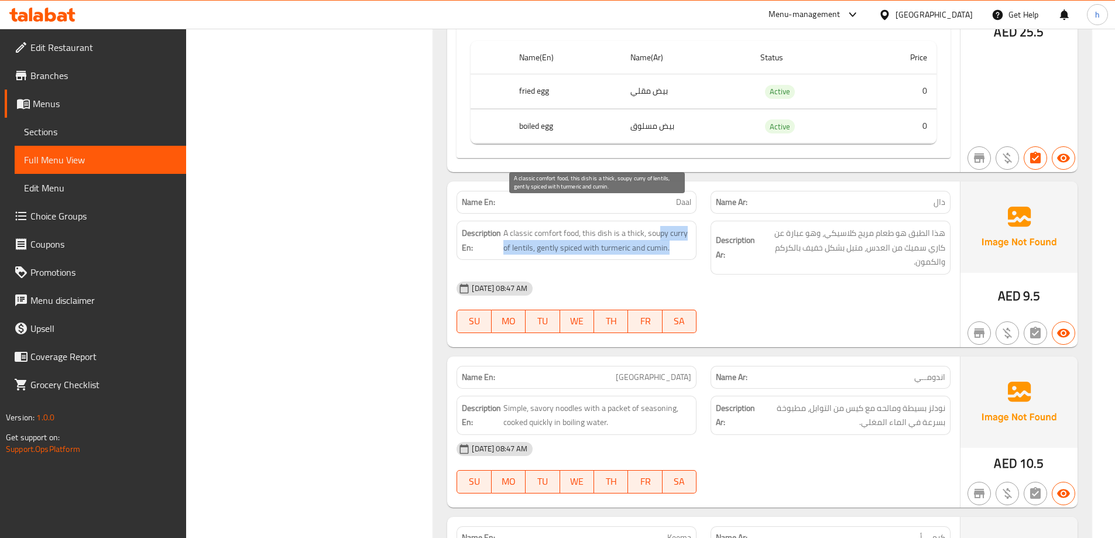
drag, startPoint x: 661, startPoint y: 205, endPoint x: 677, endPoint y: 229, distance: 29.1
click at [677, 229] on span "A classic comfort food, this dish is a thick, soupy curry of lentils, gently sp…" at bounding box center [597, 240] width 188 height 29
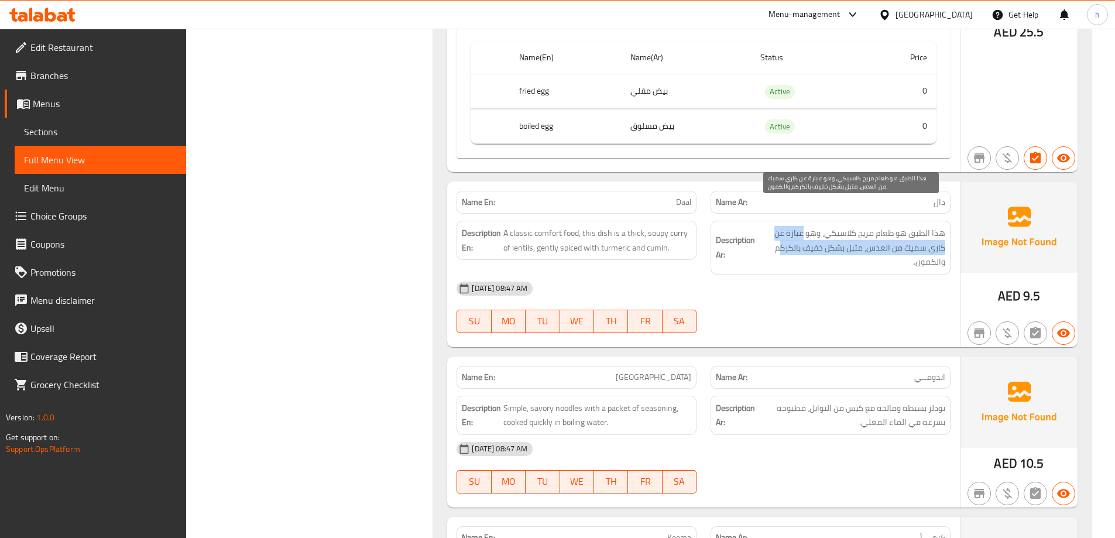
drag, startPoint x: 804, startPoint y: 211, endPoint x: 781, endPoint y: 228, distance: 28.9
click at [781, 228] on span "هذا الطبق هو طعام مريح كلاسيكي، وهو عبارة عن كاري سميك من العدس، متبل بشكل خفيف…" at bounding box center [851, 247] width 188 height 43
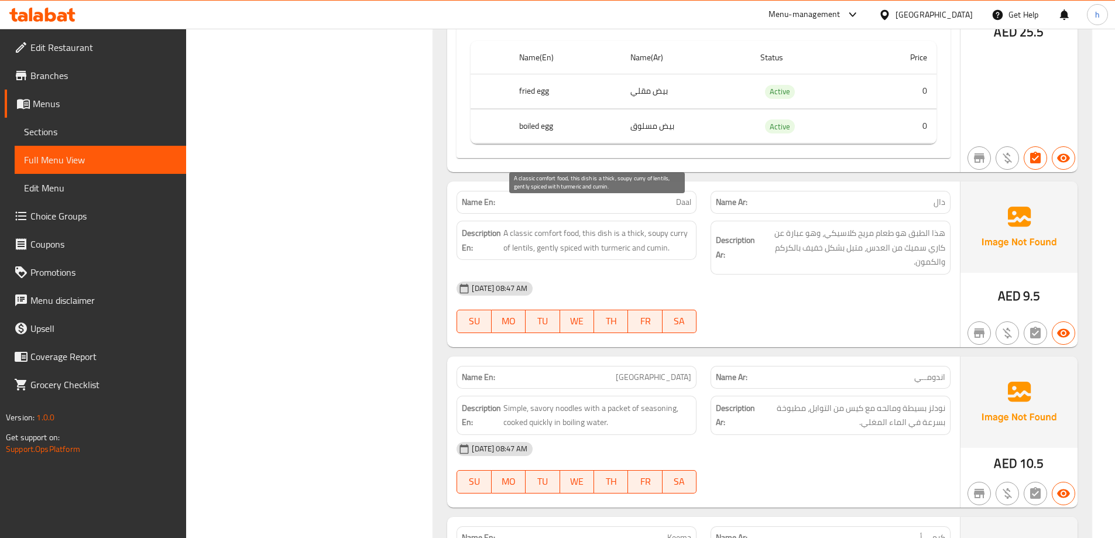
drag, startPoint x: 532, startPoint y: 227, endPoint x: 550, endPoint y: 227, distance: 18.7
click at [532, 227] on span "A classic comfort food, this dish is a thick, soupy curry of lentils, gently sp…" at bounding box center [597, 240] width 188 height 29
drag, startPoint x: 547, startPoint y: 226, endPoint x: 654, endPoint y: 226, distance: 107.1
click at [654, 226] on span "A classic comfort food, this dish is a thick, soupy curry of lentils, gently sp…" at bounding box center [597, 240] width 188 height 29
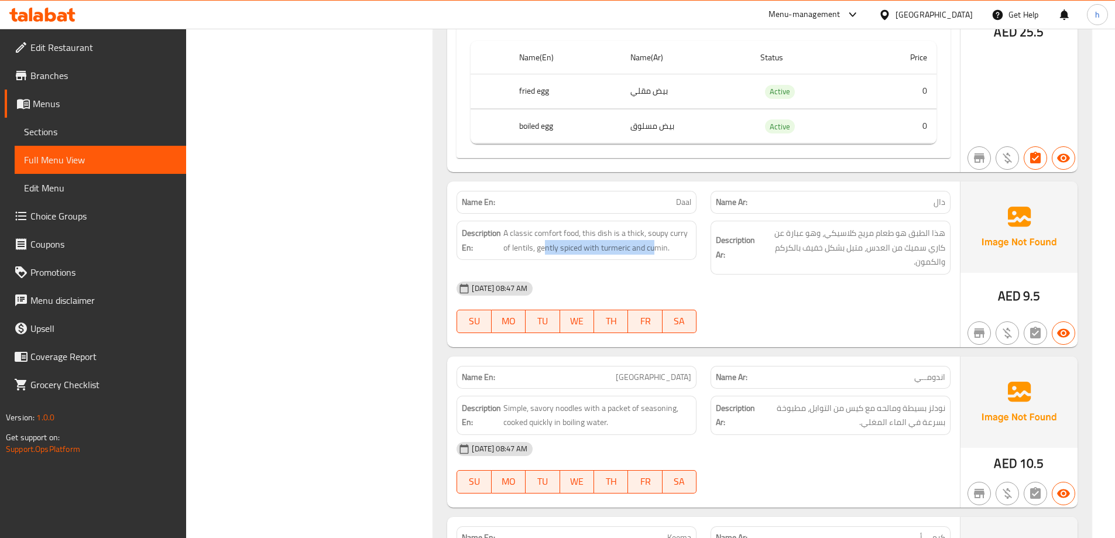
click at [649, 234] on div "Description En: A classic comfort food, this dish is a thick, soupy curry of le…" at bounding box center [577, 240] width 240 height 39
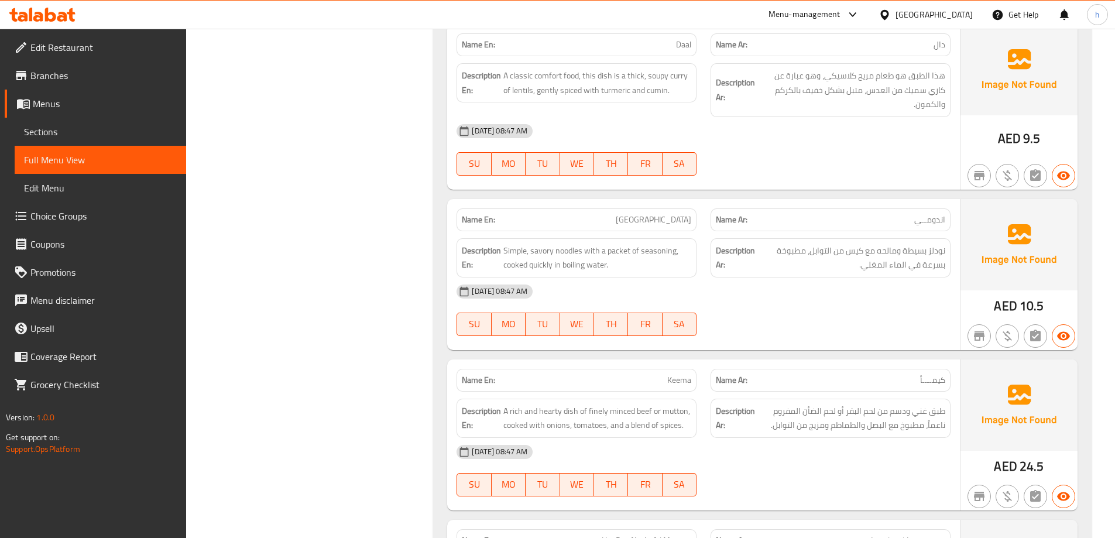
scroll to position [13581, 0]
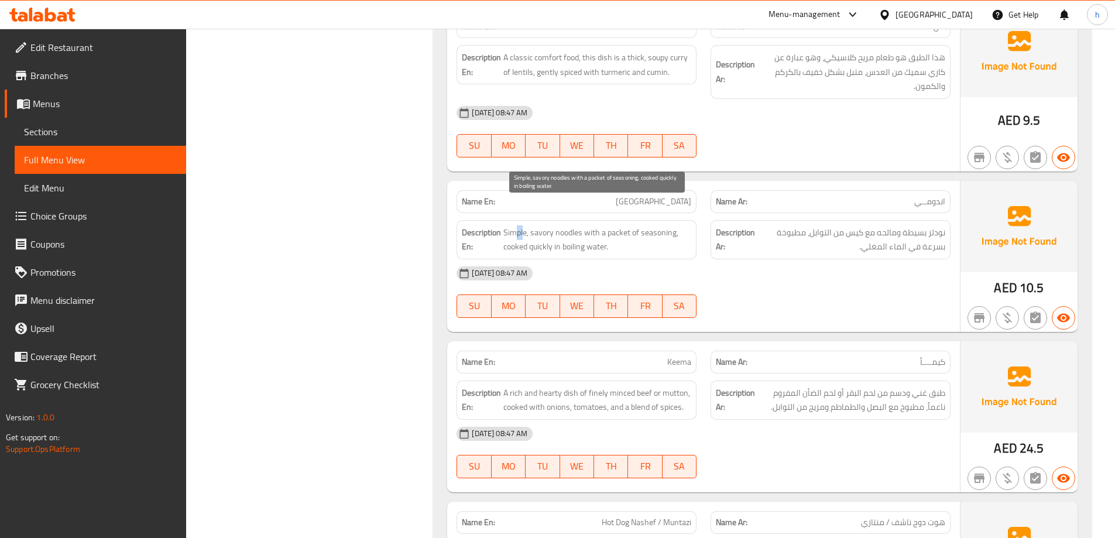
drag, startPoint x: 515, startPoint y: 210, endPoint x: 524, endPoint y: 208, distance: 9.7
click at [524, 225] on span "Simple, savory noodles with a packet of seasoning, cooked quickly in boiling wa…" at bounding box center [597, 239] width 188 height 29
drag, startPoint x: 534, startPoint y: 211, endPoint x: 563, endPoint y: 212, distance: 28.7
click at [563, 225] on span "Simple, savory noodles with a packet of seasoning, cooked quickly in boiling wa…" at bounding box center [597, 239] width 188 height 29
click at [597, 225] on span "Simple, savory noodles with a packet of seasoning, cooked quickly in boiling wa…" at bounding box center [597, 239] width 188 height 29
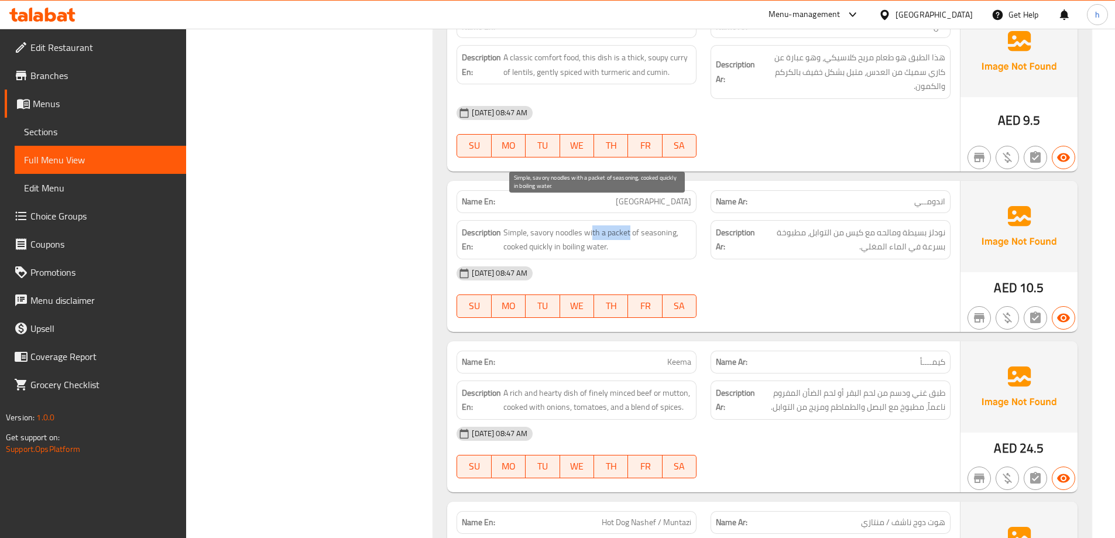
drag, startPoint x: 593, startPoint y: 213, endPoint x: 630, endPoint y: 211, distance: 37.5
click at [630, 225] on span "Simple, savory noodles with a packet of seasoning, cooked quickly in boiling wa…" at bounding box center [597, 239] width 188 height 29
drag, startPoint x: 663, startPoint y: 217, endPoint x: 680, endPoint y: 217, distance: 16.4
click at [680, 225] on span "Simple, savory noodles with a packet of seasoning, cooked quickly in boiling wa…" at bounding box center [597, 239] width 188 height 29
drag, startPoint x: 629, startPoint y: 207, endPoint x: 677, endPoint y: 207, distance: 48.0
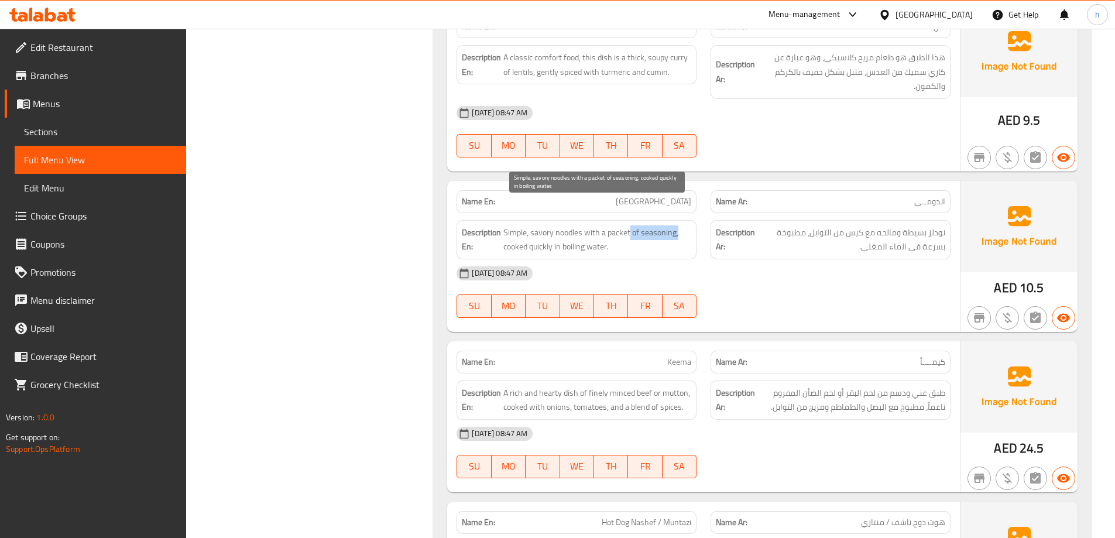
click at [677, 225] on span "Simple, savory noodles with a packet of seasoning, cooked quickly in boiling wa…" at bounding box center [597, 239] width 188 height 29
click at [666, 225] on span "Simple, savory noodles with a packet of seasoning, cooked quickly in boiling wa…" at bounding box center [597, 239] width 188 height 29
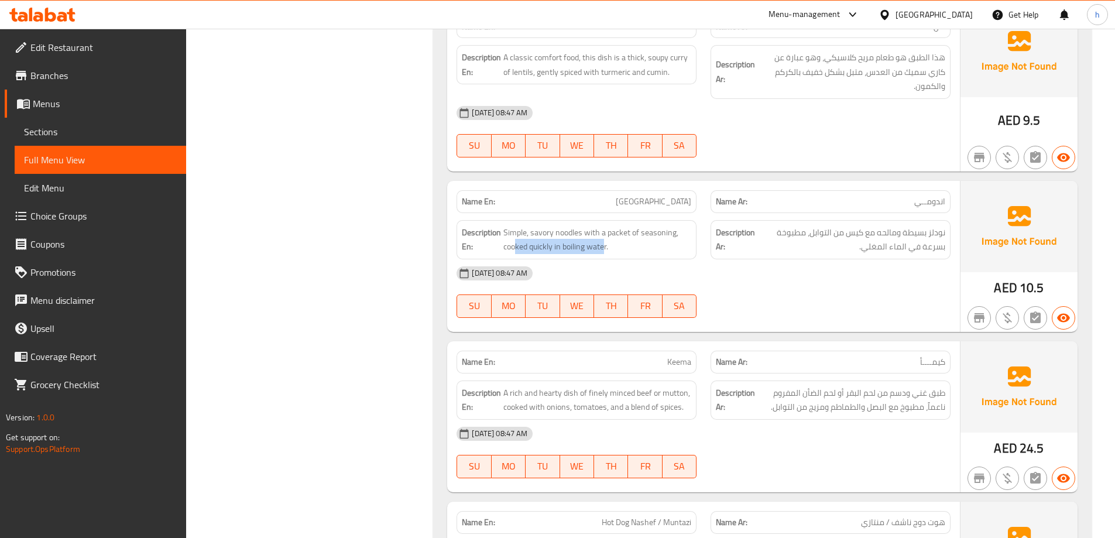
drag, startPoint x: 517, startPoint y: 225, endPoint x: 605, endPoint y: 230, distance: 88.0
click at [605, 230] on div "Description En: Simple, savory noodles with a packet of seasoning, cooked quick…" at bounding box center [577, 239] width 240 height 39
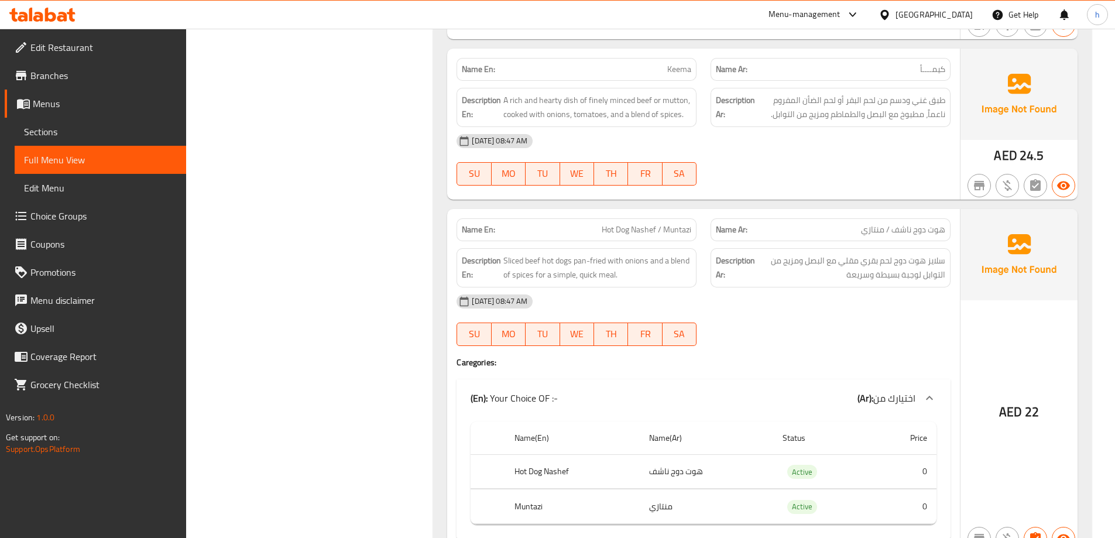
scroll to position [13815, 0]
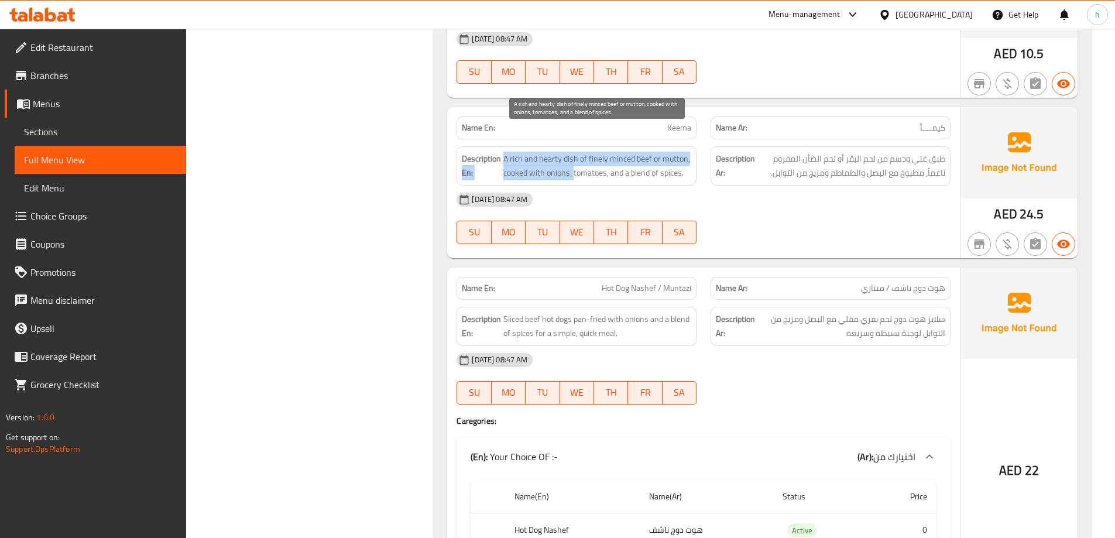
drag, startPoint x: 499, startPoint y: 136, endPoint x: 573, endPoint y: 148, distance: 74.7
click at [573, 152] on h6 "Description En: A rich and hearty dish of finely minced beef or mutton, cooked …" at bounding box center [576, 166] width 229 height 29
click at [567, 152] on span "A rich and hearty dish of finely minced beef or mutton, cooked with onions, tom…" at bounding box center [597, 166] width 188 height 29
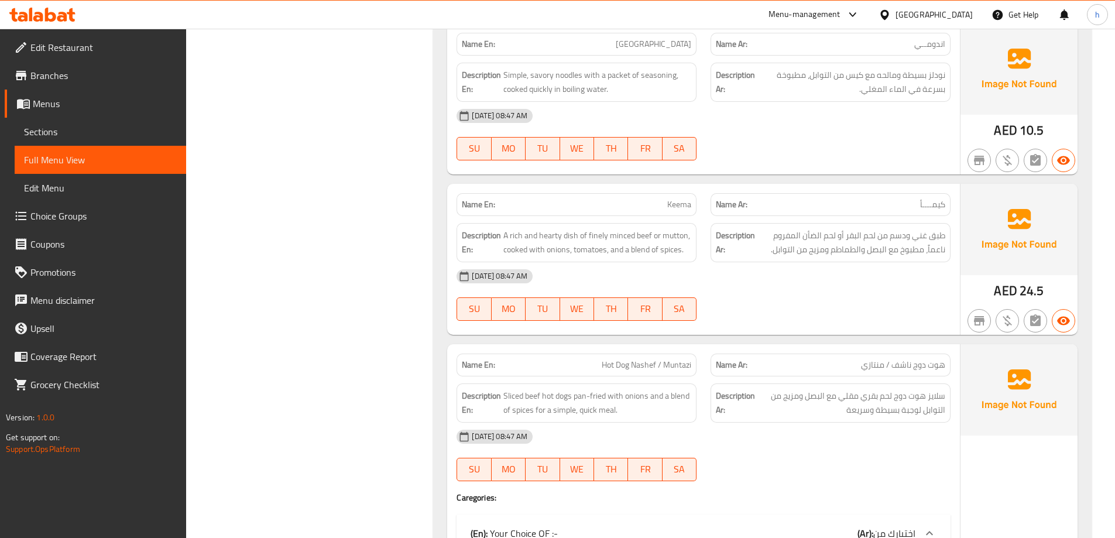
scroll to position [13806, 0]
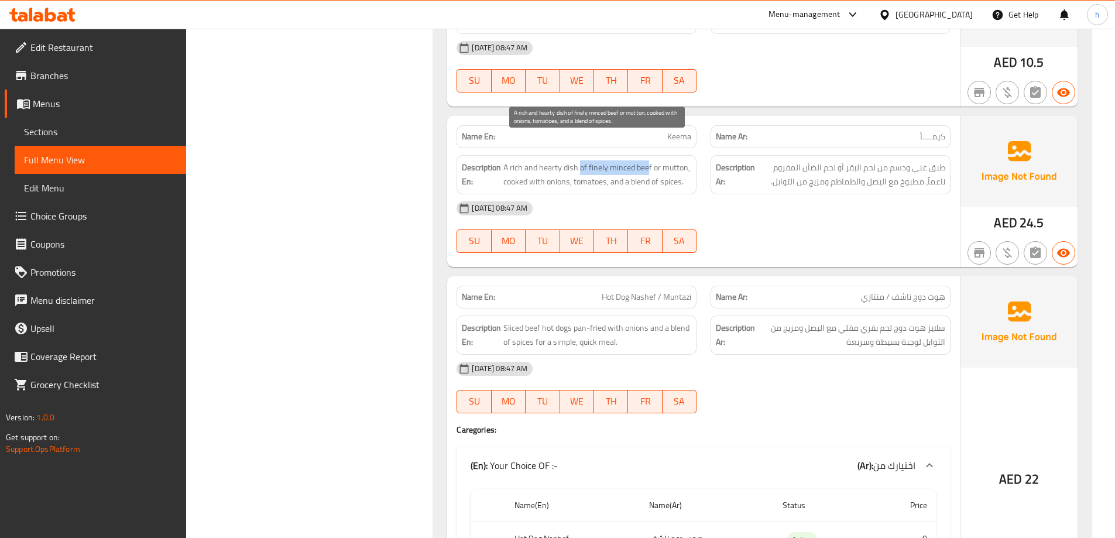
drag, startPoint x: 579, startPoint y: 142, endPoint x: 649, endPoint y: 140, distance: 69.7
click at [649, 160] on span "A rich and hearty dish of finely minced beef or mutton, cooked with onions, tom…" at bounding box center [597, 174] width 188 height 29
drag, startPoint x: 666, startPoint y: 143, endPoint x: 687, endPoint y: 143, distance: 21.7
click at [687, 160] on span "A rich and hearty dish of finely minced beef or mutton, cooked with onions, tom…" at bounding box center [597, 174] width 188 height 29
drag, startPoint x: 516, startPoint y: 158, endPoint x: 568, endPoint y: 158, distance: 52.7
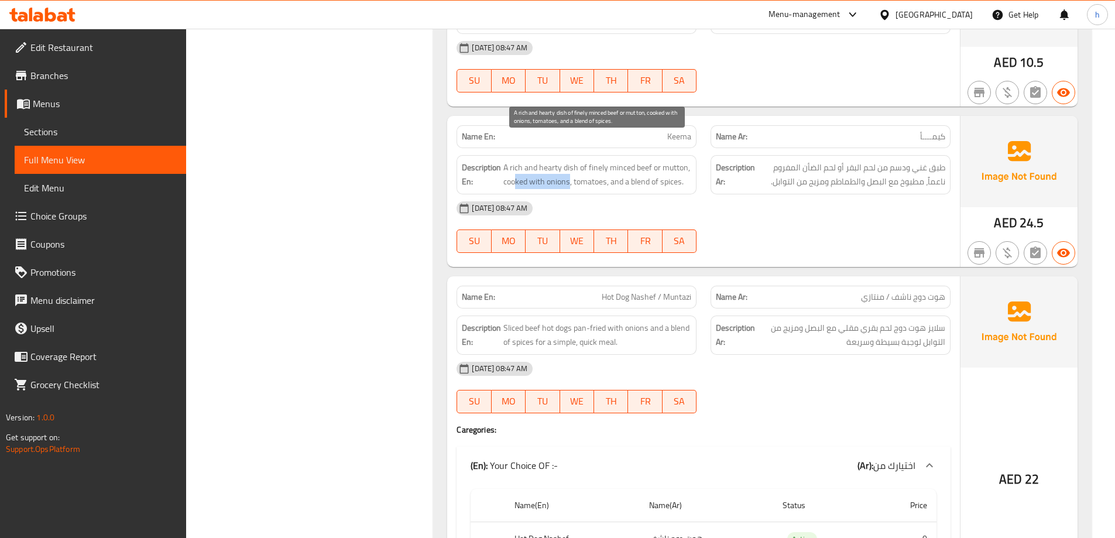
click at [568, 160] on span "A rich and hearty dish of finely minced beef or mutton, cooked with onions, tom…" at bounding box center [597, 174] width 188 height 29
drag, startPoint x: 588, startPoint y: 162, endPoint x: 639, endPoint y: 162, distance: 50.9
click at [639, 162] on span "A rich and hearty dish of finely minced beef or mutton, cooked with onions, tom…" at bounding box center [597, 174] width 188 height 29
click at [639, 160] on span "A rich and hearty dish of finely minced beef or mutton, cooked with onions, tom…" at bounding box center [597, 174] width 188 height 29
drag, startPoint x: 655, startPoint y: 159, endPoint x: 709, endPoint y: 159, distance: 54.4
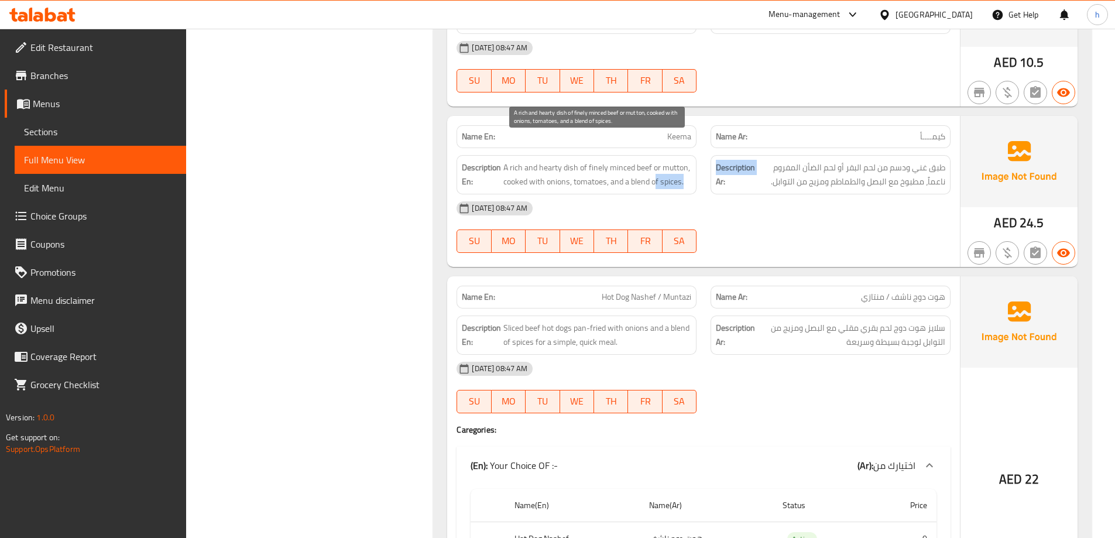
click at [709, 159] on div "Description En: A rich and hearty dish of finely minced beef or mutton, cooked …" at bounding box center [704, 174] width 508 height 53
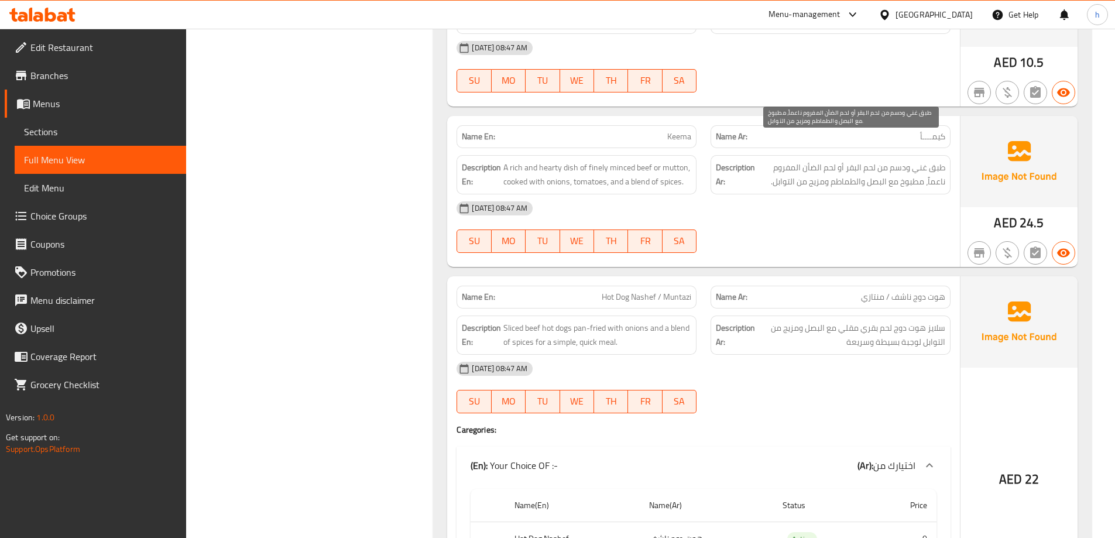
click at [780, 164] on span "طبق غني ودسم من لحم البقر أو لحم الضأن المفروم ناعماً، مطبوخ مع البصل والطماطم …" at bounding box center [851, 174] width 188 height 29
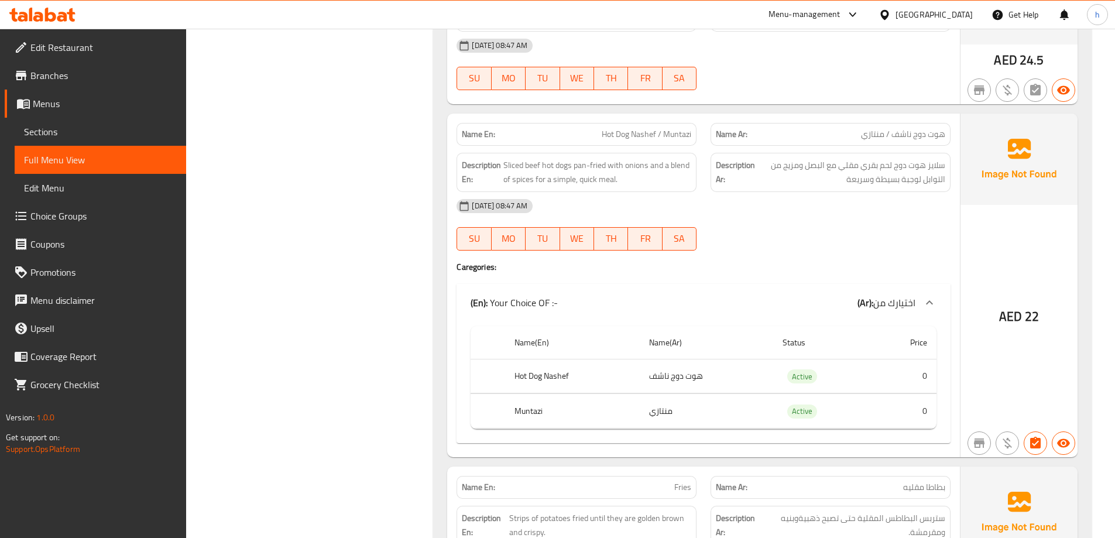
scroll to position [13982, 0]
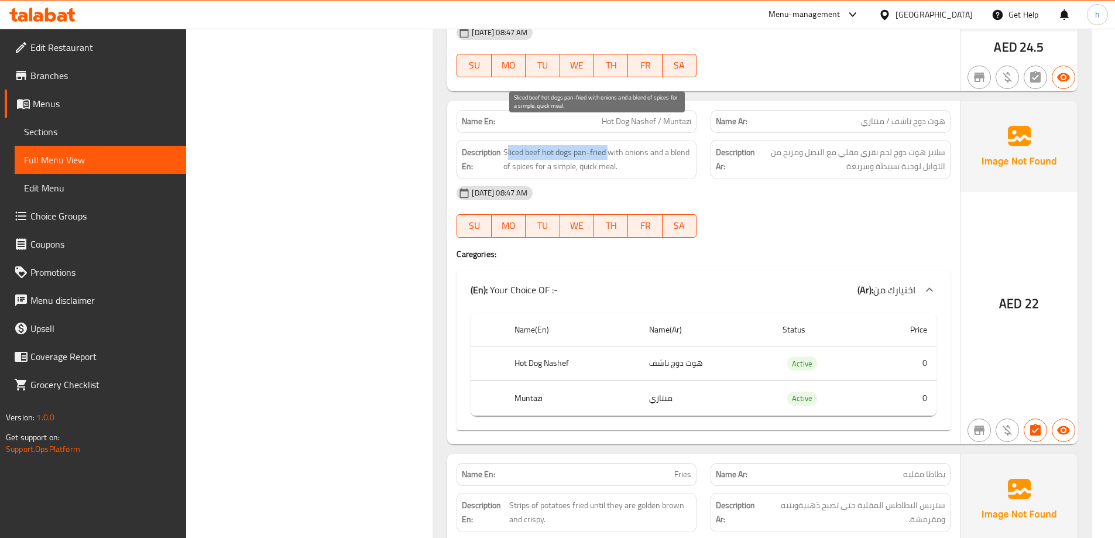
drag, startPoint x: 506, startPoint y: 126, endPoint x: 611, endPoint y: 127, distance: 105.4
click at [611, 145] on span "Sliced beef hot dogs pan-fried with onions and a blend of spices for a simple, …" at bounding box center [597, 159] width 188 height 29
click at [645, 145] on span "Sliced beef hot dogs pan-fried with onions and a blend of spices for a simple, …" at bounding box center [597, 159] width 188 height 29
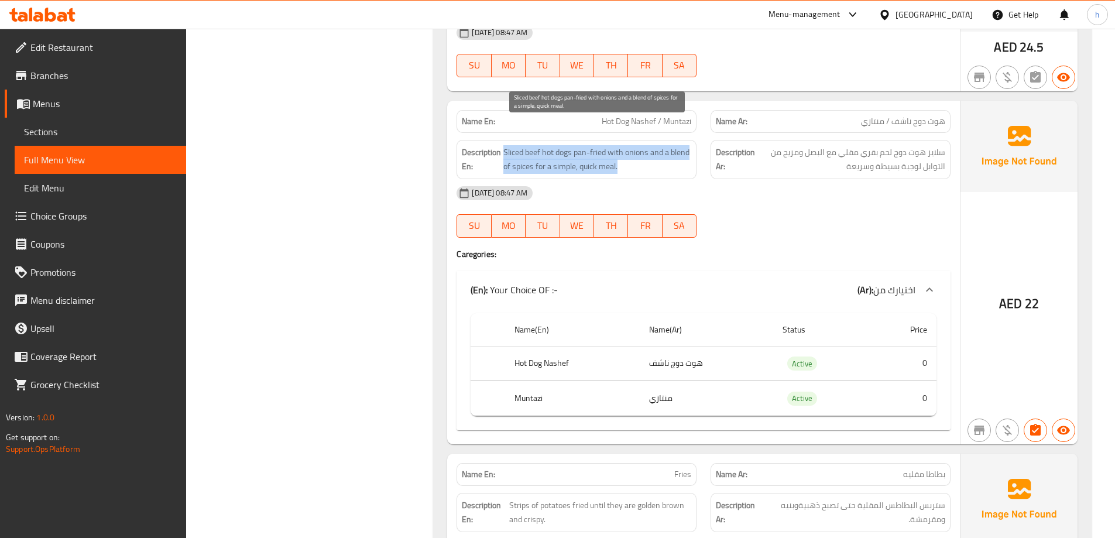
click at [650, 145] on span "Sliced beef hot dogs pan-fried with onions and a blend of spices for a simple, …" at bounding box center [597, 159] width 188 height 29
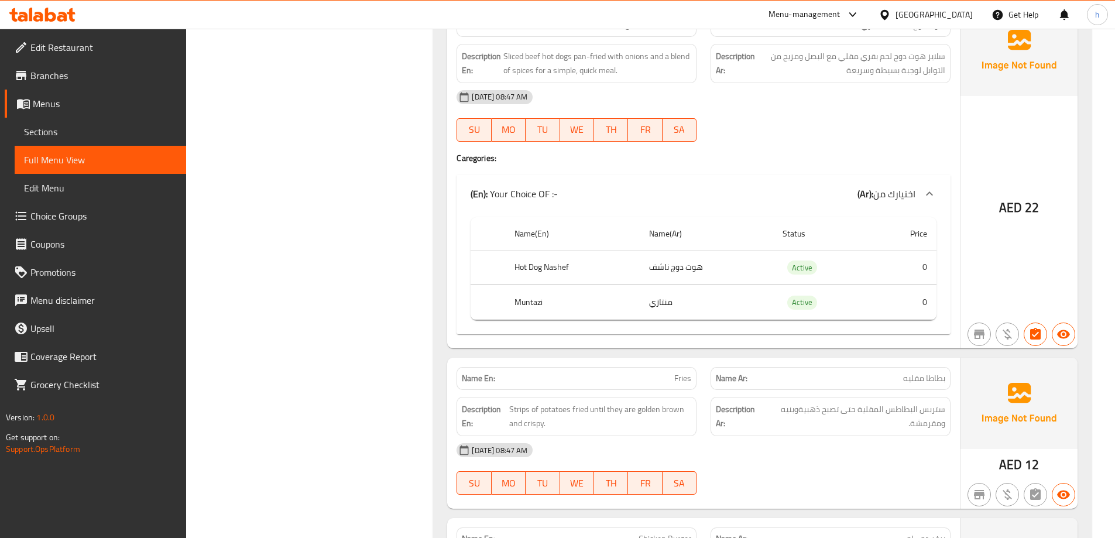
scroll to position [14099, 0]
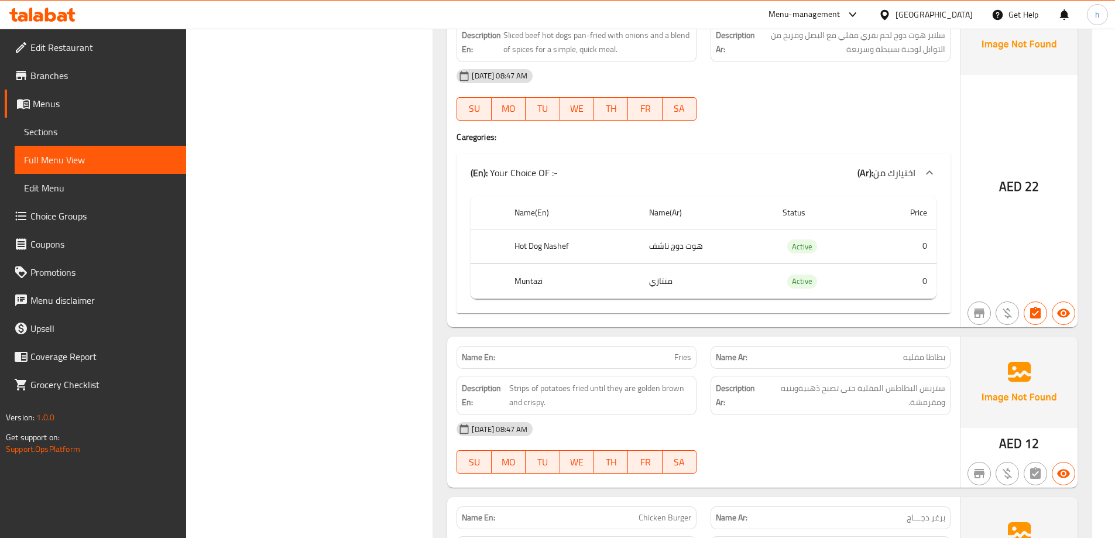
click at [687, 229] on td "هوت دوج ناشف" at bounding box center [706, 246] width 133 height 35
click at [667, 264] on td "منتازي" at bounding box center [706, 281] width 133 height 35
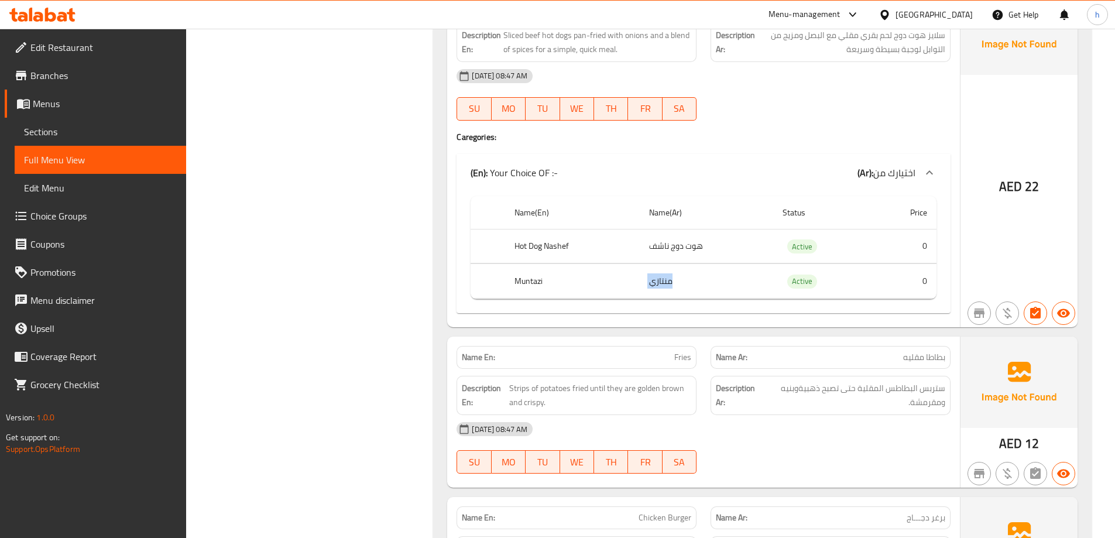
click at [667, 264] on td "منتازي" at bounding box center [706, 281] width 133 height 35
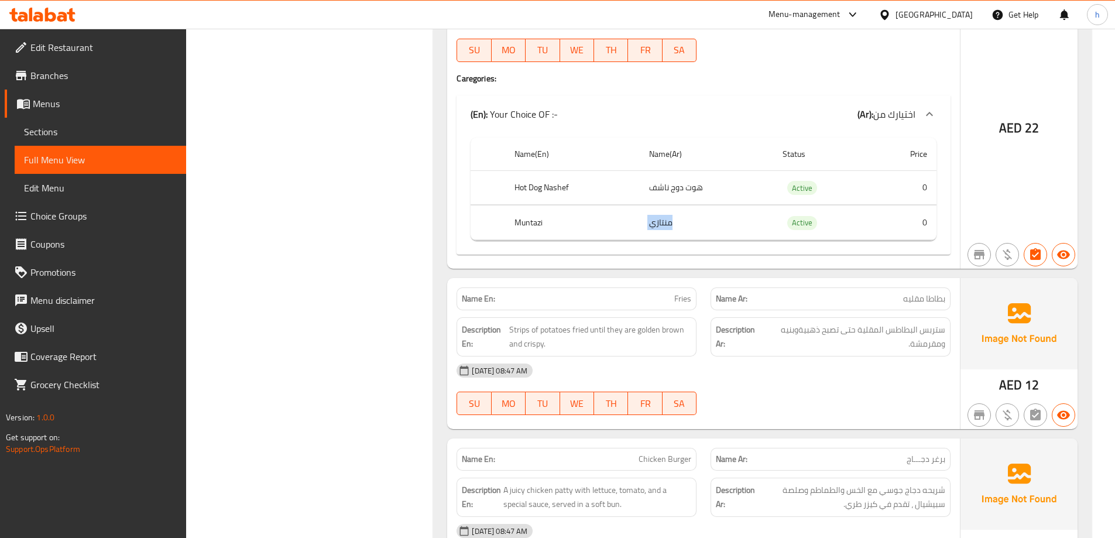
scroll to position [14216, 0]
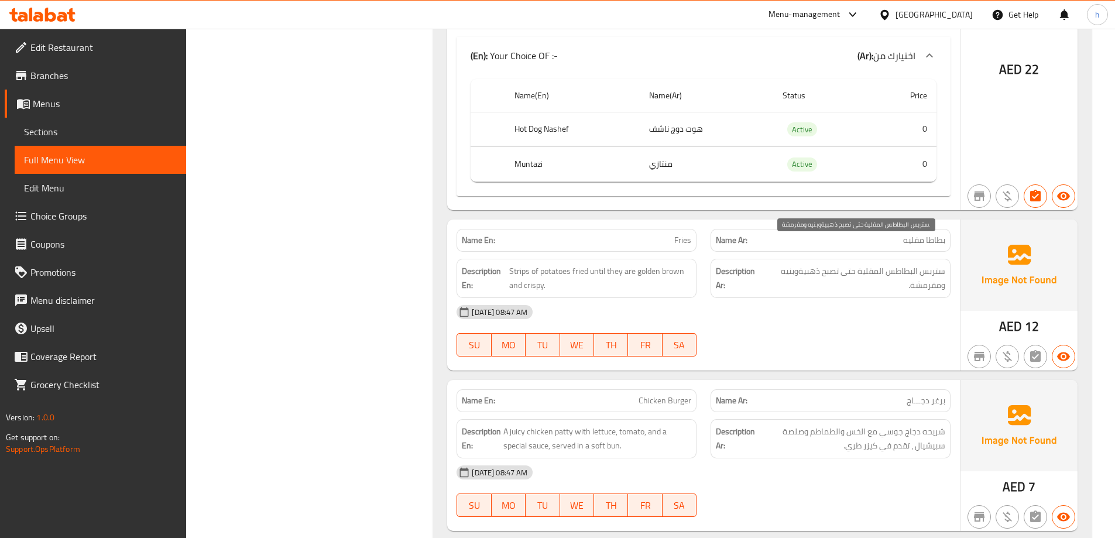
click at [820, 264] on span "ستربس البطاطس المقلية حتى تصبح ذهبيةوبنيه ومقرمشة." at bounding box center [854, 278] width 182 height 29
click at [523, 264] on span "Strips of potatoes fried until they are golden brown and crispy." at bounding box center [600, 278] width 183 height 29
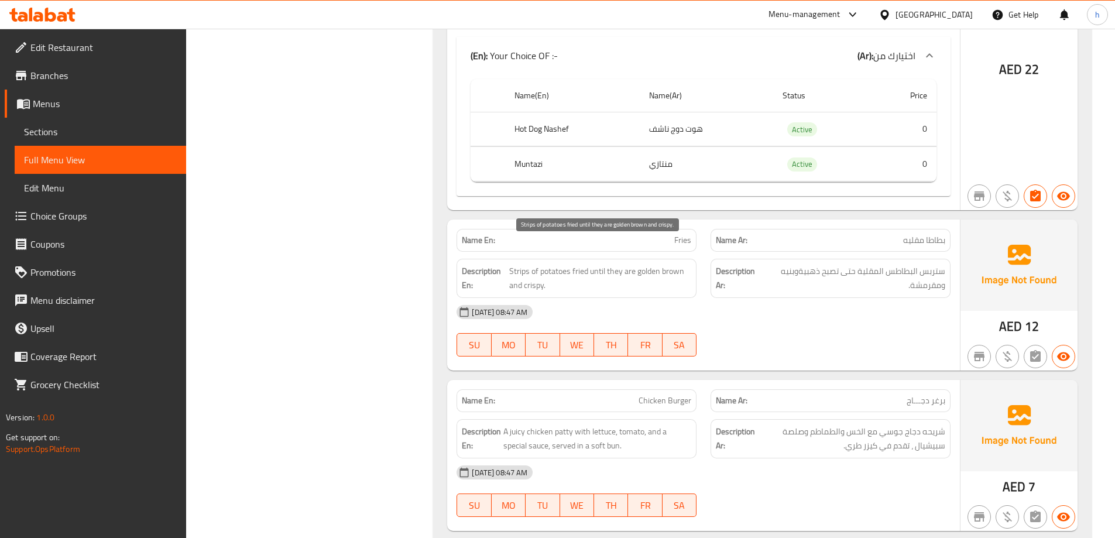
click at [542, 264] on span "Strips of potatoes fried until they are golden brown and crispy." at bounding box center [600, 278] width 183 height 29
click at [577, 264] on span "Strips of potatoes fried until they are golden brown and crispy." at bounding box center [600, 278] width 183 height 29
click at [606, 264] on span "Strips of potatoes fried until they are golden brown and crispy." at bounding box center [600, 278] width 183 height 29
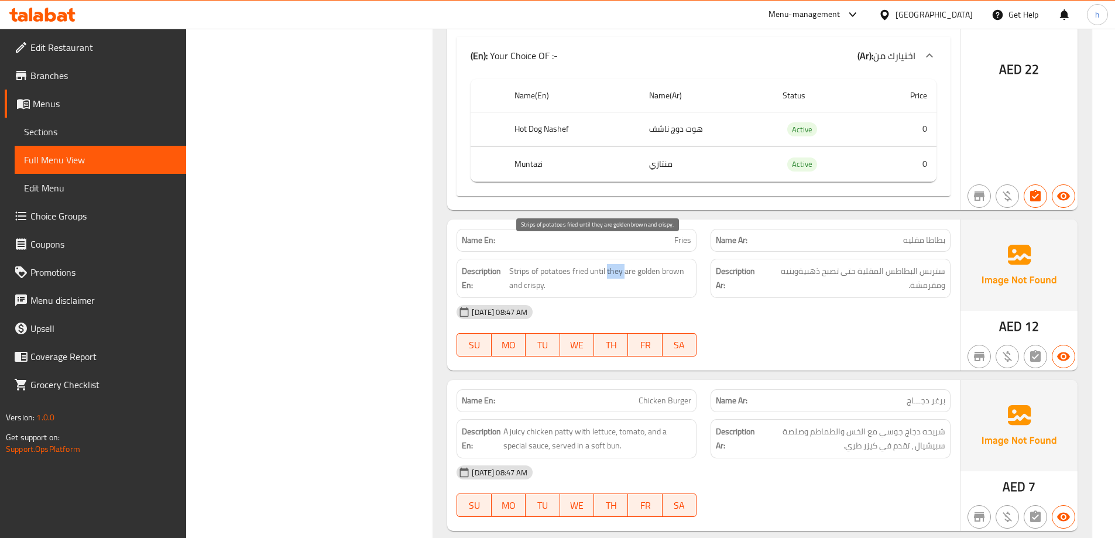
click at [606, 264] on span "Strips of potatoes fried until they are golden brown and crispy." at bounding box center [600, 278] width 183 height 29
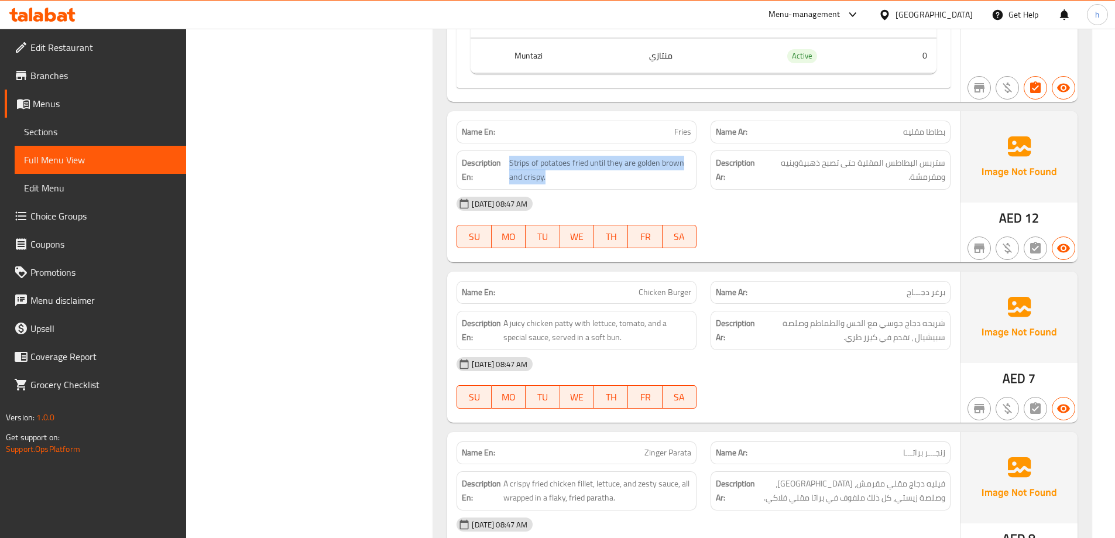
scroll to position [14392, 0]
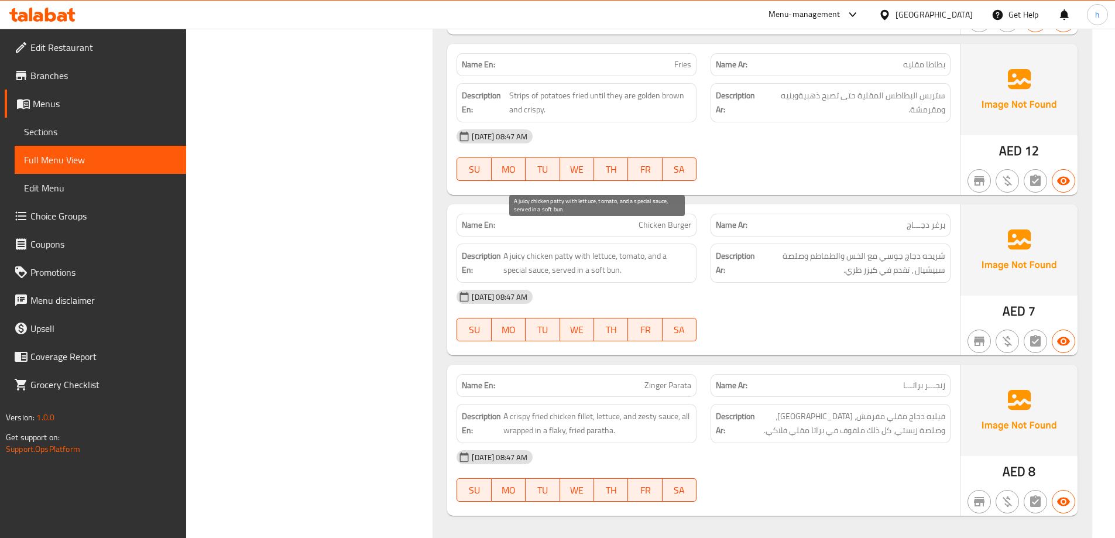
click at [516, 249] on span "A juicy chicken patty with lettuce, tomato, and a special sauce, served in a so…" at bounding box center [597, 263] width 188 height 29
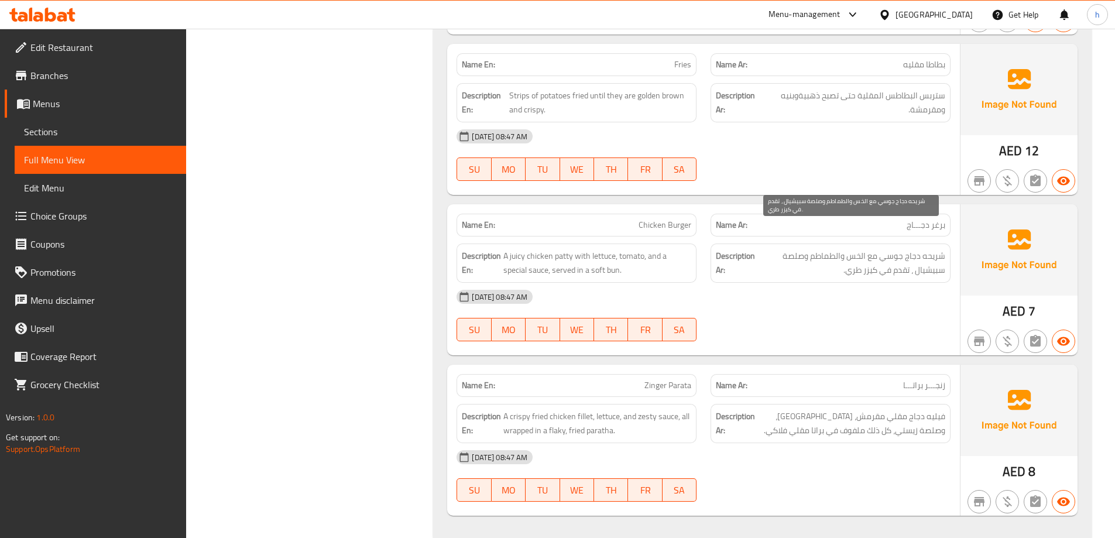
click at [813, 249] on span "شريحه دجاج جوسي مع الخس والطماطم وصلصة سبيشيال ، تقدم في كيزر طري." at bounding box center [851, 263] width 188 height 29
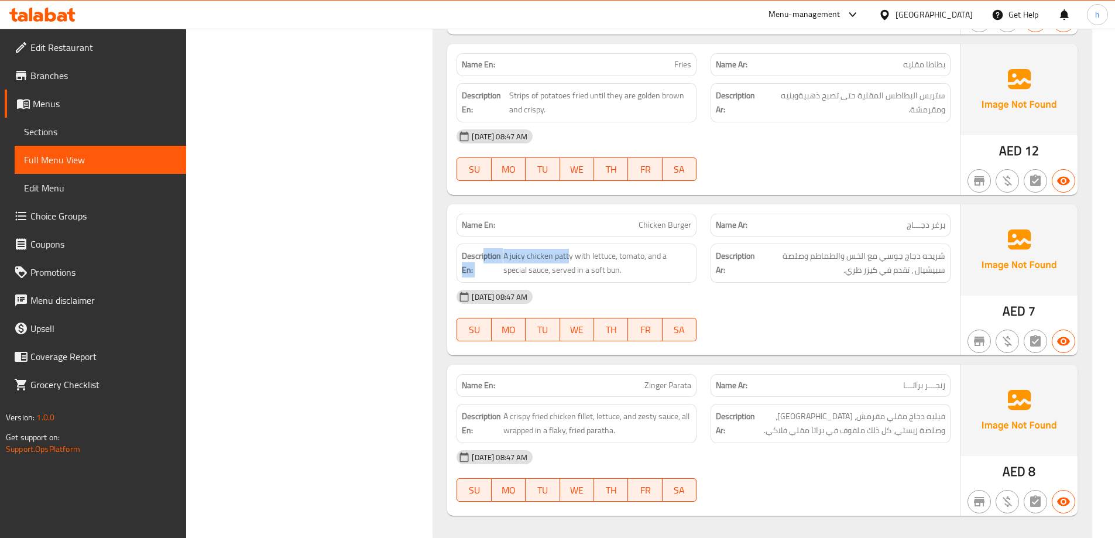
drag, startPoint x: 571, startPoint y: 229, endPoint x: 485, endPoint y: 229, distance: 85.5
click at [485, 249] on h6 "Description En: A juicy chicken patty with lettuce, tomato, and a special sauce…" at bounding box center [576, 263] width 229 height 29
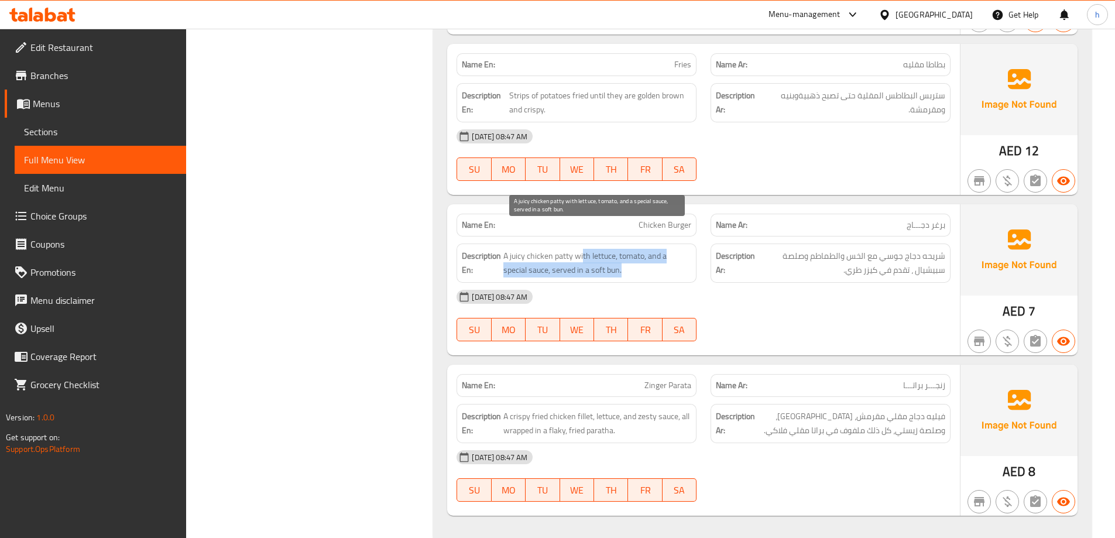
drag, startPoint x: 583, startPoint y: 230, endPoint x: 643, endPoint y: 245, distance: 62.0
click at [643, 249] on span "A juicy chicken patty with lettuce, tomato, and a special sauce, served in a so…" at bounding box center [597, 263] width 188 height 29
click at [669, 253] on div "Description En: A juicy chicken patty with lettuce, tomato, and a special sauce…" at bounding box center [577, 263] width 240 height 39
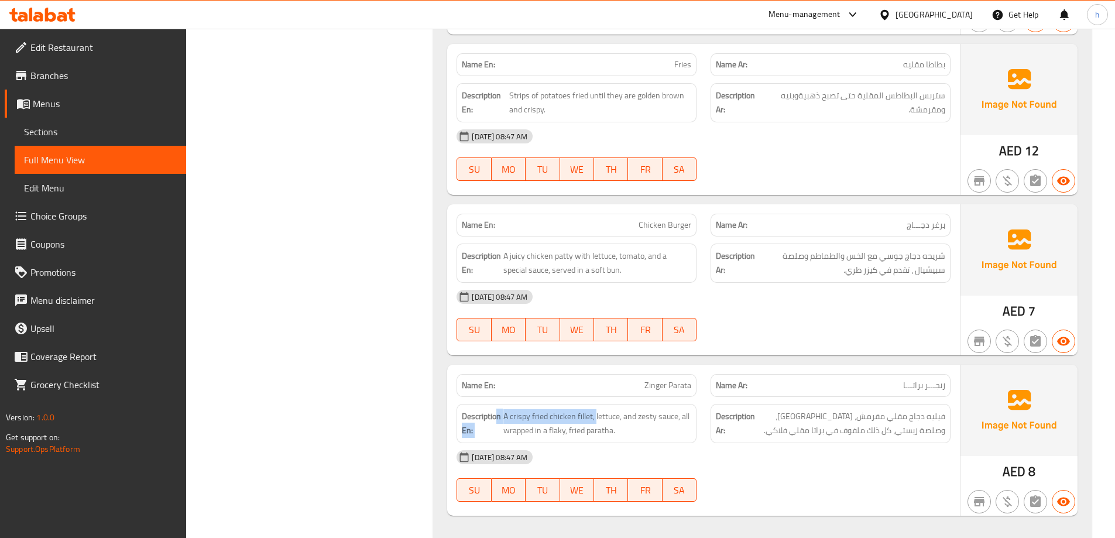
drag, startPoint x: 596, startPoint y: 390, endPoint x: 495, endPoint y: 390, distance: 101.3
click at [495, 409] on h6 "Description En: A crispy fried chicken fillet, lettuce, and zesty sauce, all wr…" at bounding box center [576, 423] width 229 height 29
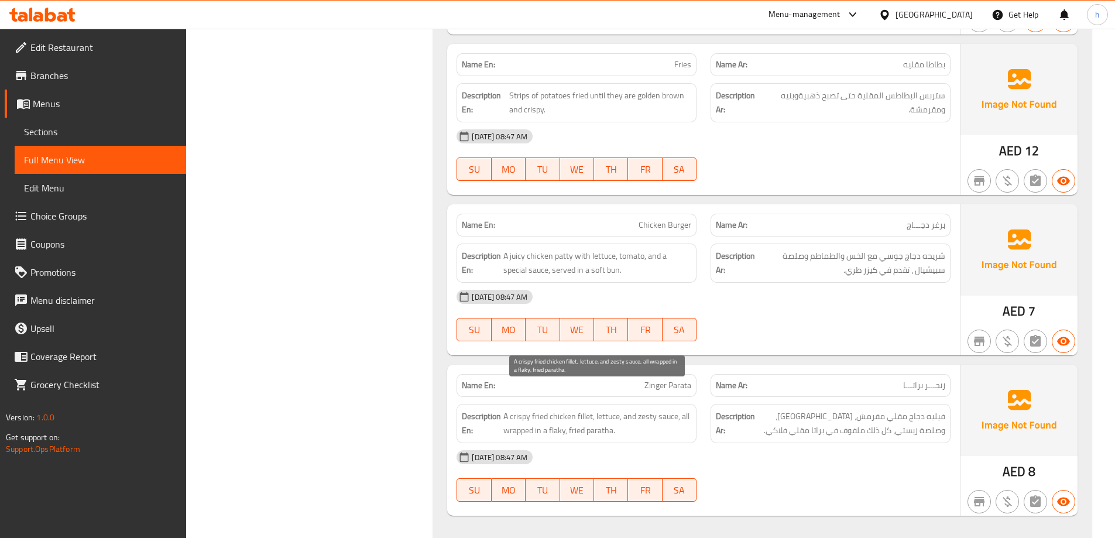
click at [602, 409] on span "A crispy fried chicken fillet, lettuce, and zesty sauce, all wrapped in a flaky…" at bounding box center [597, 423] width 188 height 29
click at [626, 409] on span "A crispy fried chicken fillet, lettuce, and zesty sauce, all wrapped in a flaky…" at bounding box center [597, 423] width 188 height 29
click at [645, 409] on span "A crispy fried chicken fillet, lettuce, and zesty sauce, all wrapped in a flaky…" at bounding box center [597, 423] width 188 height 29
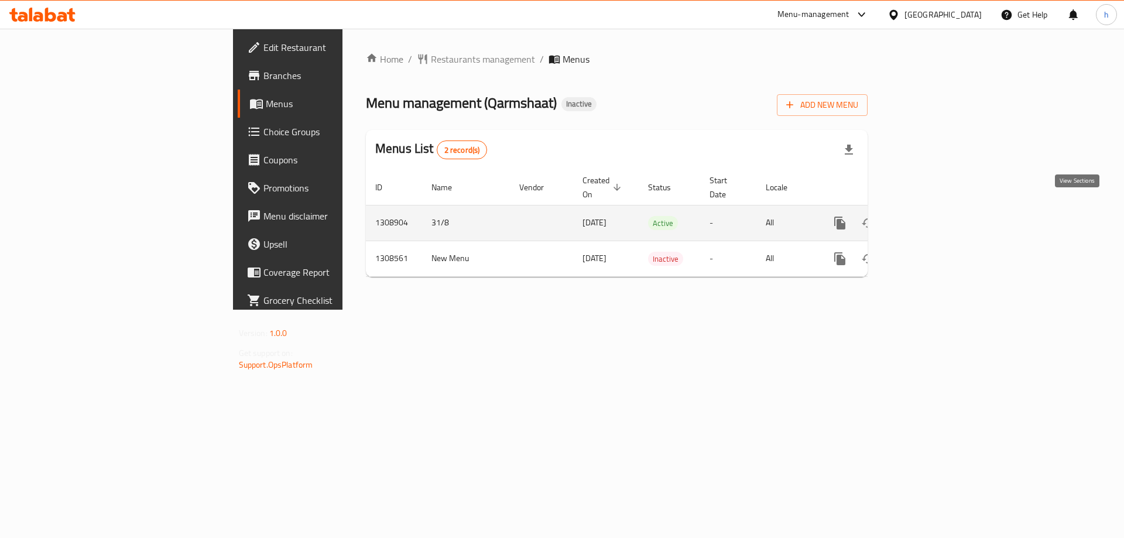
click at [938, 209] on link "enhanced table" at bounding box center [924, 223] width 28 height 28
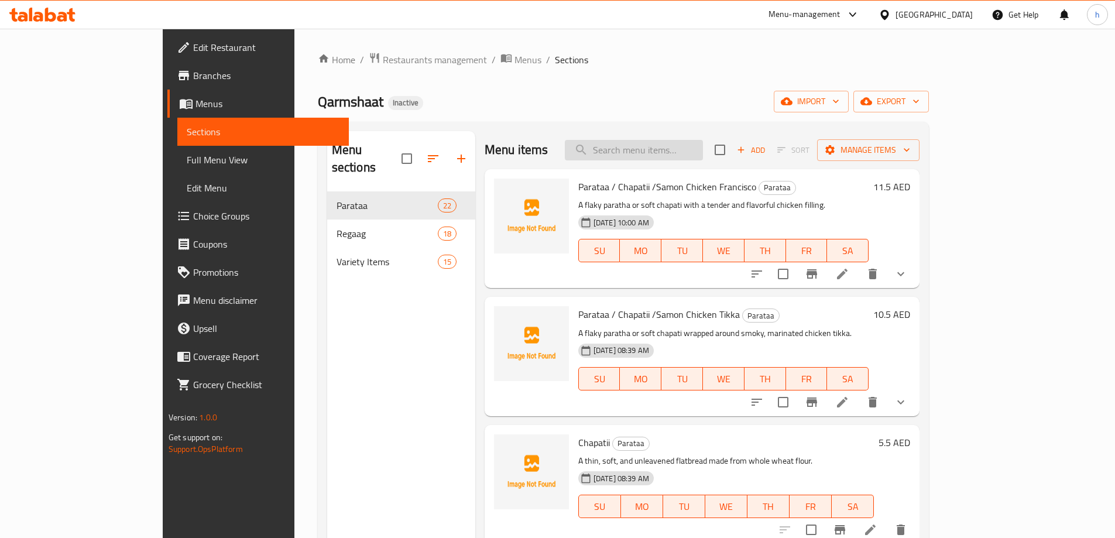
click at [701, 154] on input "search" at bounding box center [634, 150] width 138 height 20
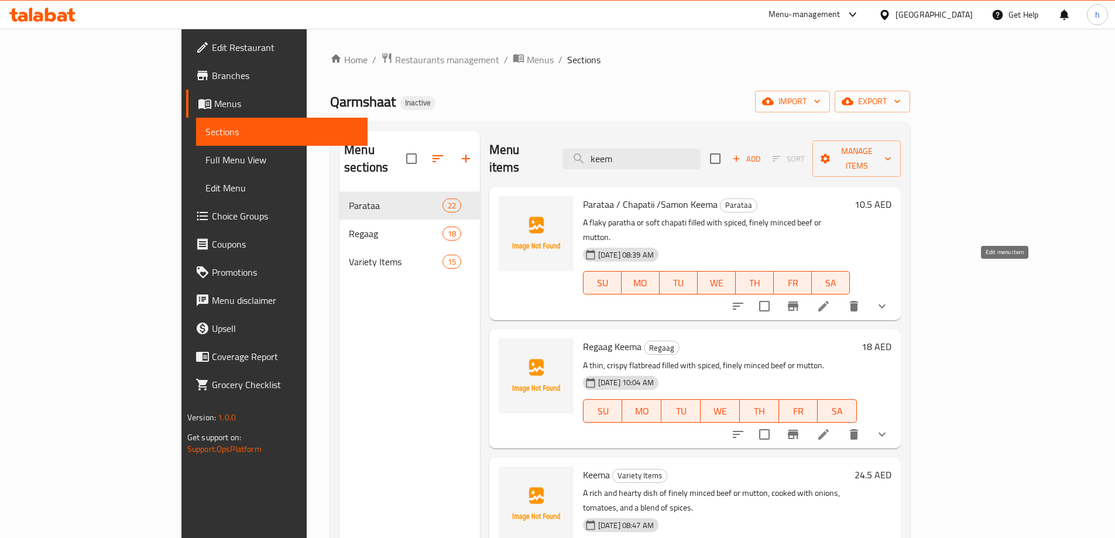
type input "keem"
click at [829, 301] on icon at bounding box center [823, 306] width 11 height 11
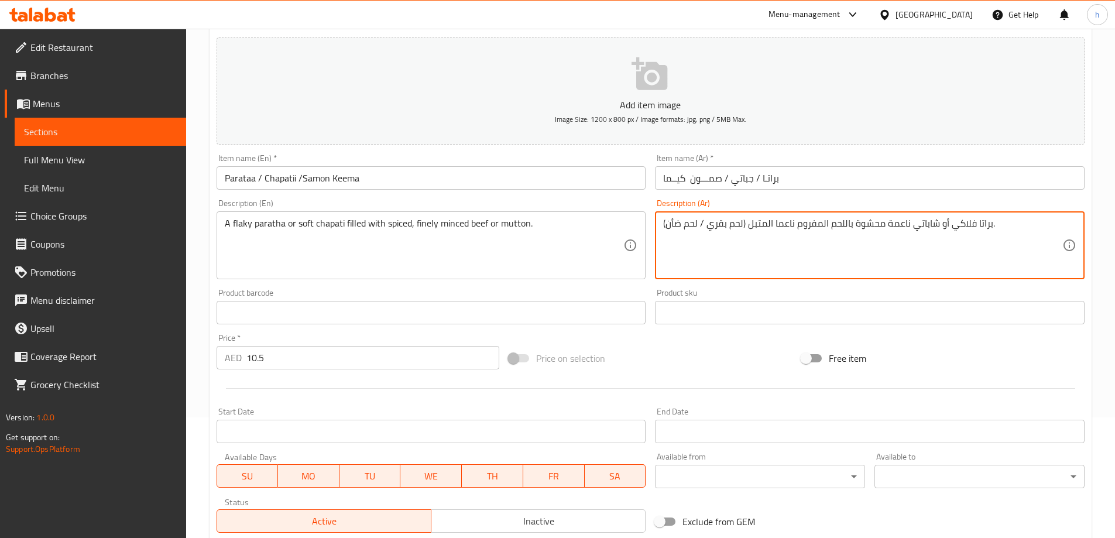
scroll to position [356, 0]
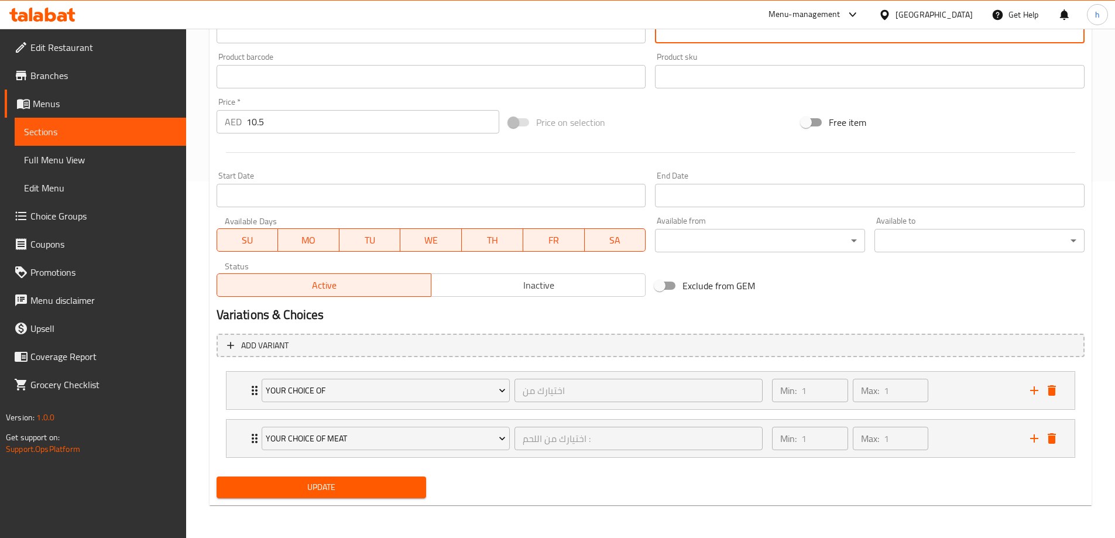
type textarea "براتا فلاكي أو شاباتي ناعمة محشوة باللحم المفروم ناعما المتبل (لحم بقري / لحم ض…"
click at [378, 479] on button "Update" at bounding box center [322, 487] width 210 height 22
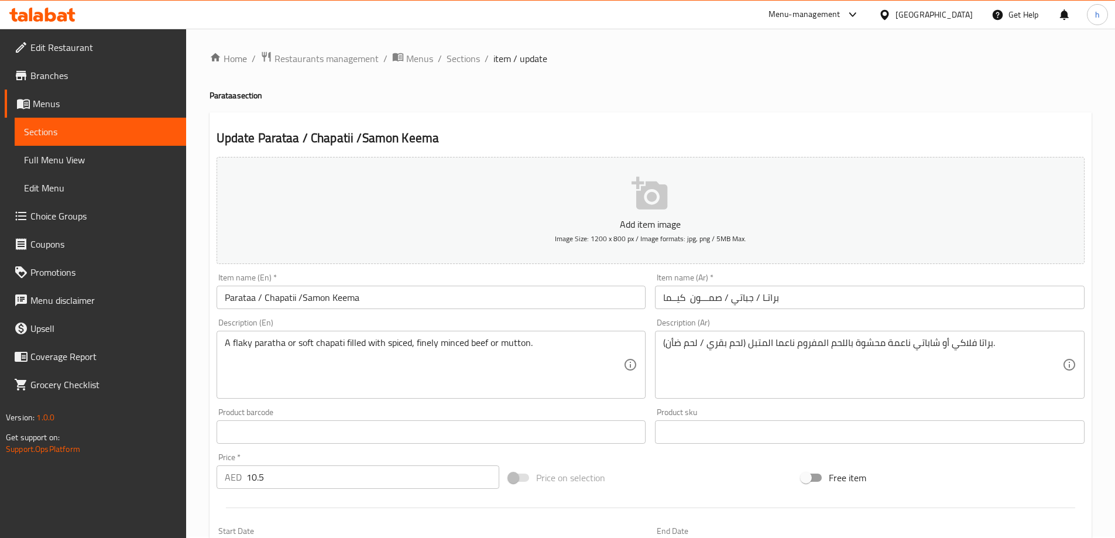
scroll to position [0, 0]
click at [461, 56] on span "Sections" at bounding box center [463, 60] width 33 height 14
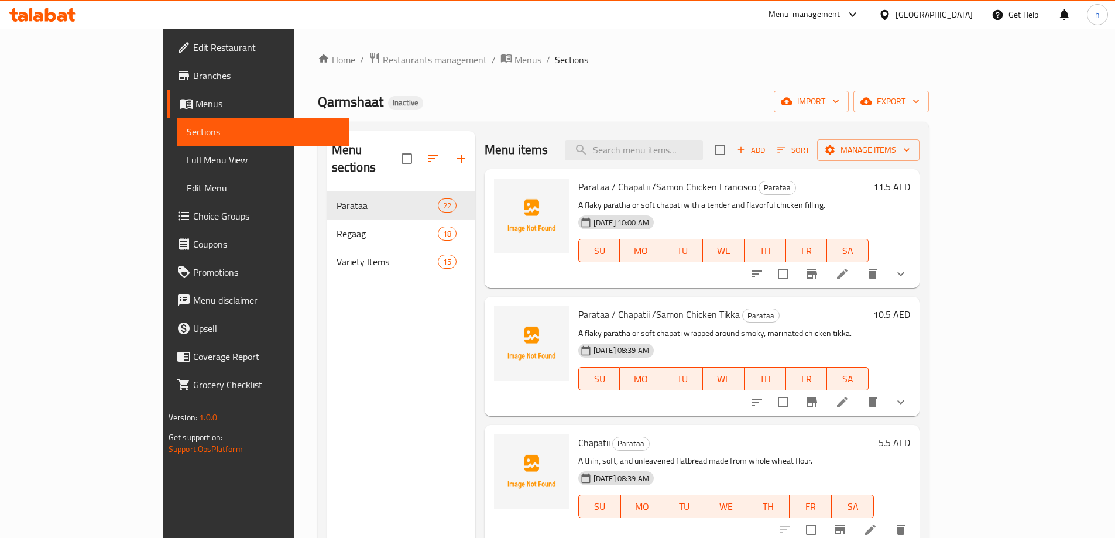
click at [706, 163] on div "Menu items Add Sort Manage items" at bounding box center [702, 150] width 435 height 38
click at [706, 160] on div "Menu items Add Sort Manage items" at bounding box center [702, 150] width 435 height 38
click at [703, 158] on input "search" at bounding box center [634, 150] width 138 height 20
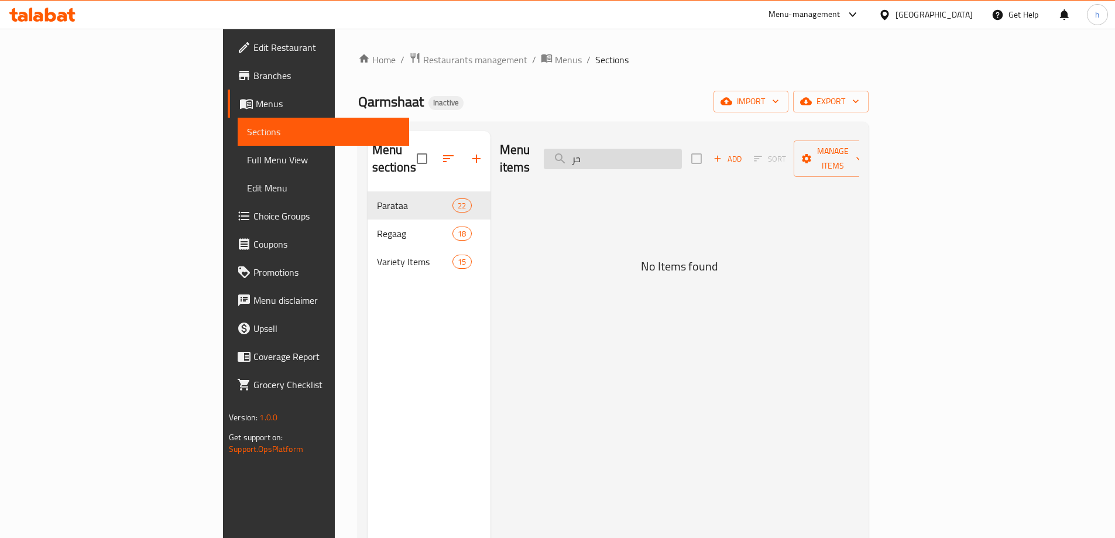
type input "ح"
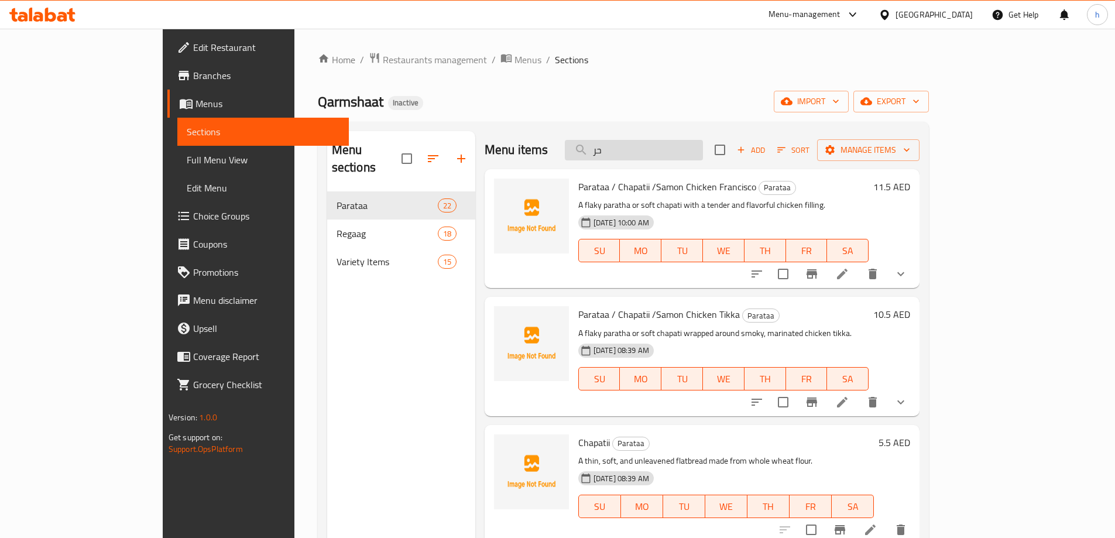
type input "ح"
type input "خ"
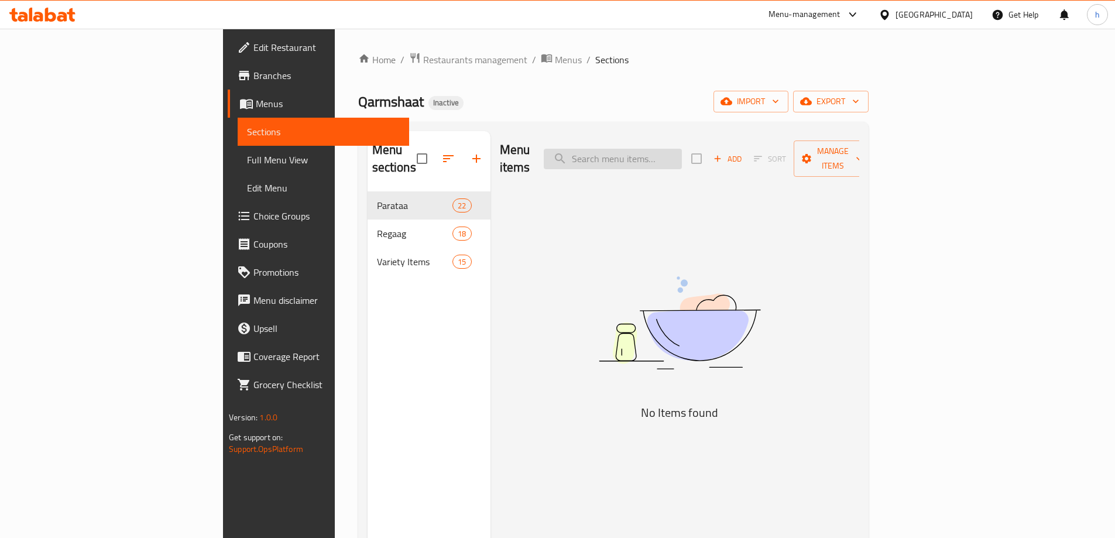
type input "د"
type input "ح"
type input "ج"
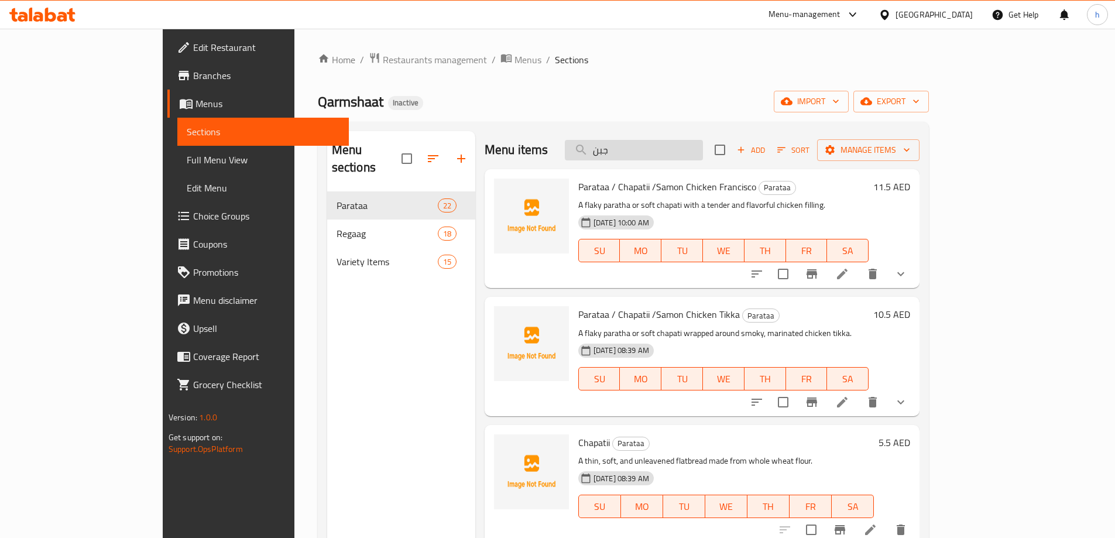
type input "جب"
click at [669, 159] on input "جب" at bounding box center [634, 150] width 138 height 20
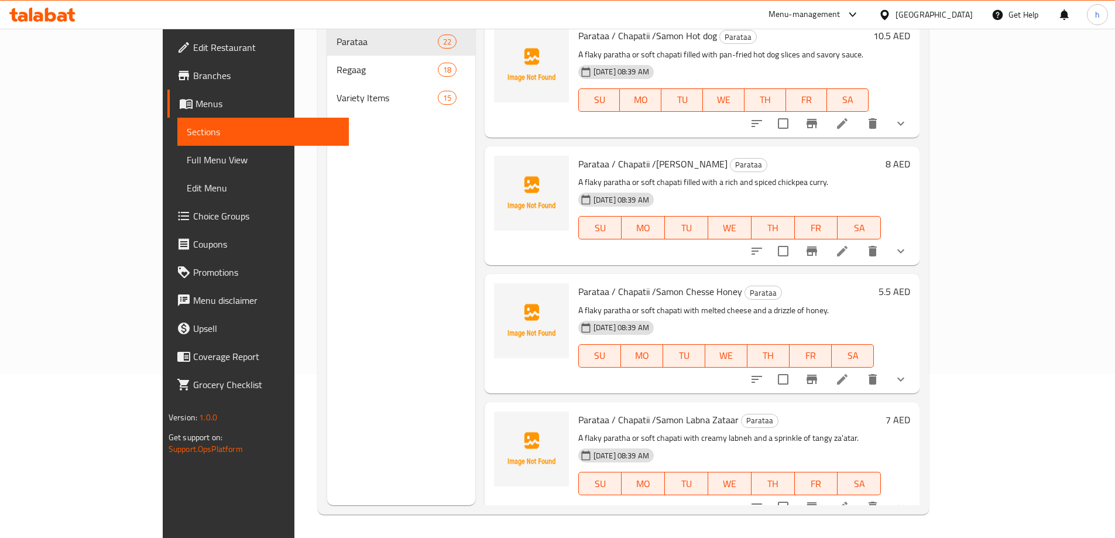
scroll to position [2070, 0]
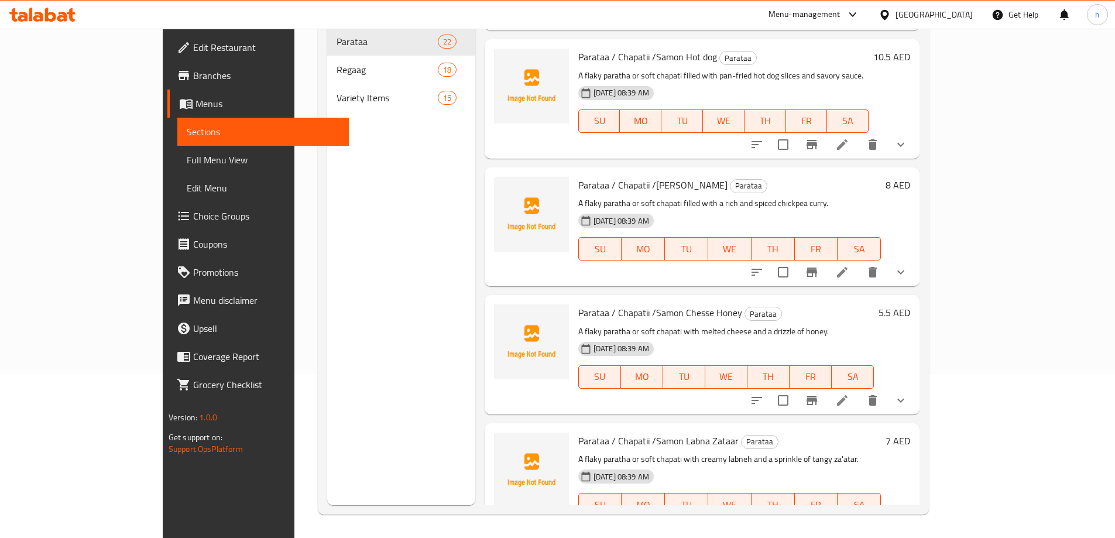
click at [859, 390] on li at bounding box center [842, 400] width 33 height 21
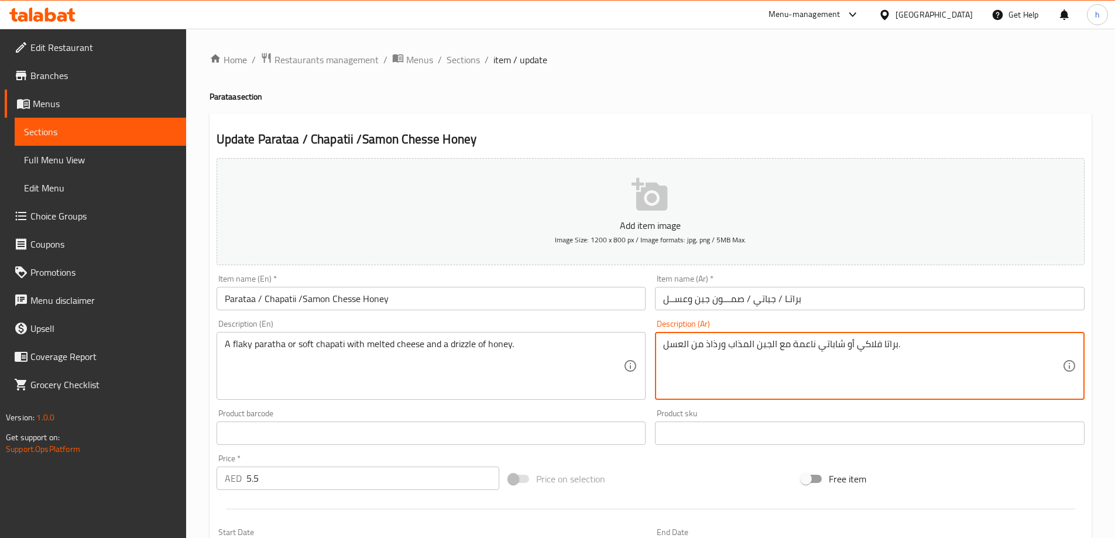
click at [718, 344] on textarea "براتا فلاكي أو شاباتي ناعمة مع الجبن المذاب ورذاذ من العسل." at bounding box center [862, 366] width 399 height 56
paste textarea "دريزل"
click at [725, 344] on textarea "براتا فلاكي أو شاباتي ناعمة مع الجبن المذاب دريزل من العسل." at bounding box center [862, 366] width 399 height 56
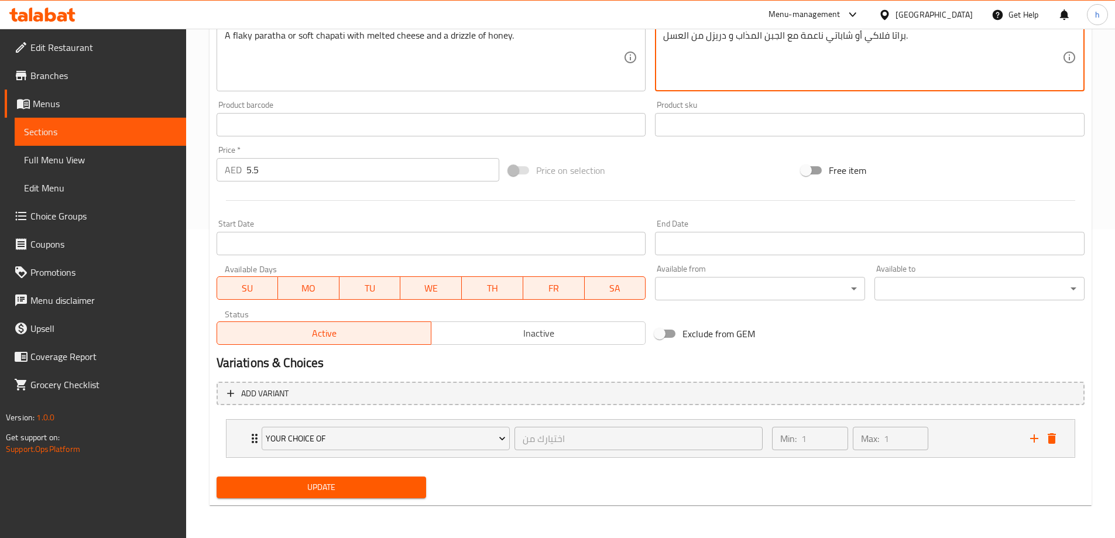
type textarea "براتا فلاكي أو شاباتي ناعمة مع الجبن المذاب و دريزل من العسل."
click at [407, 491] on span "Update" at bounding box center [321, 487] width 191 height 15
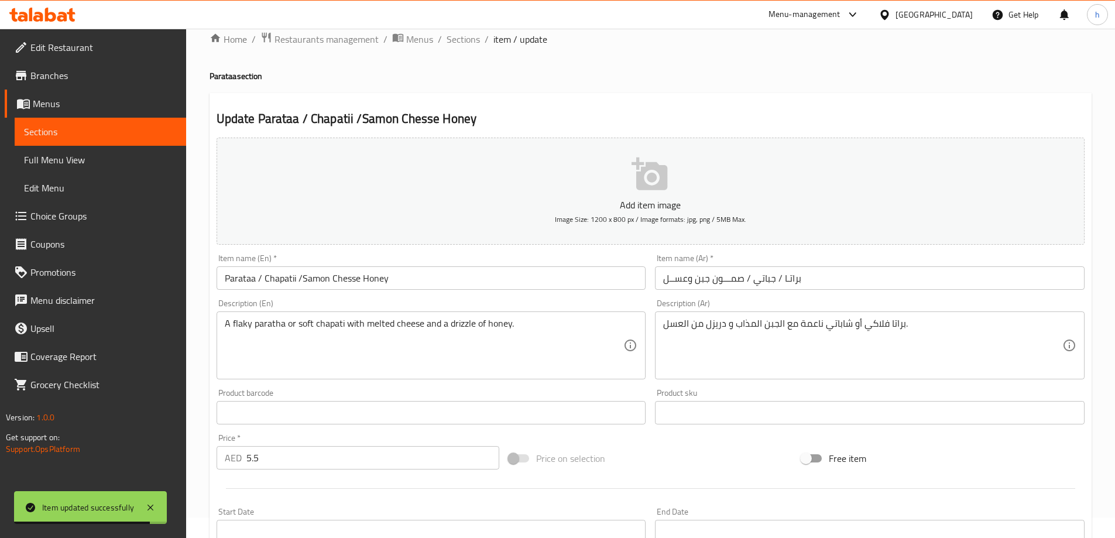
scroll to position [0, 0]
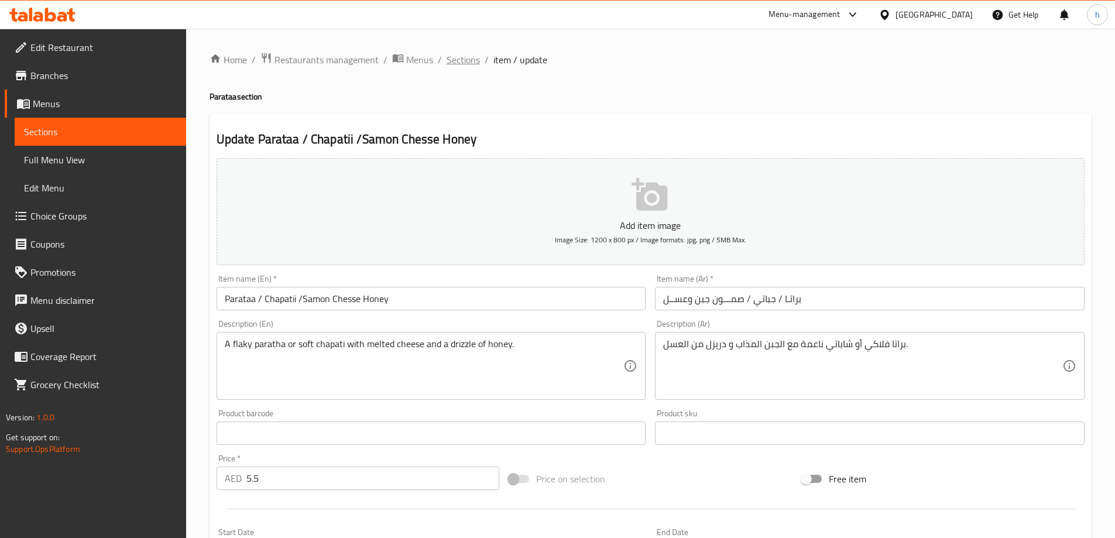
click at [460, 59] on span "Sections" at bounding box center [463, 60] width 33 height 14
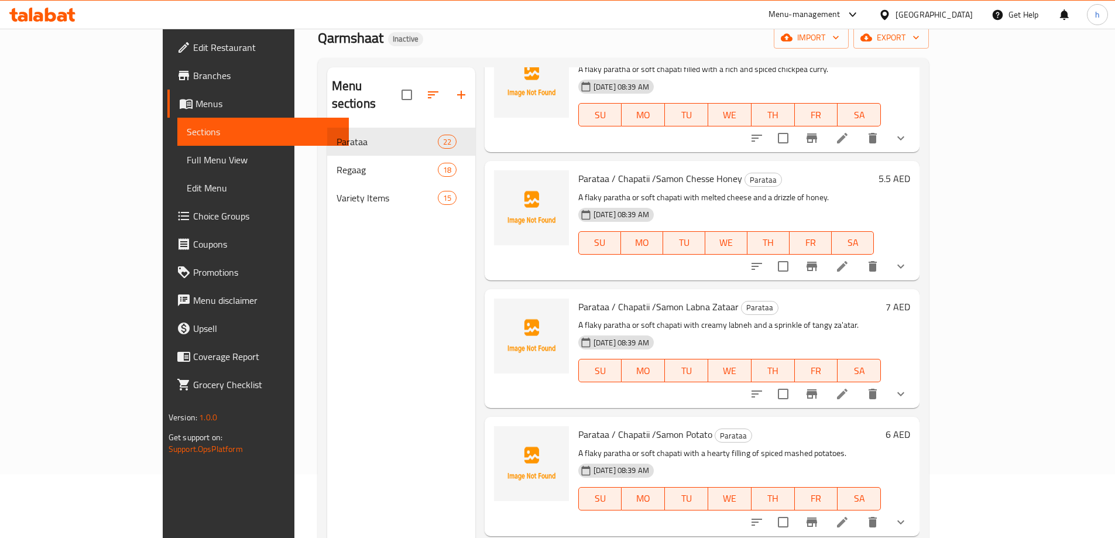
scroll to position [164, 0]
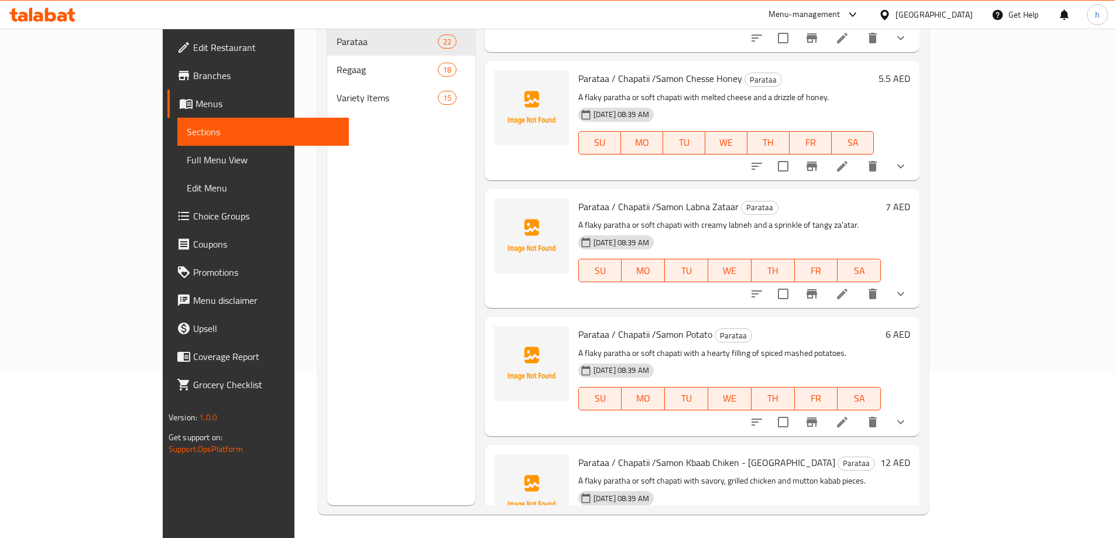
click at [859, 412] on li at bounding box center [842, 422] width 33 height 21
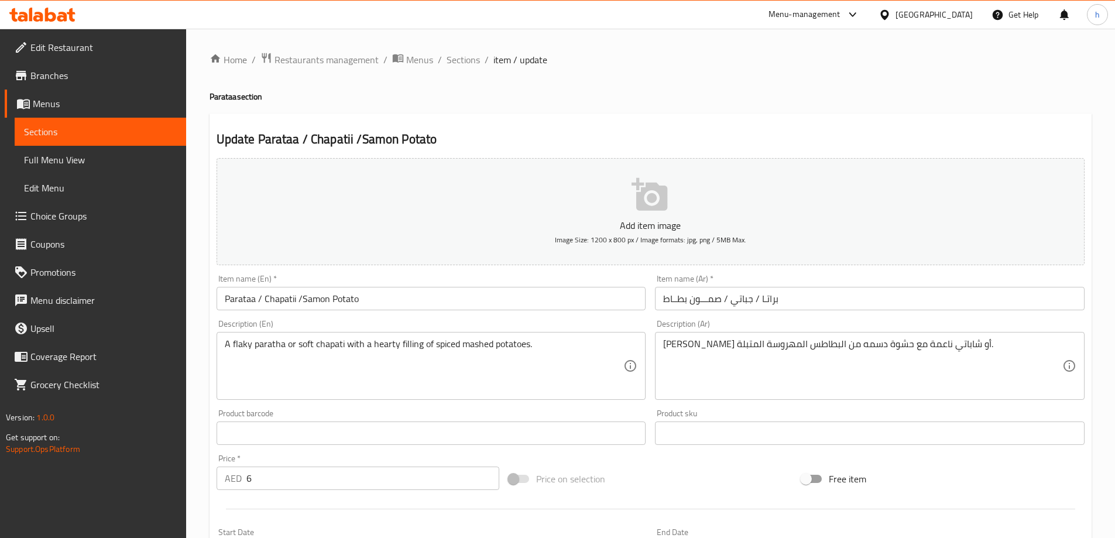
click at [665, 298] on input "براتـا / جباتي / صمـــون بطــاط" at bounding box center [870, 298] width 430 height 23
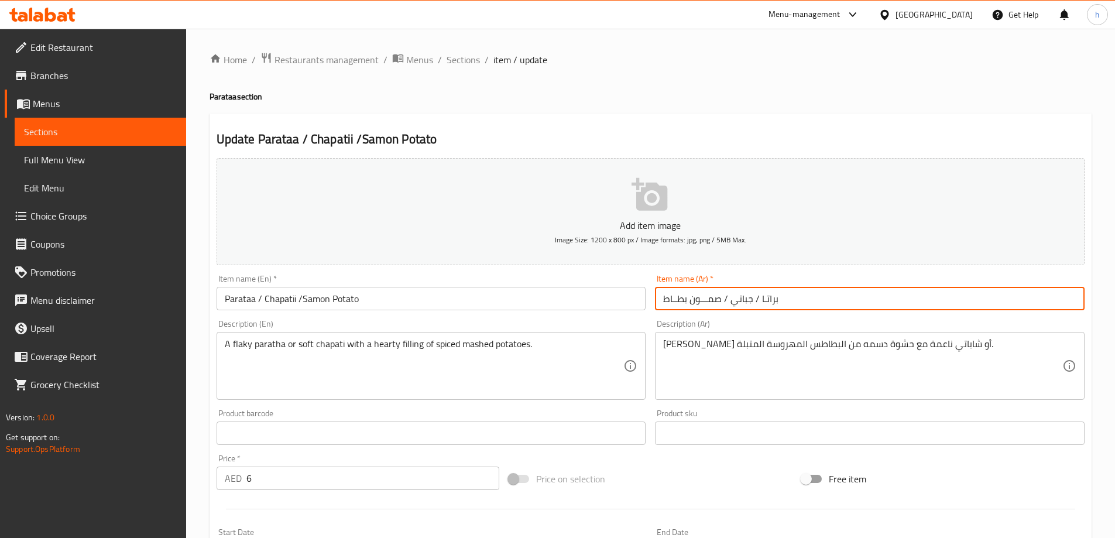
click at [804, 291] on input "براتـا / جباتي / صمـــون بطــاط" at bounding box center [870, 298] width 430 height 23
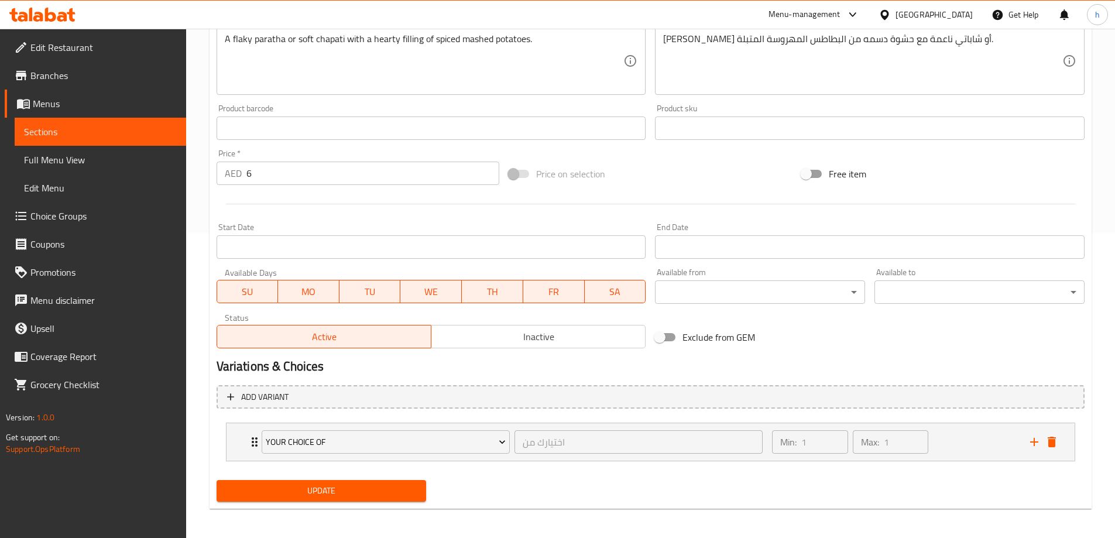
scroll to position [308, 0]
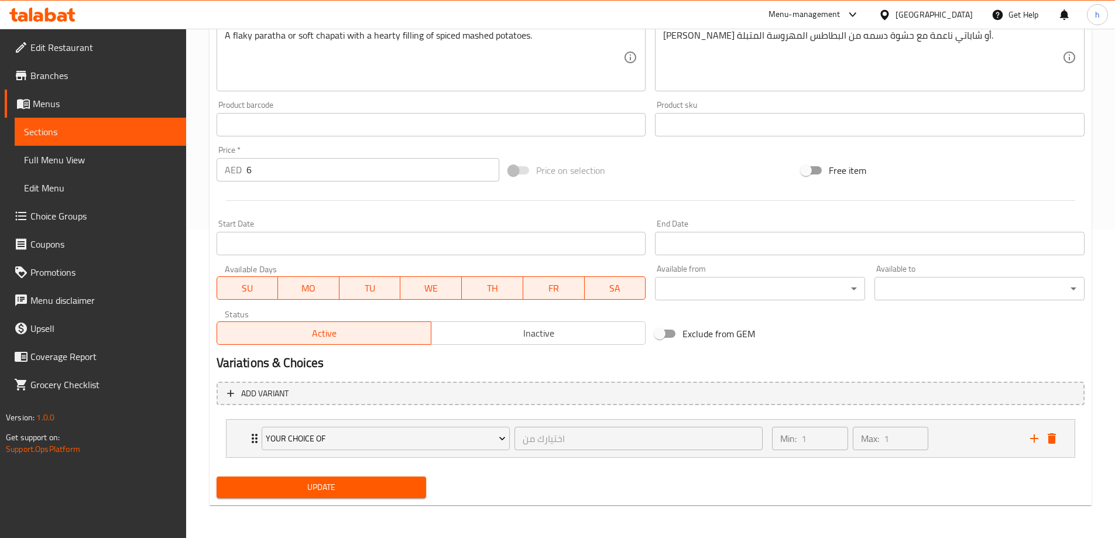
type input "براتـا / جباتي / صمـــون بطــاطا"
click at [398, 489] on span "Update" at bounding box center [321, 487] width 191 height 15
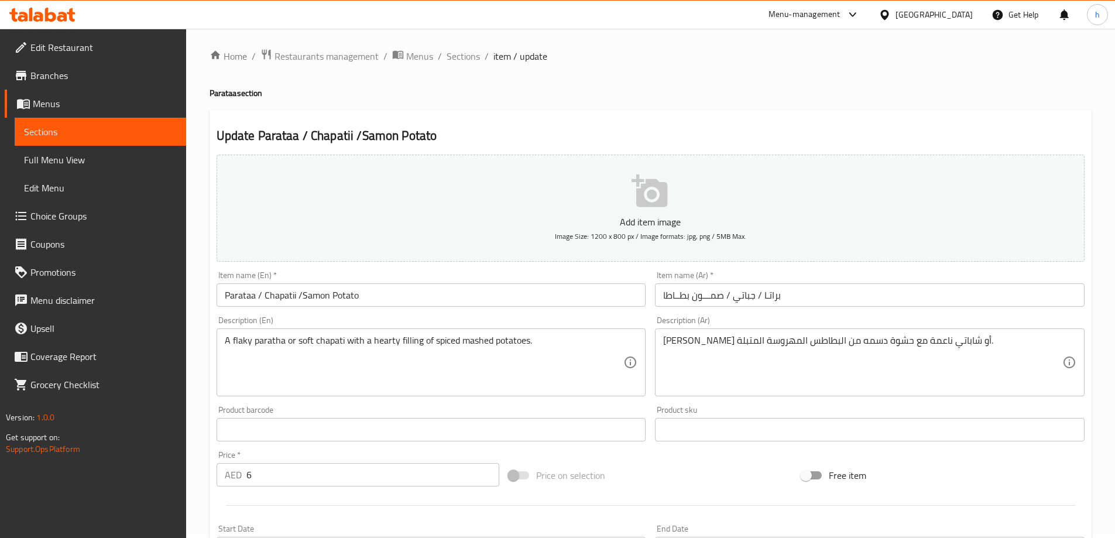
scroll to position [0, 0]
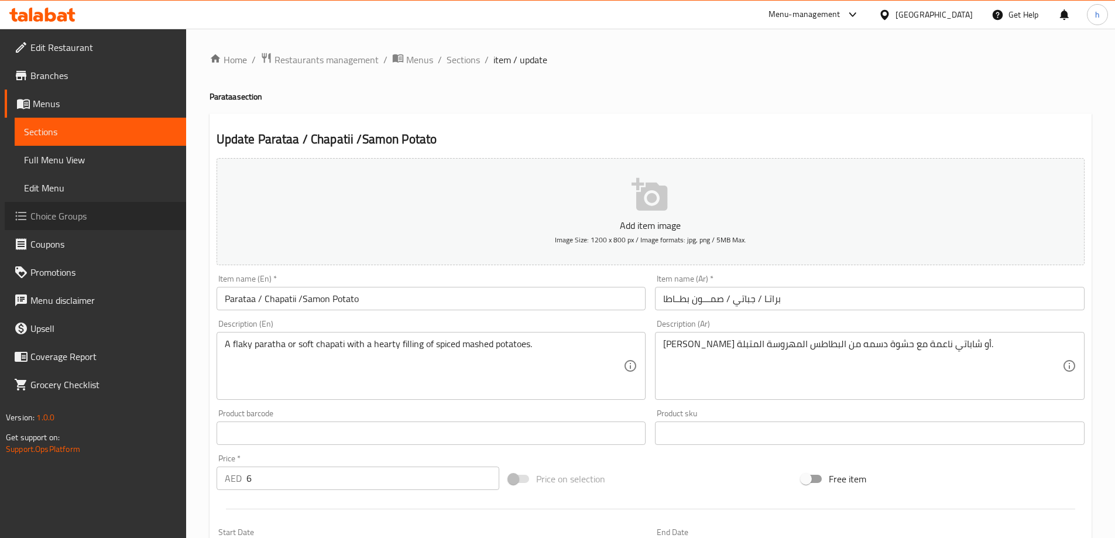
click at [117, 215] on span "Choice Groups" at bounding box center [103, 216] width 146 height 14
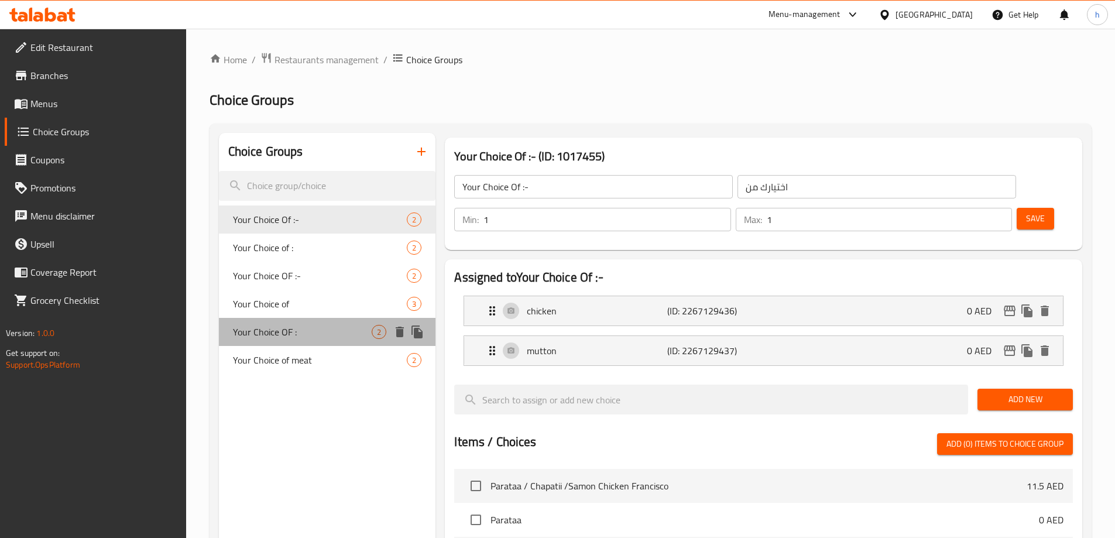
click at [317, 331] on span "Your Choice OF :" at bounding box center [302, 332] width 139 height 14
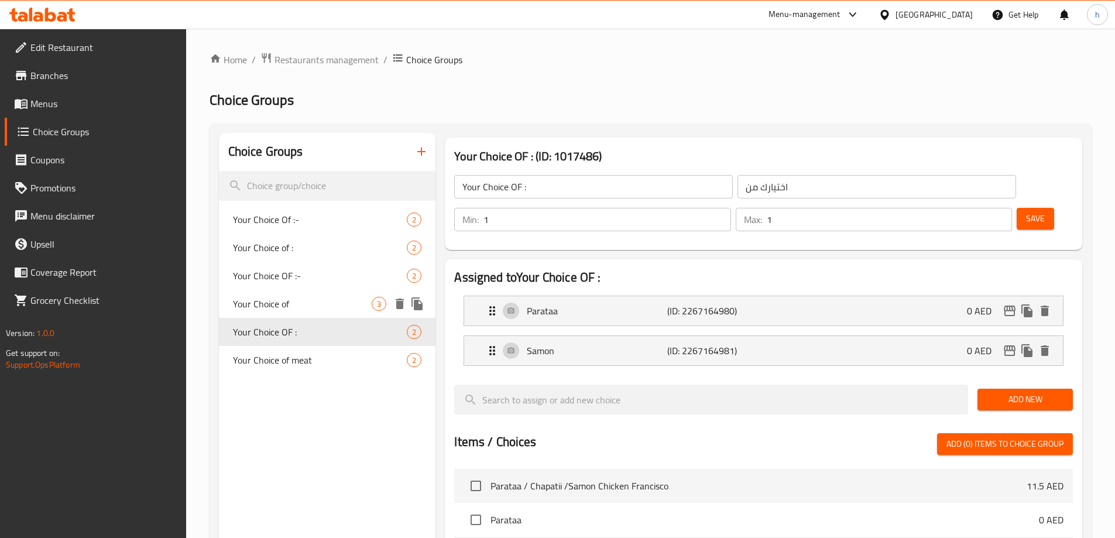
click at [311, 301] on span "Your Choice of" at bounding box center [302, 304] width 139 height 14
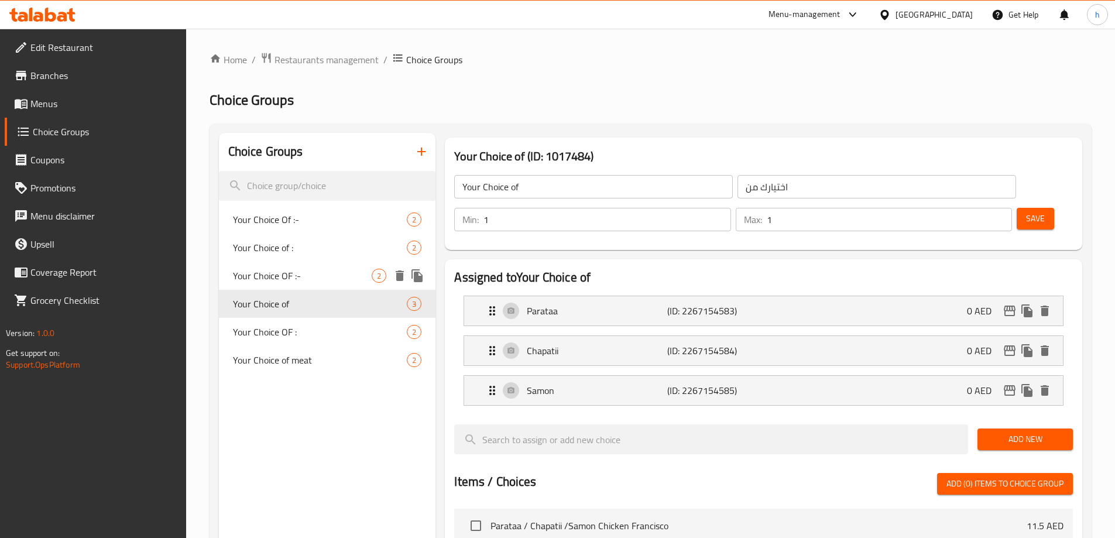
click at [311, 272] on span "Your Choice OF :-" at bounding box center [302, 276] width 139 height 14
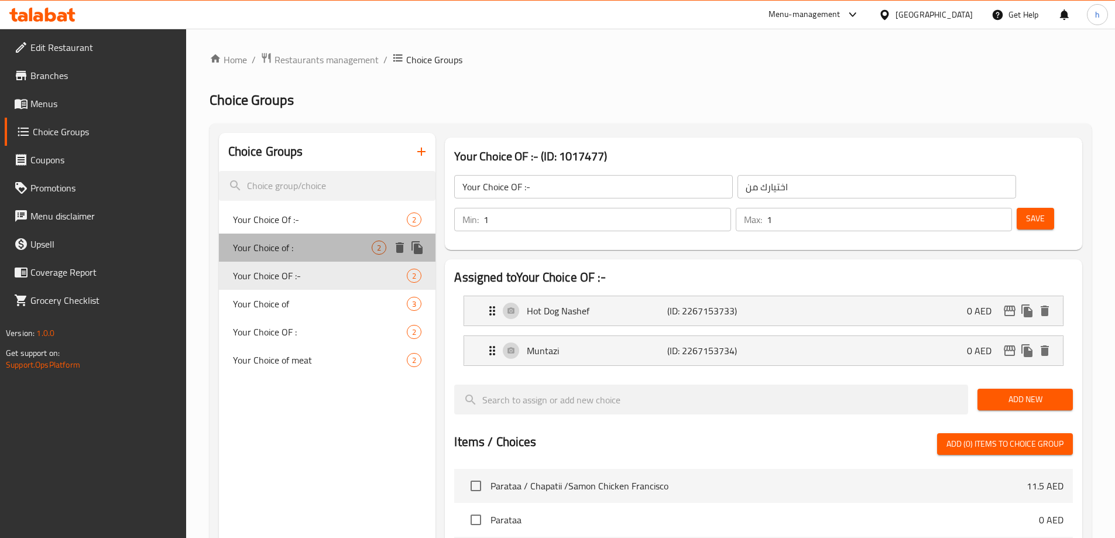
click at [314, 249] on span "Your Choice of :" at bounding box center [302, 248] width 139 height 14
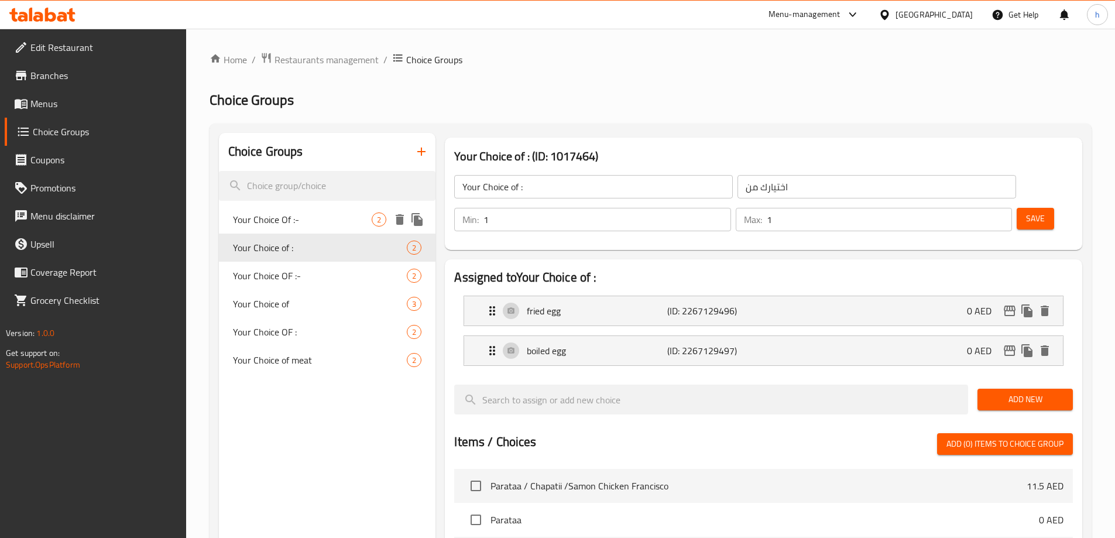
click at [313, 221] on span "Your Choice Of :-" at bounding box center [302, 219] width 139 height 14
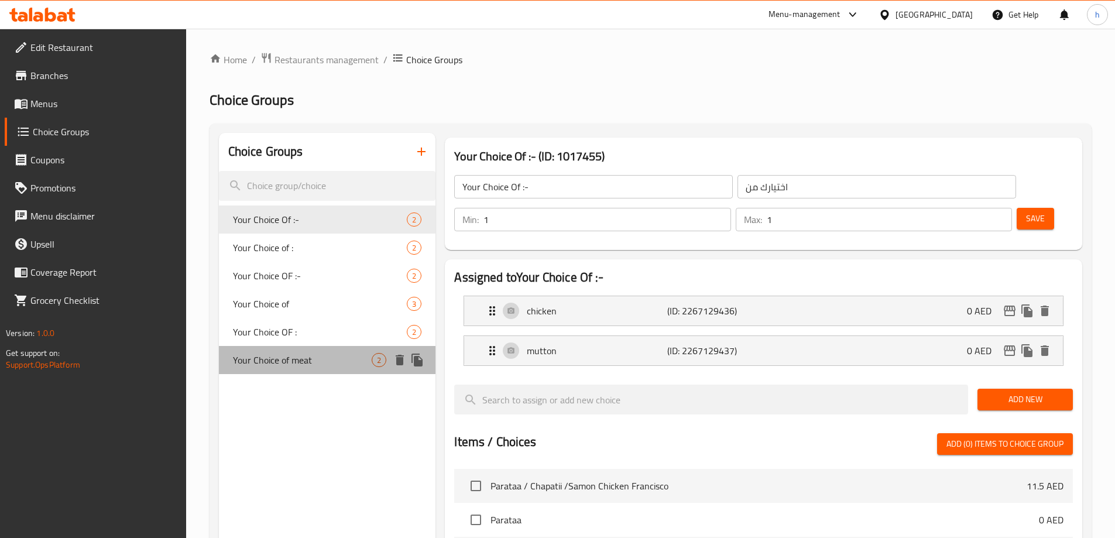
click at [307, 357] on span "Your Choice of meat" at bounding box center [302, 360] width 139 height 14
type input "Your Choice of meat"
type input "اختيارك من اللحم :"
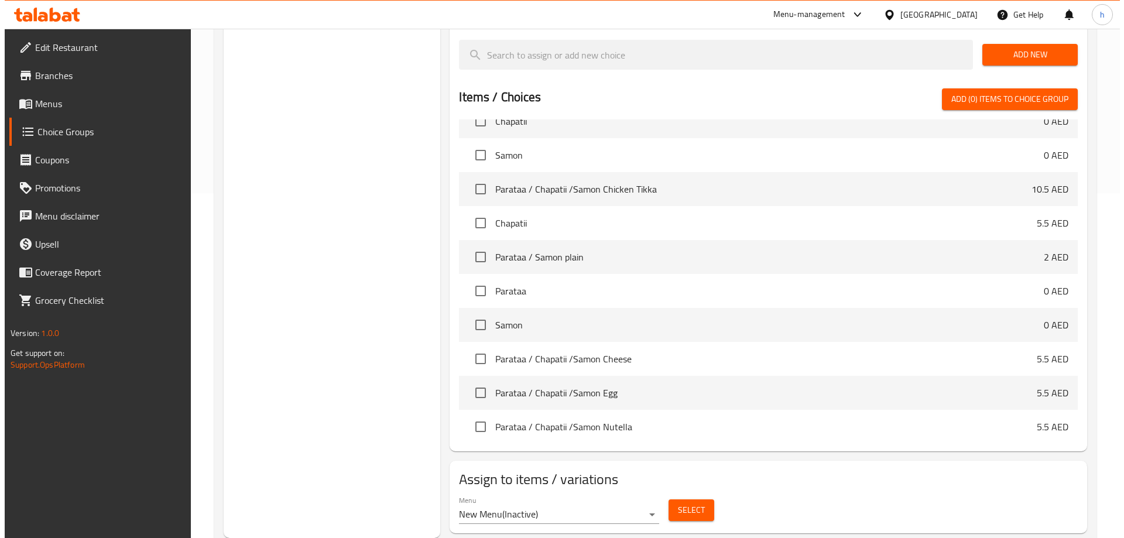
scroll to position [176, 0]
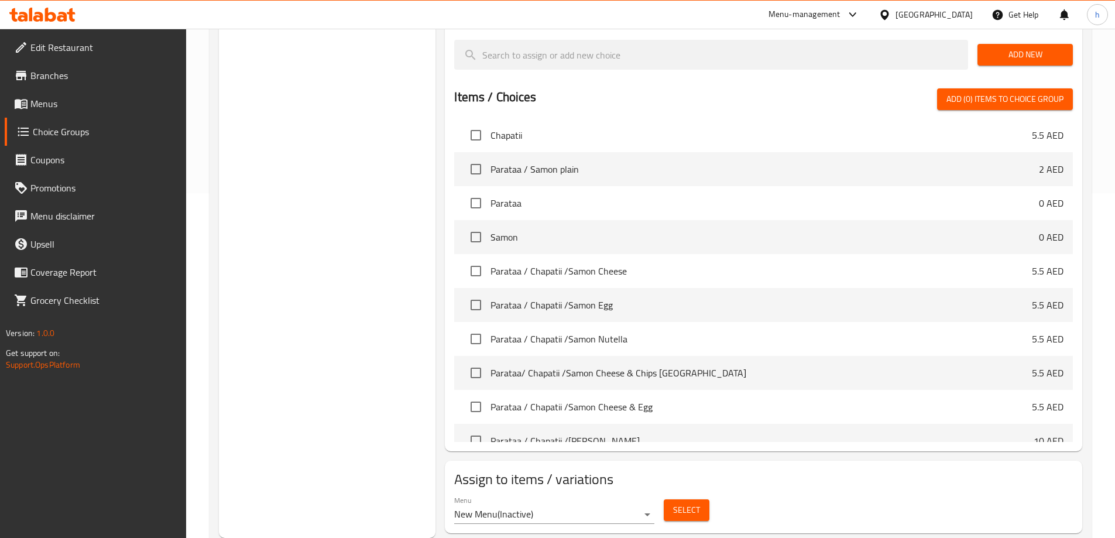
click at [684, 503] on span "Select" at bounding box center [686, 510] width 27 height 15
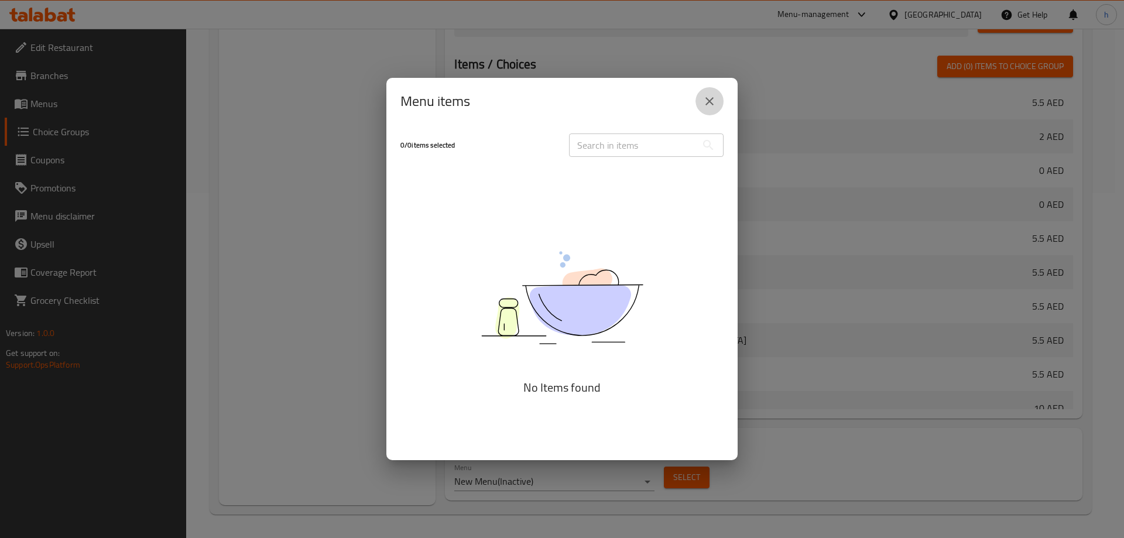
click at [707, 107] on icon "close" at bounding box center [709, 101] width 14 height 14
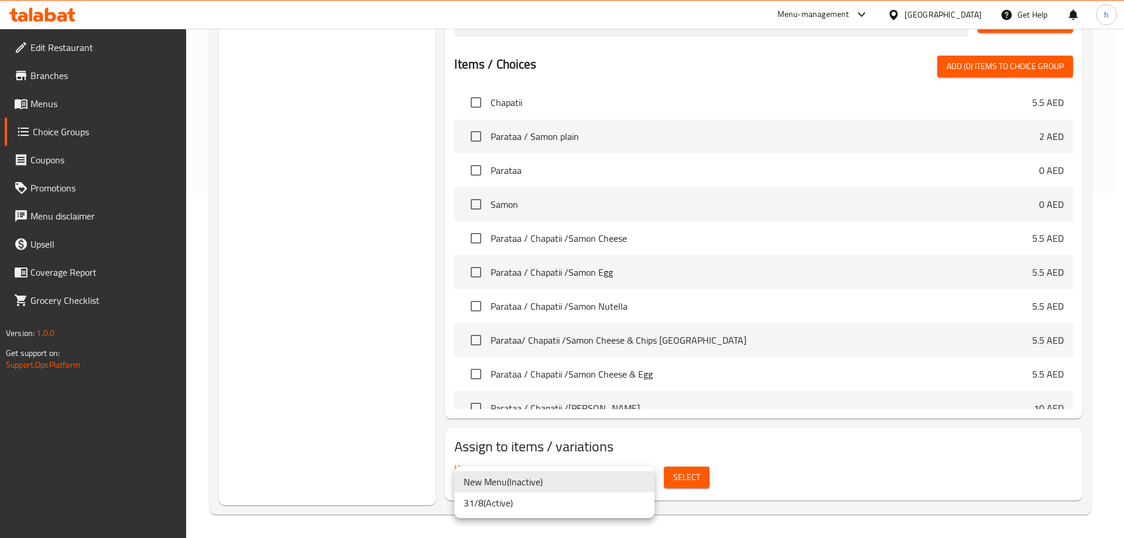
click at [516, 498] on li "31/8 ( Active )" at bounding box center [554, 502] width 200 height 21
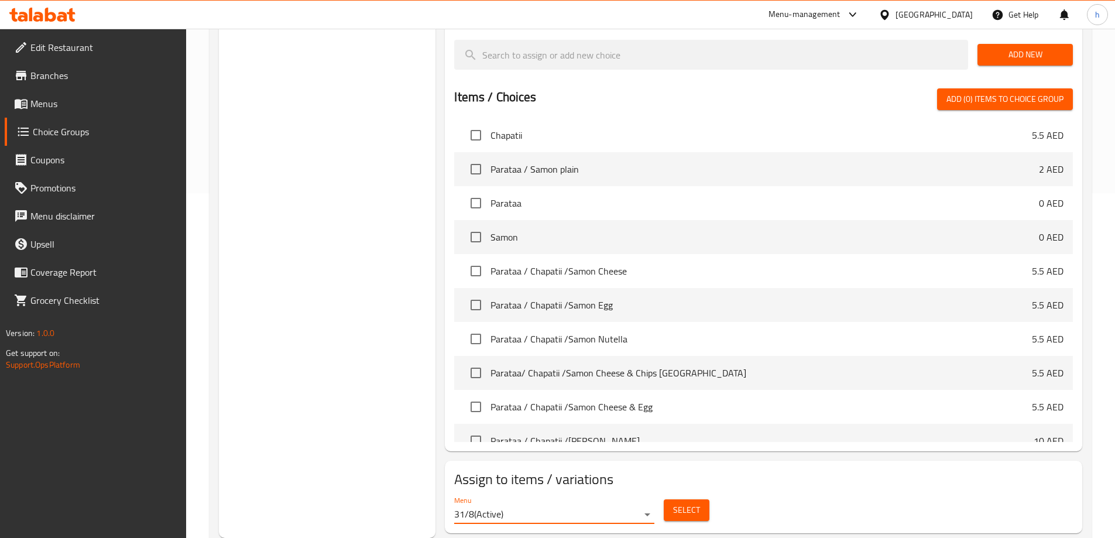
click at [688, 503] on span "Select" at bounding box center [686, 510] width 27 height 15
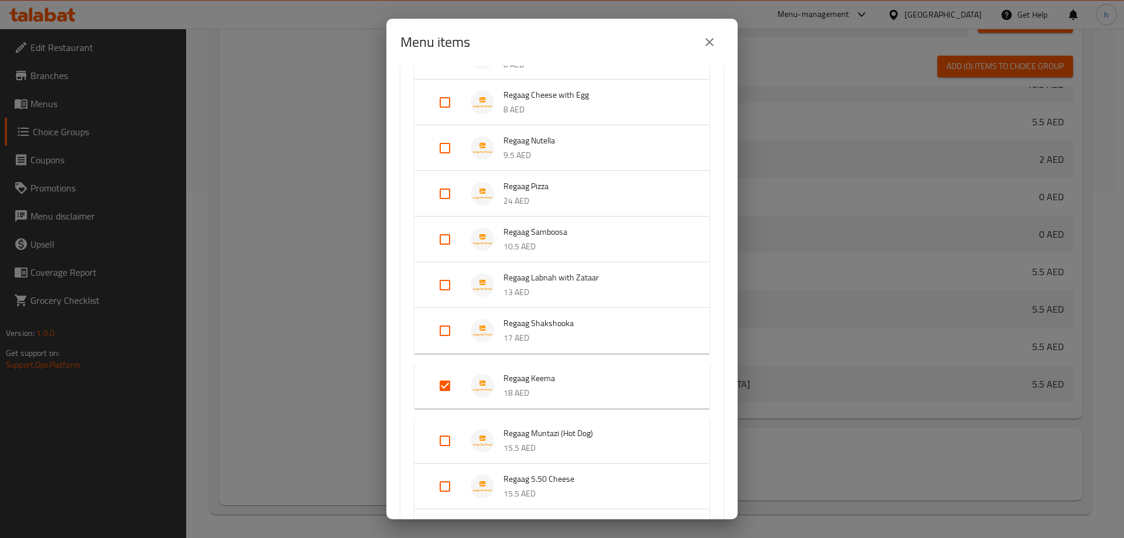
scroll to position [1734, 0]
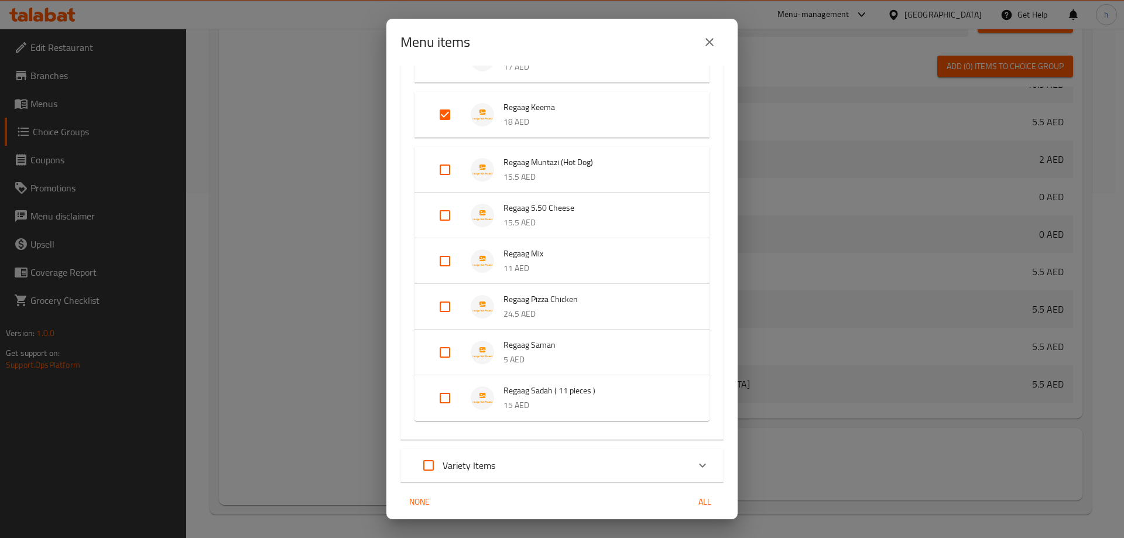
click at [563, 451] on div "Variety Items" at bounding box center [551, 465] width 274 height 28
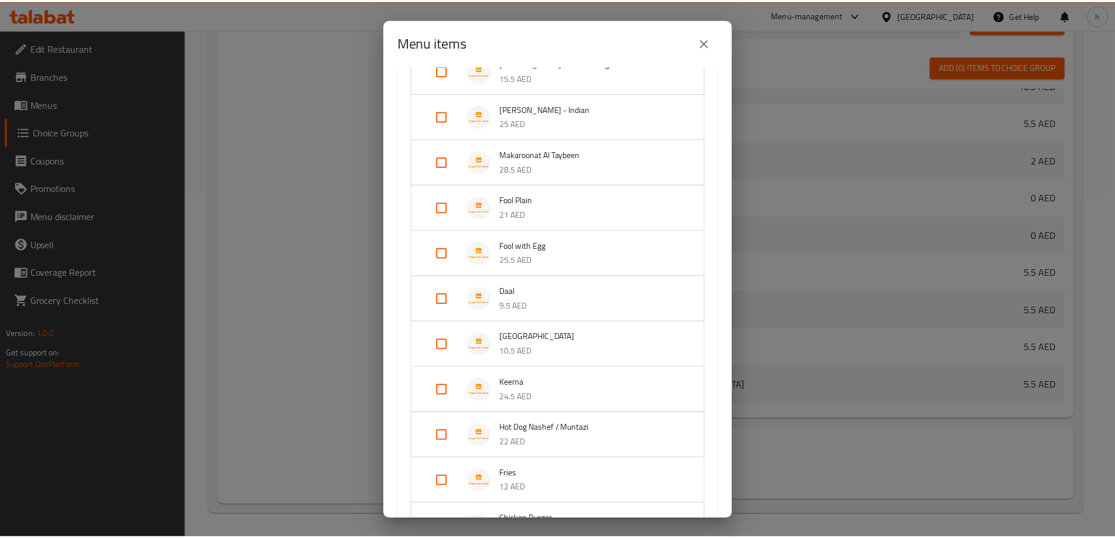
scroll to position [2452, 0]
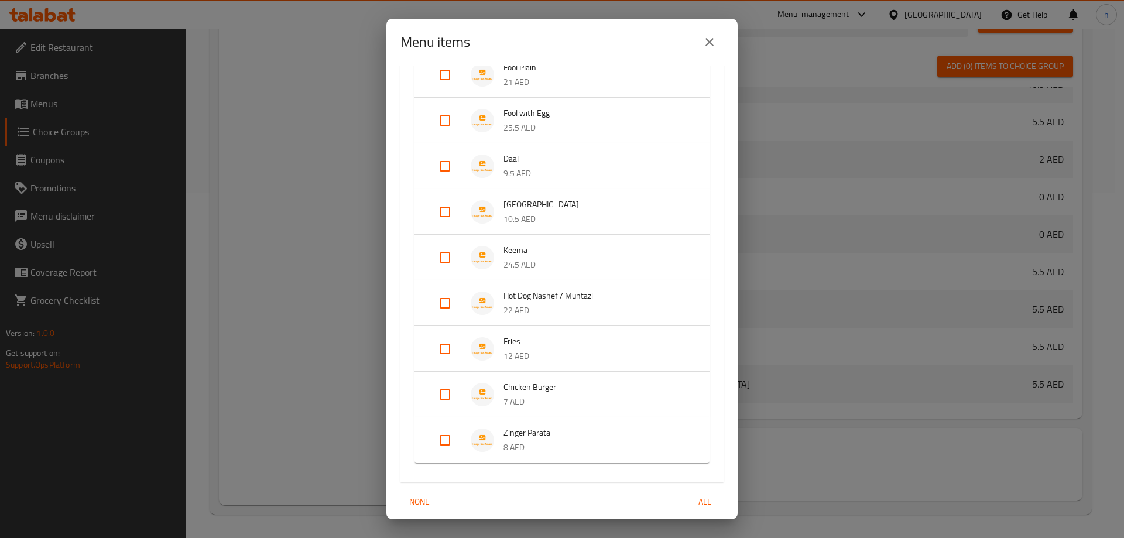
click at [441, 244] on input "Expand" at bounding box center [445, 258] width 28 height 28
checkbox input "true"
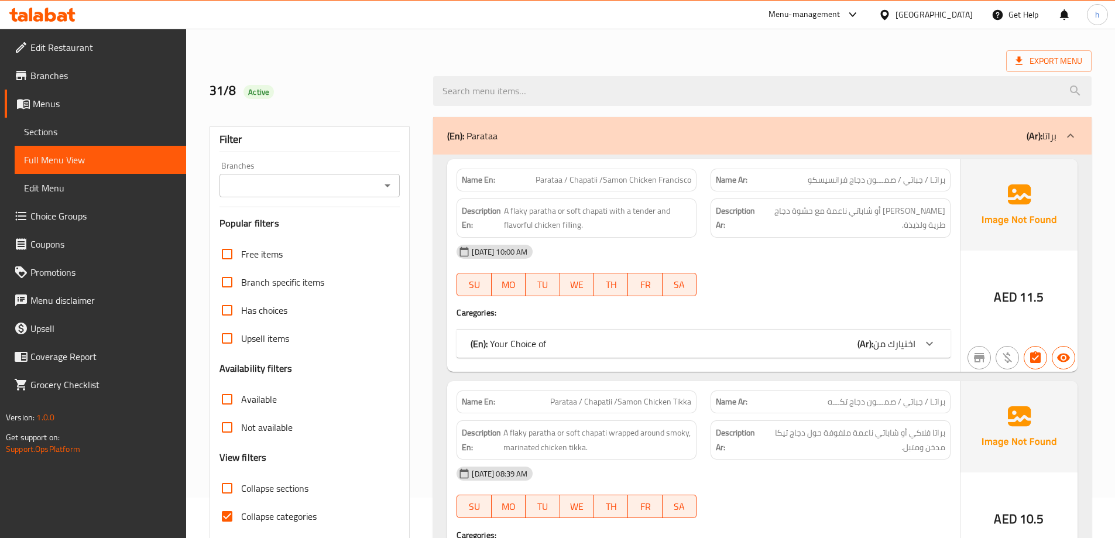
scroll to position [59, 0]
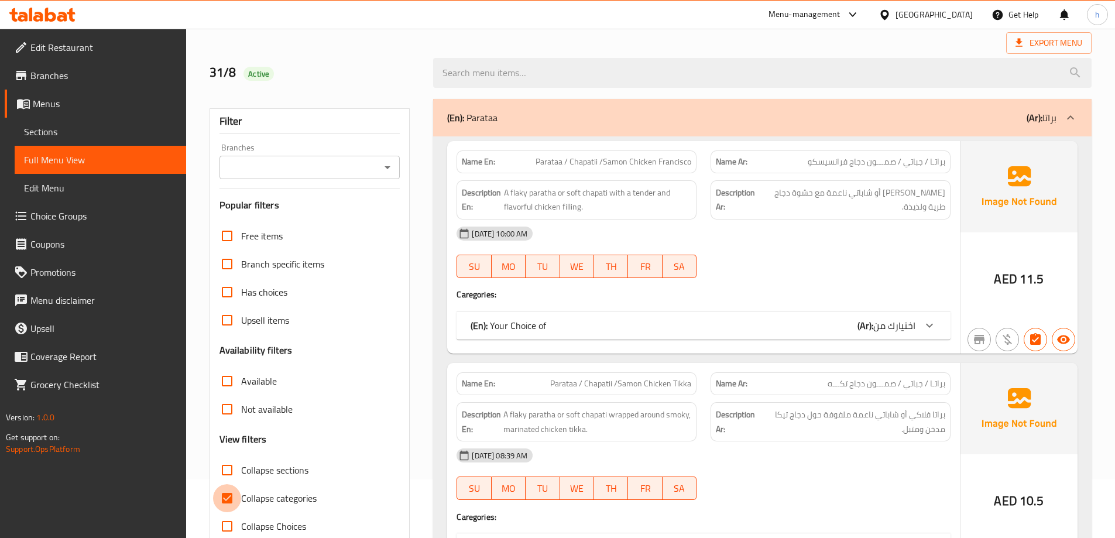
click at [225, 495] on input "Collapse categories" at bounding box center [227, 498] width 28 height 28
checkbox input "false"
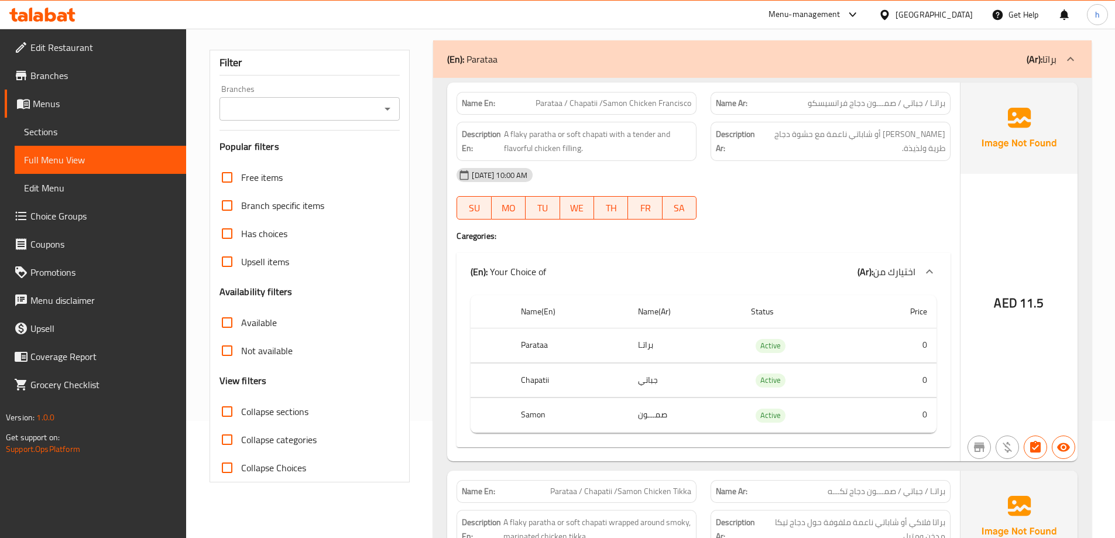
scroll to position [0, 0]
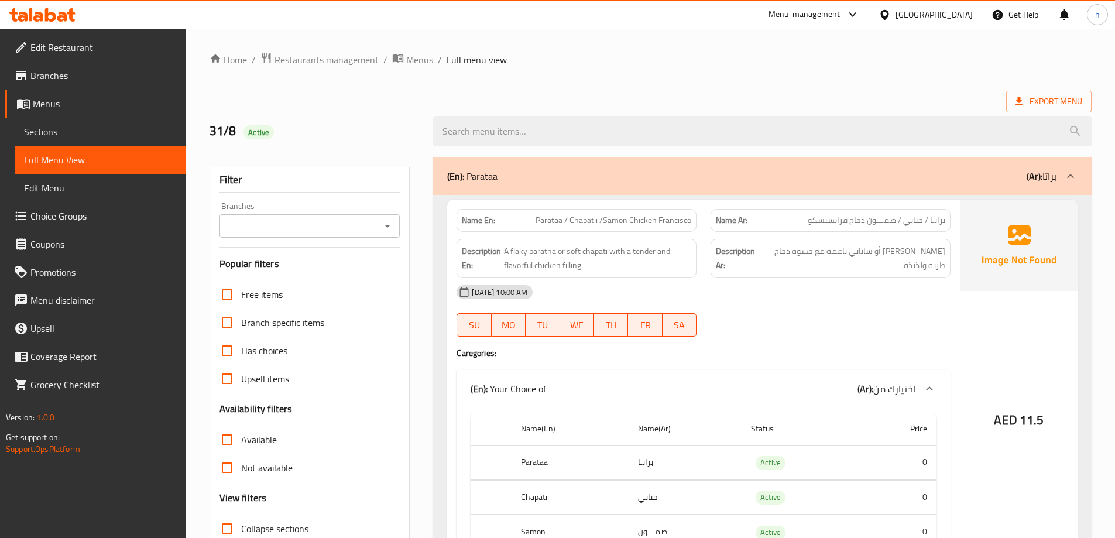
click at [58, 42] on span "Edit Restaurant" at bounding box center [103, 47] width 146 height 14
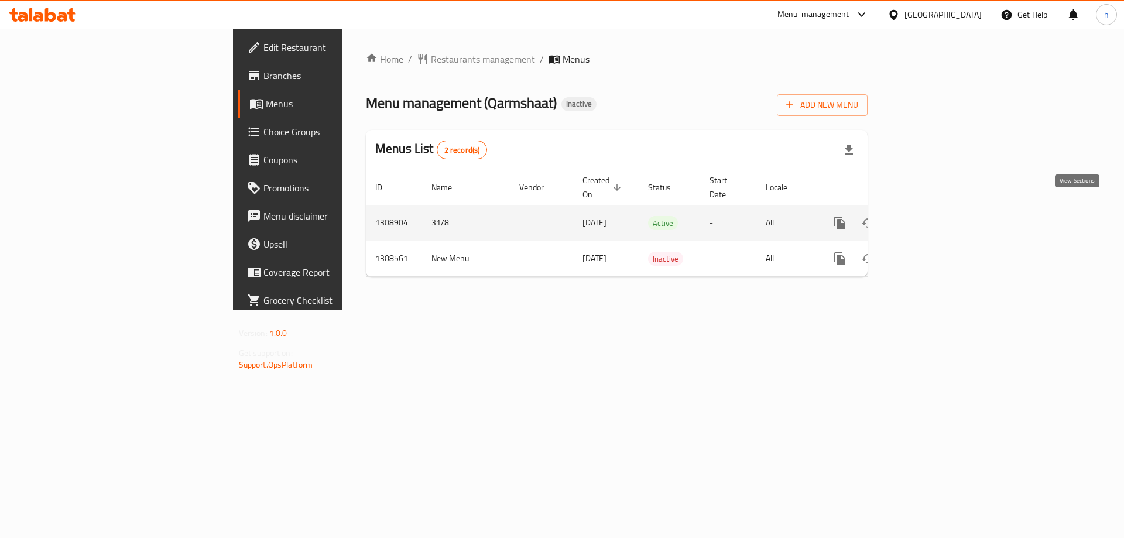
click at [938, 209] on link "enhanced table" at bounding box center [924, 223] width 28 height 28
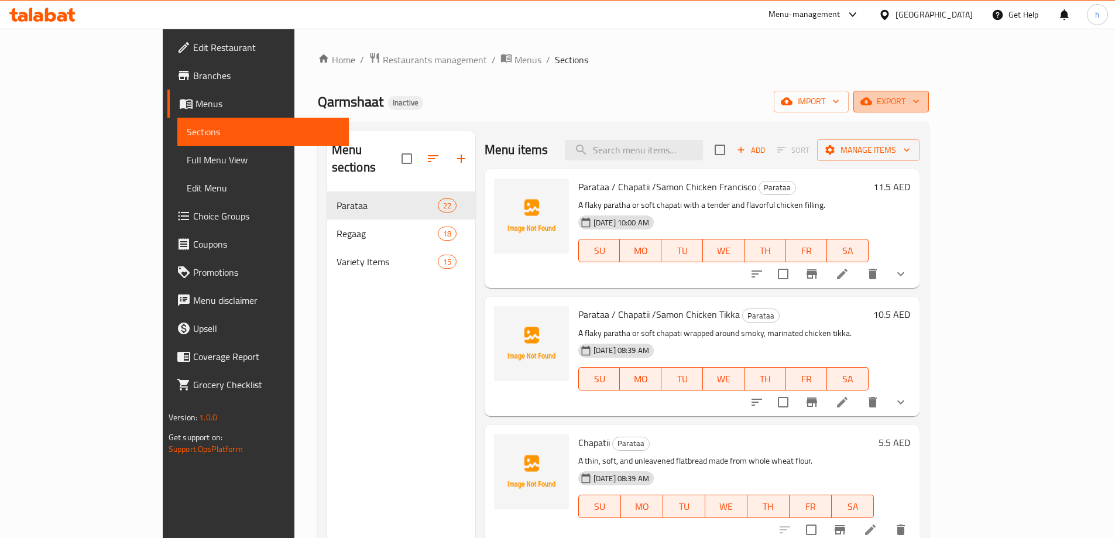
click at [872, 97] on icon "button" at bounding box center [867, 101] width 12 height 12
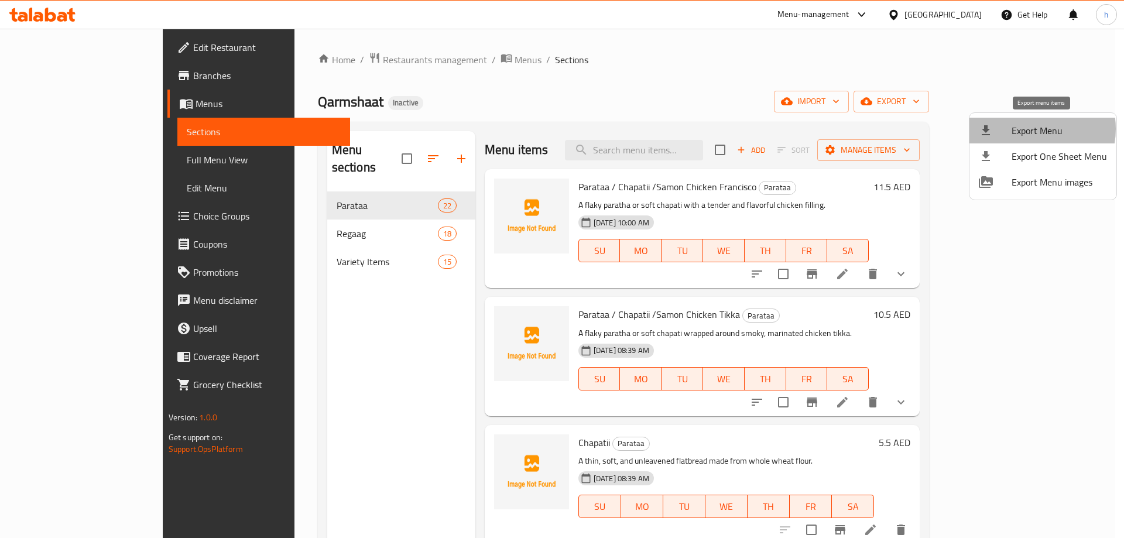
click at [1027, 129] on span "Export Menu" at bounding box center [1059, 131] width 95 height 14
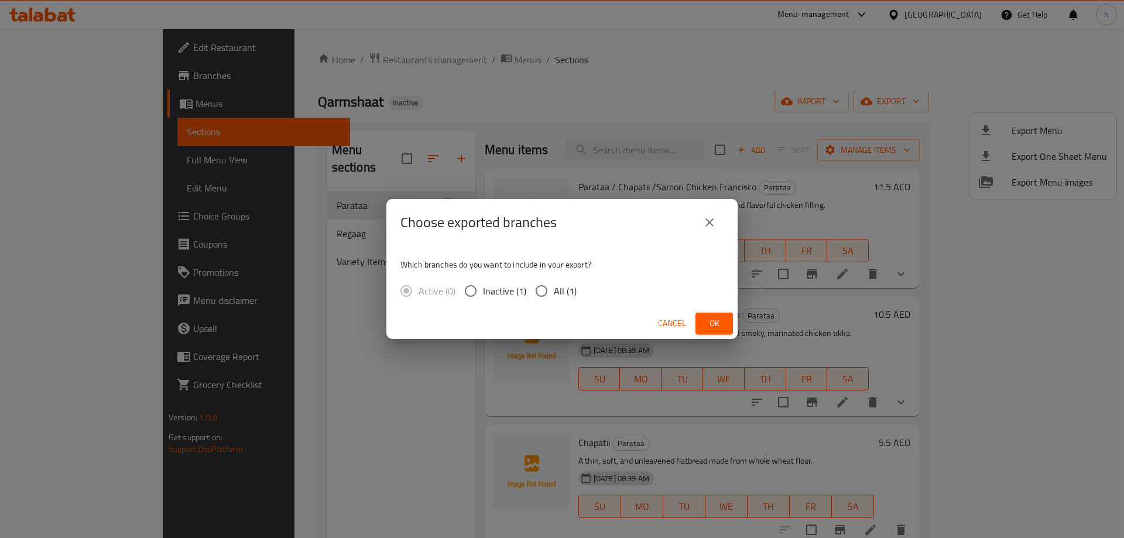
click at [545, 299] on input "All (1)" at bounding box center [541, 291] width 25 height 25
radio input "true"
click at [709, 321] on span "Ok" at bounding box center [714, 323] width 19 height 15
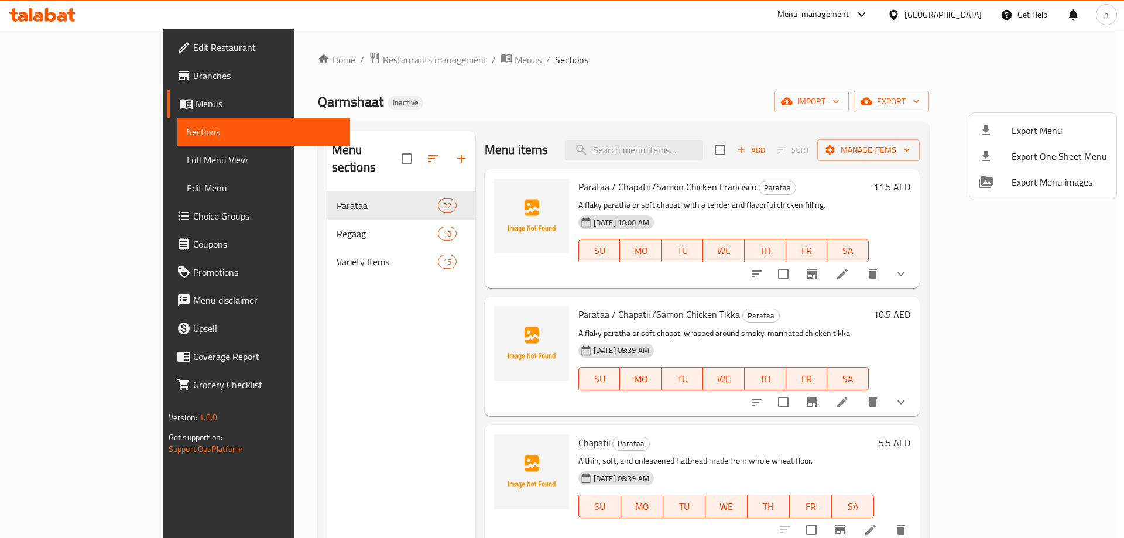
click at [356, 182] on div at bounding box center [562, 269] width 1124 height 538
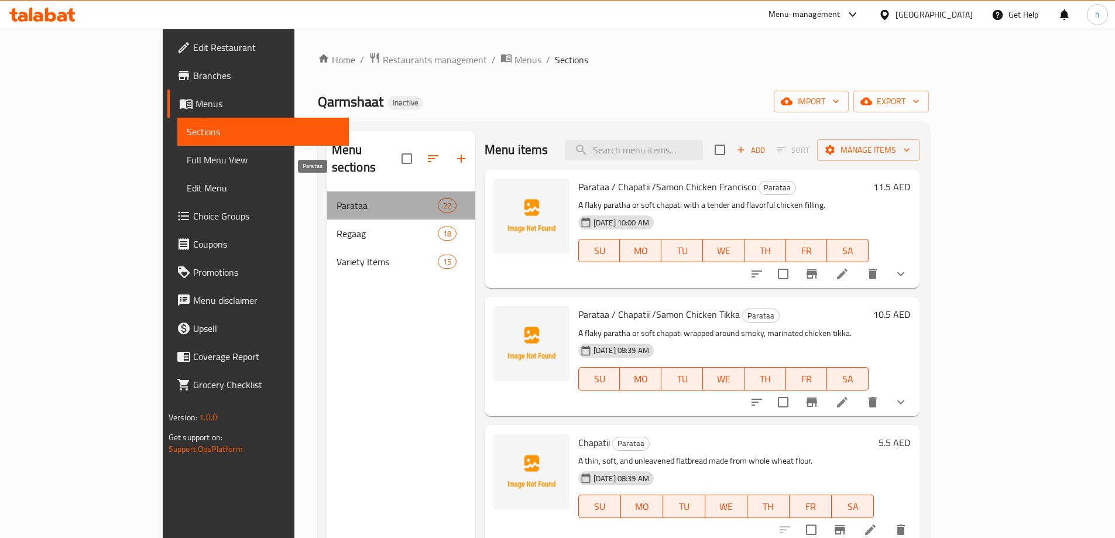
click at [384, 198] on span "Parataa" at bounding box center [387, 205] width 101 height 14
click at [363, 198] on span "Parataa" at bounding box center [387, 205] width 101 height 14
click at [419, 191] on div "Parataa 22" at bounding box center [401, 205] width 148 height 28
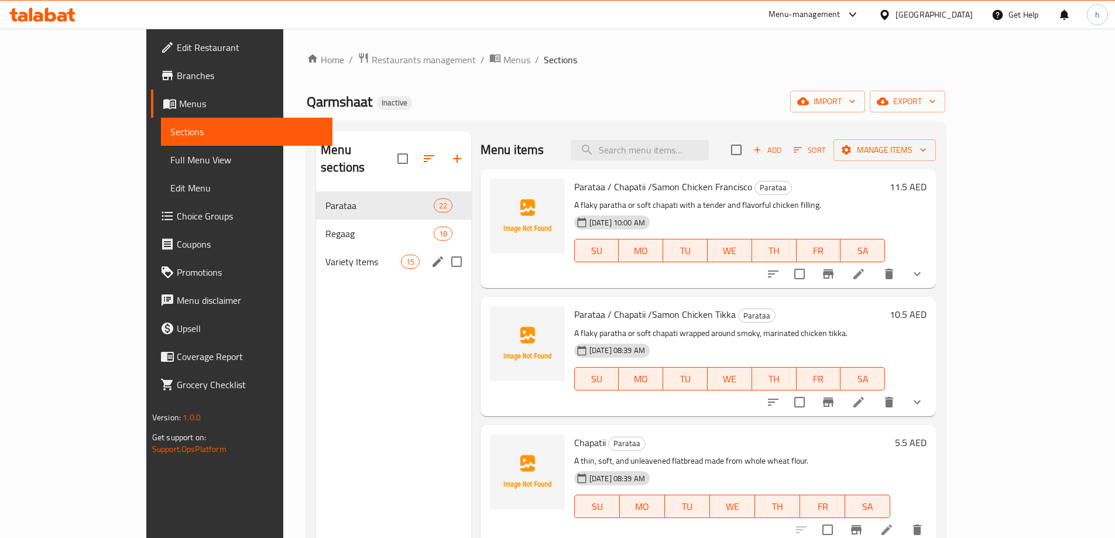
click at [444, 253] on input "Menu sections" at bounding box center [456, 261] width 25 height 25
checkbox input "true"
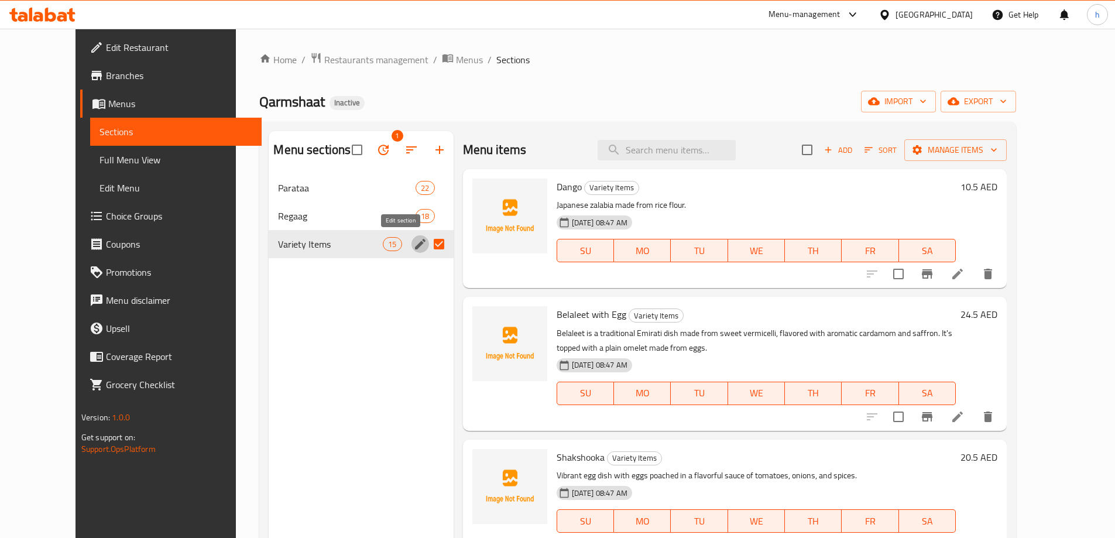
click at [413, 250] on icon "edit" at bounding box center [420, 244] width 14 height 14
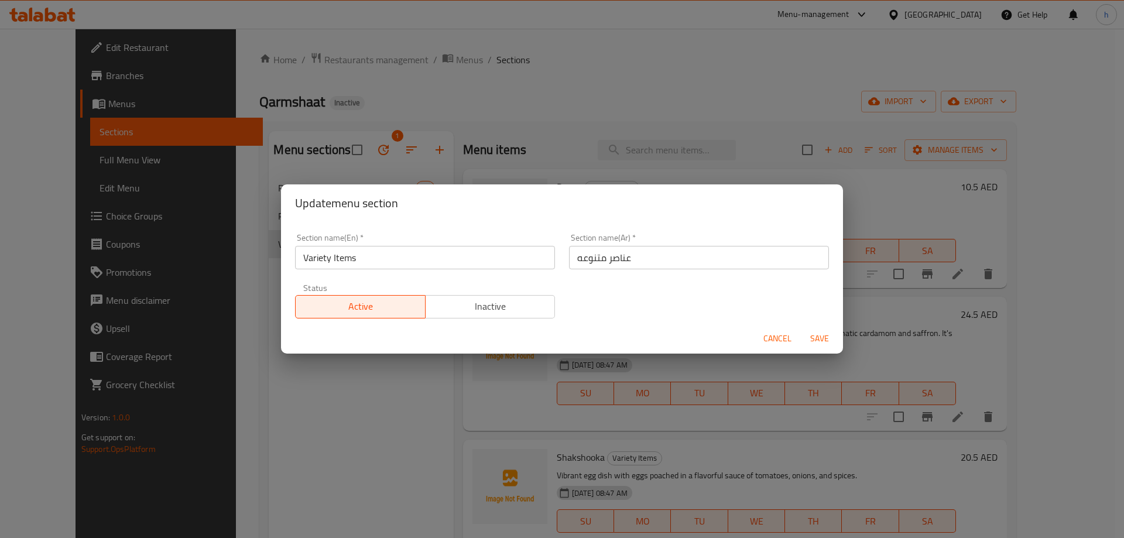
click at [461, 262] on input "Variety Items" at bounding box center [425, 257] width 260 height 23
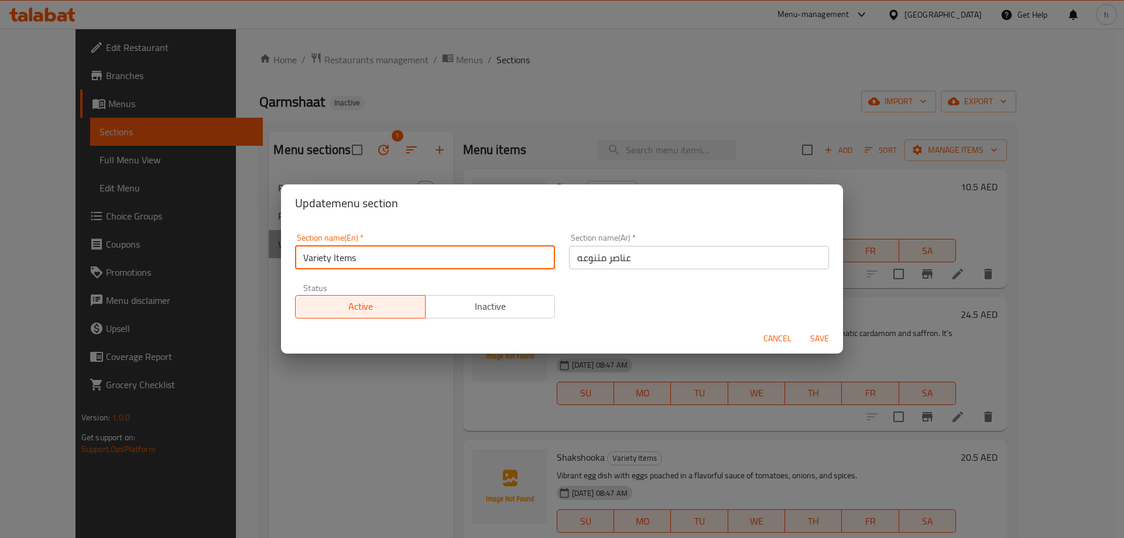
click at [461, 262] on input "Variety Items" at bounding box center [425, 257] width 260 height 23
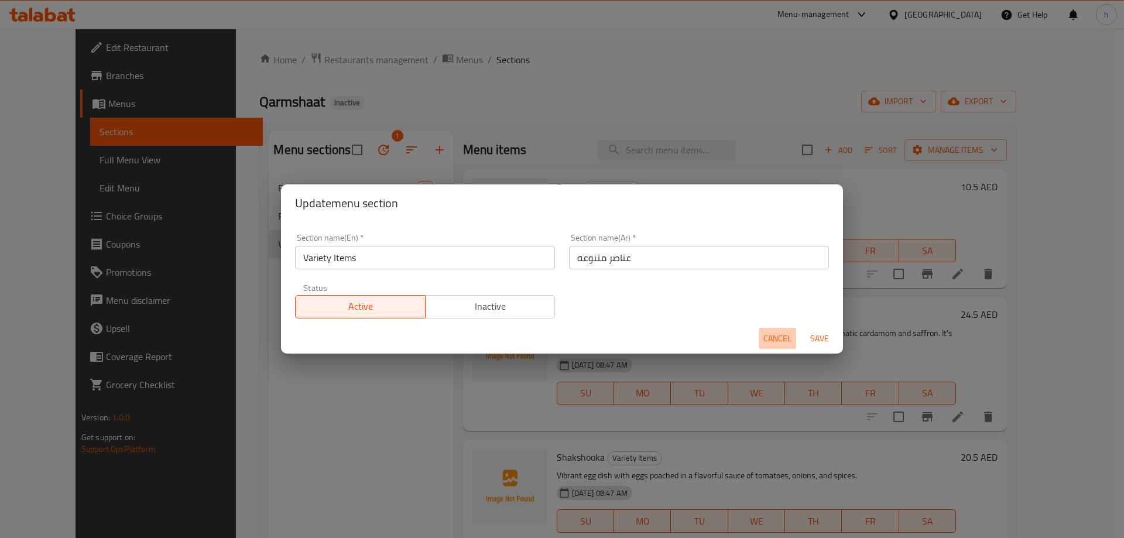
click at [776, 335] on span "Cancel" at bounding box center [777, 338] width 28 height 15
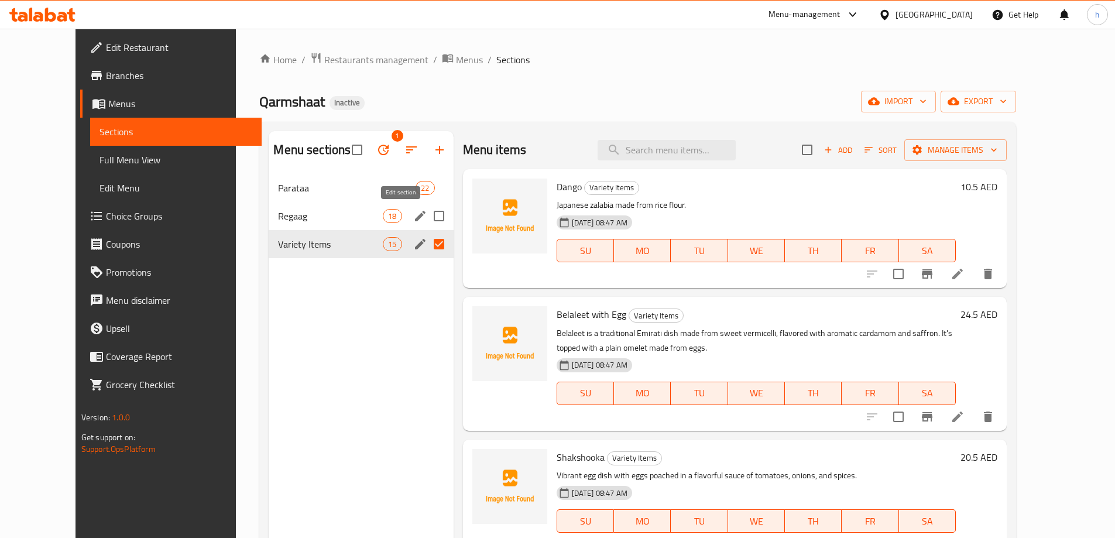
click at [415, 218] on icon "edit" at bounding box center [420, 216] width 11 height 11
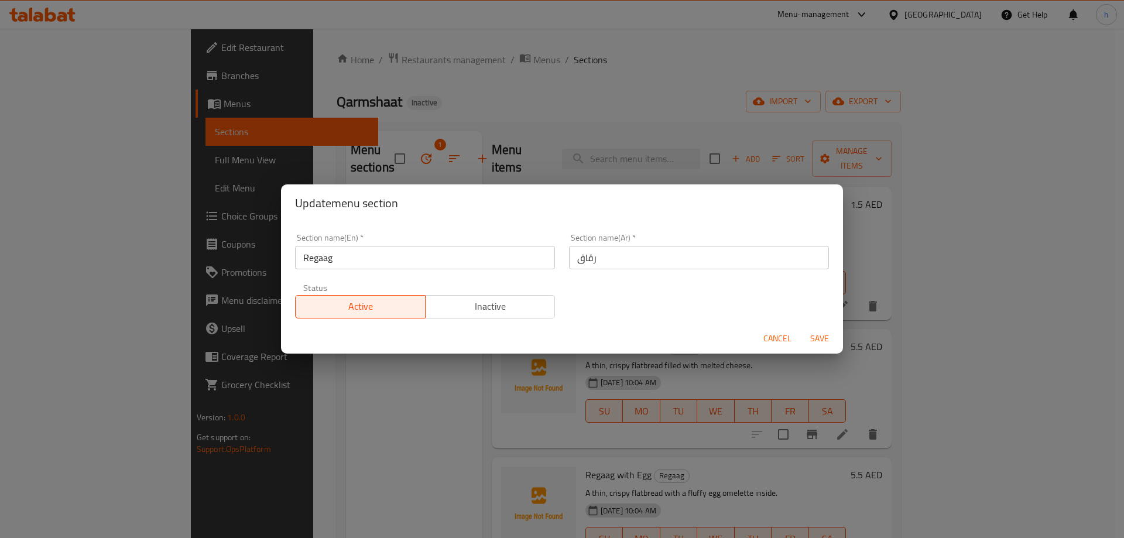
click at [481, 258] on input "Regaag" at bounding box center [425, 257] width 260 height 23
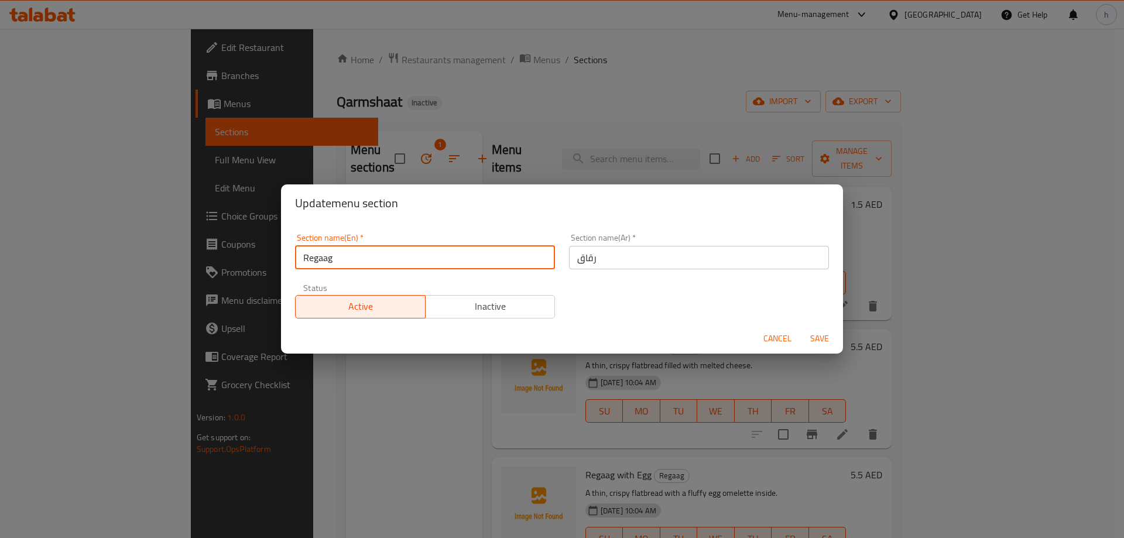
click at [481, 258] on input "Regaag" at bounding box center [425, 257] width 260 height 23
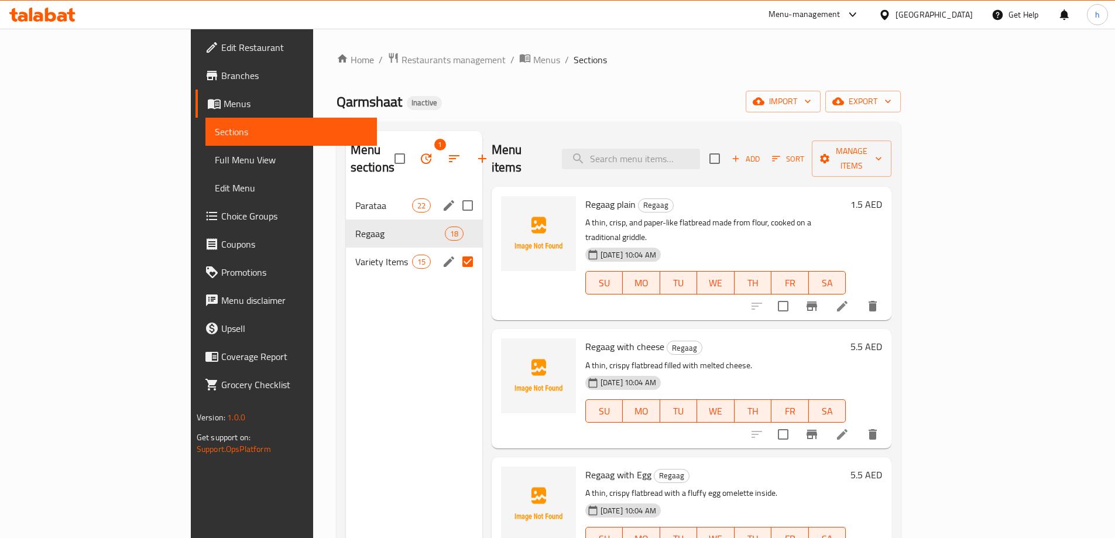
click at [442, 198] on icon "edit" at bounding box center [449, 205] width 14 height 14
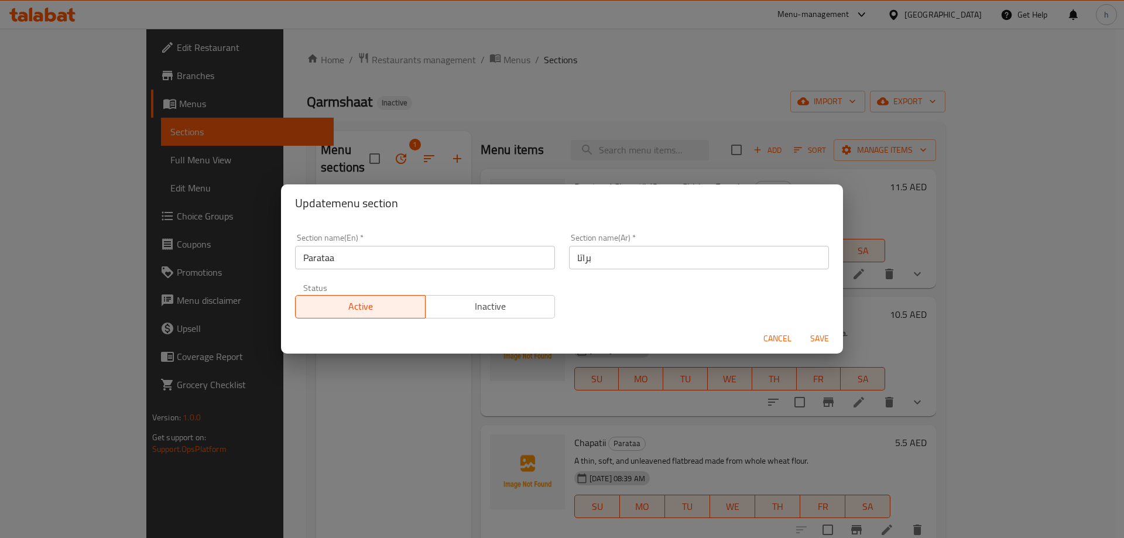
click at [441, 263] on input "Parataa" at bounding box center [425, 257] width 260 height 23
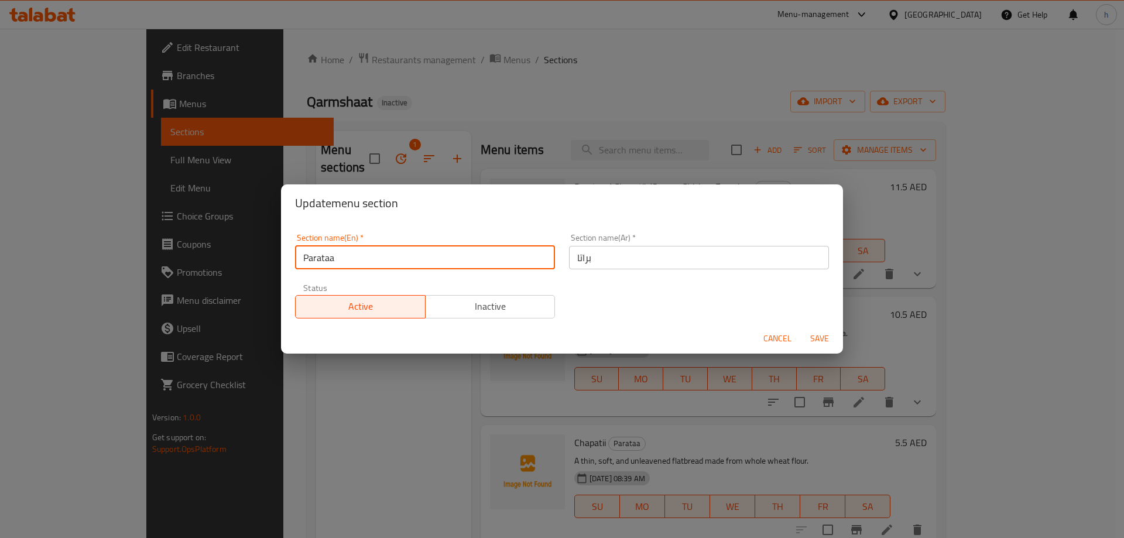
click at [441, 263] on input "Parataa" at bounding box center [425, 257] width 260 height 23
